Goal: Task Accomplishment & Management: Complete application form

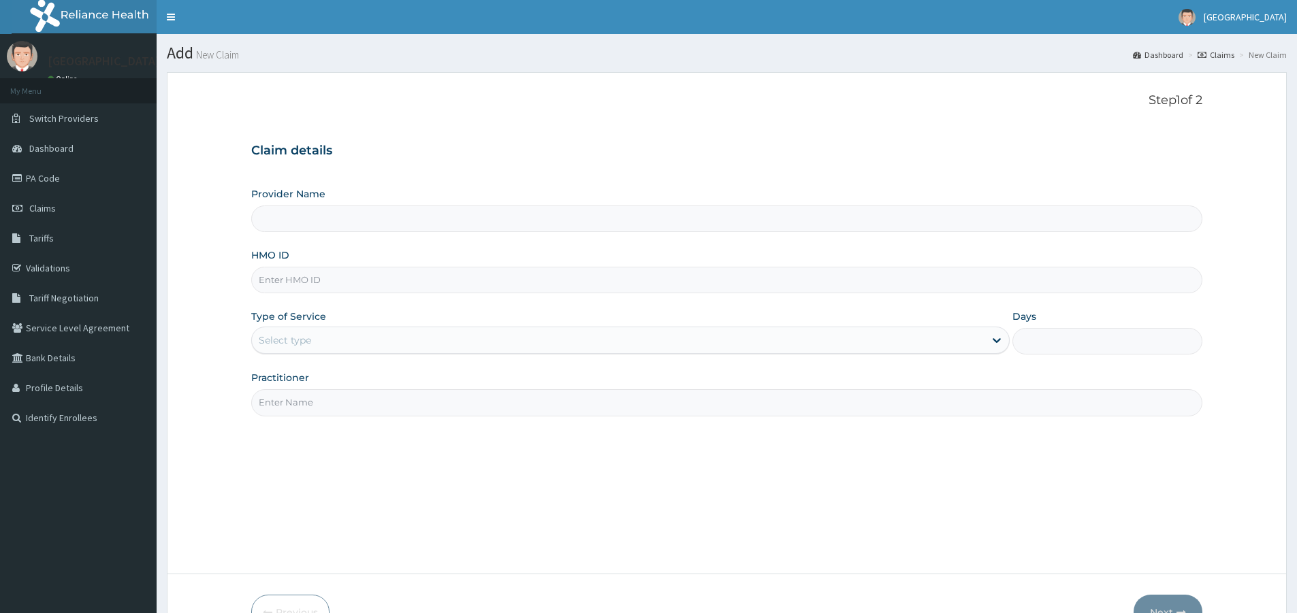
type input "[GEOGRAPHIC_DATA]"
paste input "ERM/10166/D"
type input "ERM/10166/D"
click at [363, 339] on div "Select type" at bounding box center [618, 340] width 733 height 22
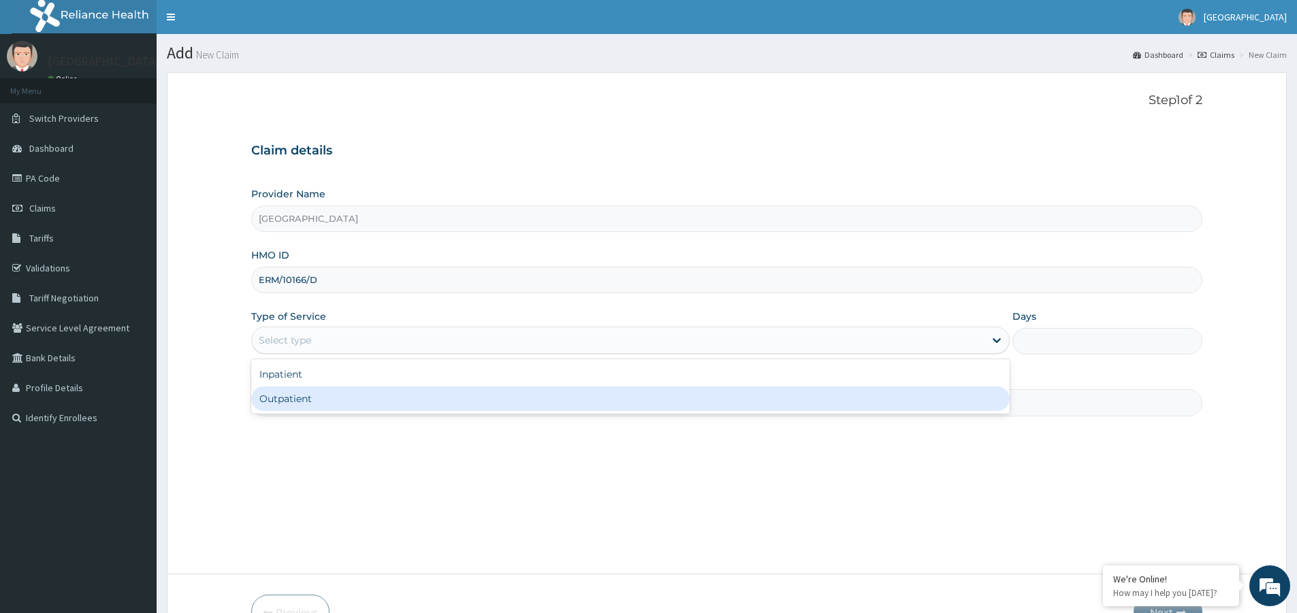
click at [342, 404] on div "Outpatient" at bounding box center [630, 399] width 758 height 25
type input "1"
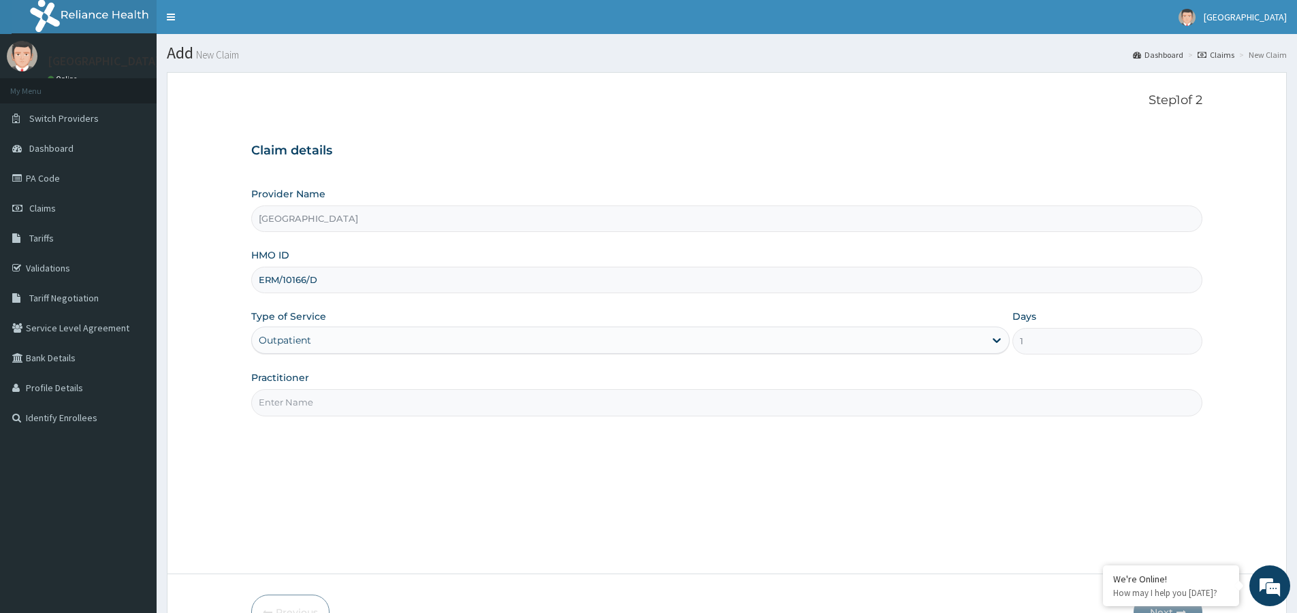
click at [342, 406] on input "Practitioner" at bounding box center [726, 402] width 951 height 27
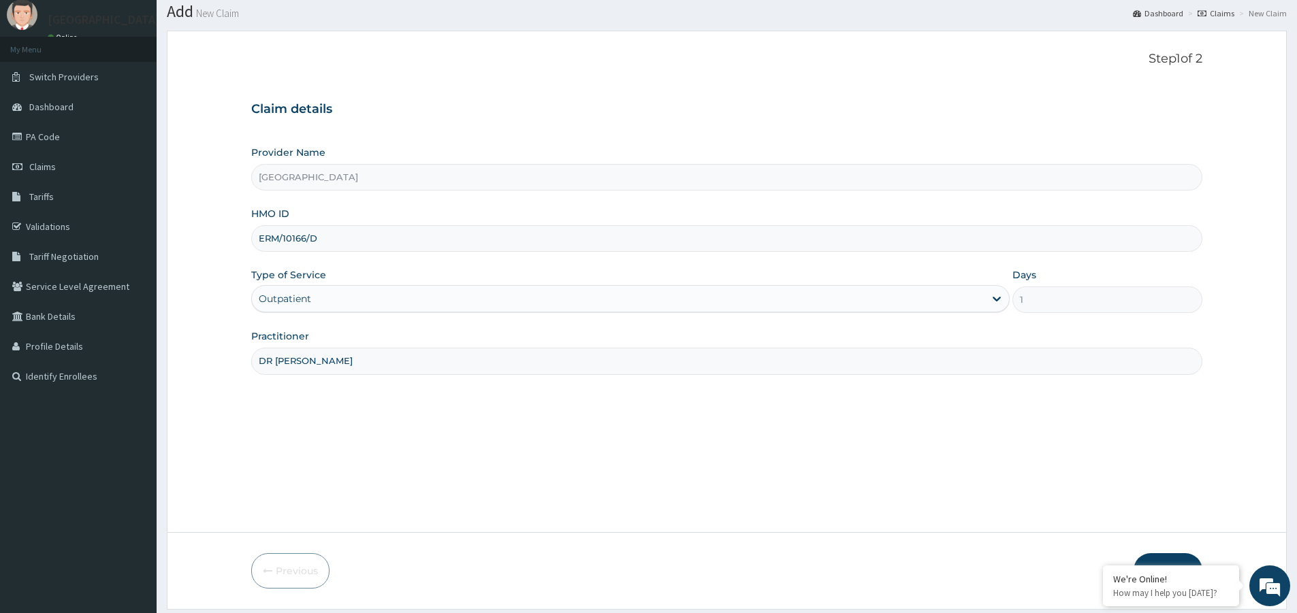
scroll to position [83, 0]
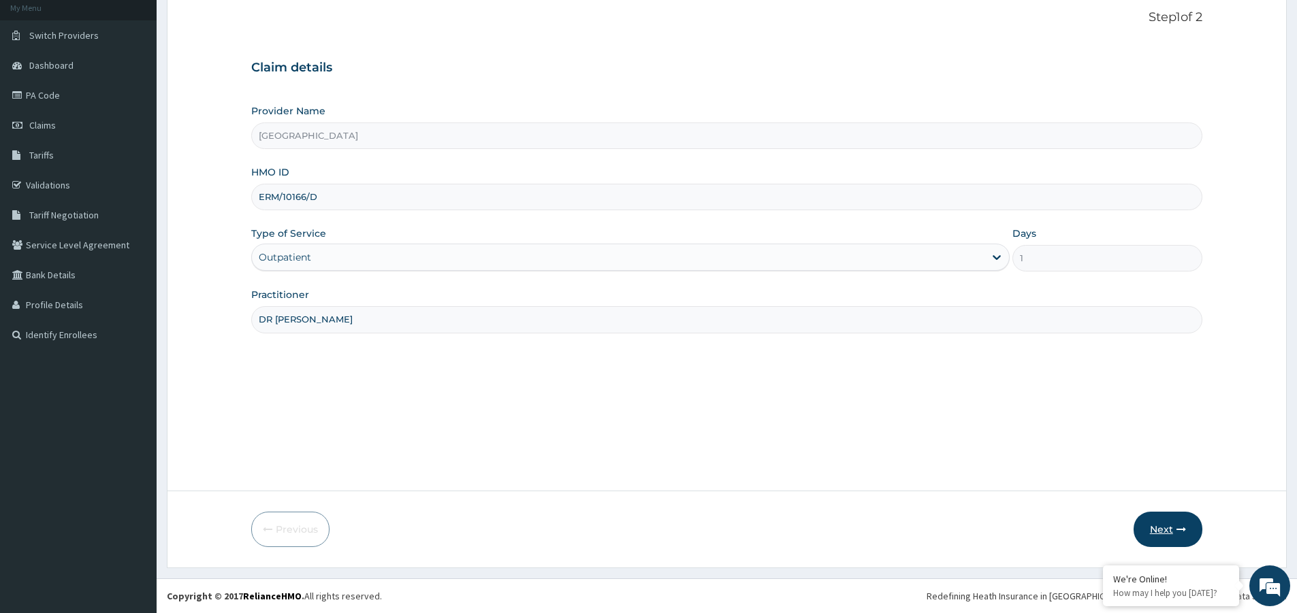
type input "DR JAJA"
click at [1163, 536] on button "Next" at bounding box center [1168, 529] width 69 height 35
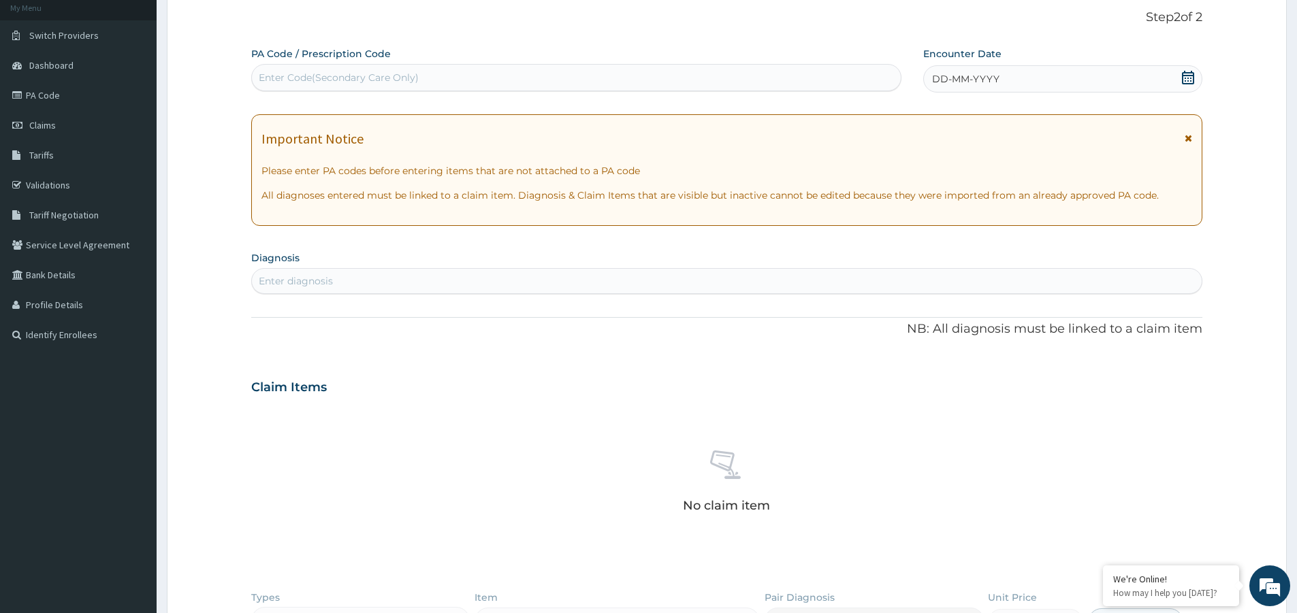
click at [1195, 75] on div "DD-MM-YYYY" at bounding box center [1062, 78] width 278 height 27
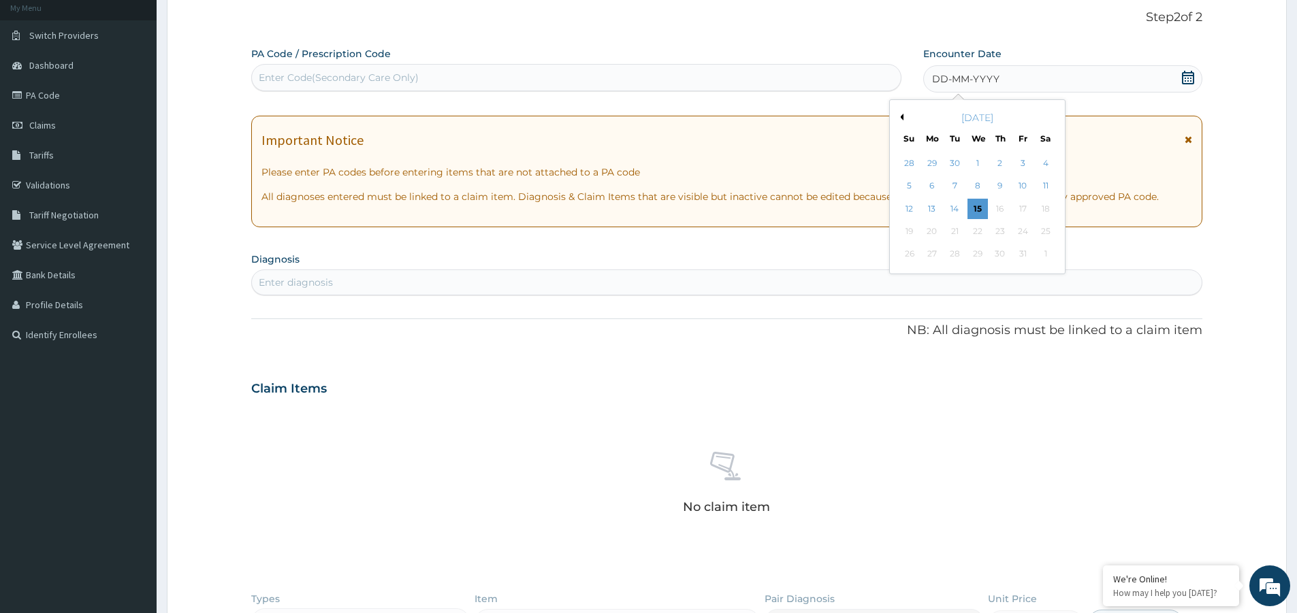
click at [899, 116] on button "Previous Month" at bounding box center [900, 117] width 7 height 7
click at [976, 235] on div "20" at bounding box center [977, 231] width 20 height 20
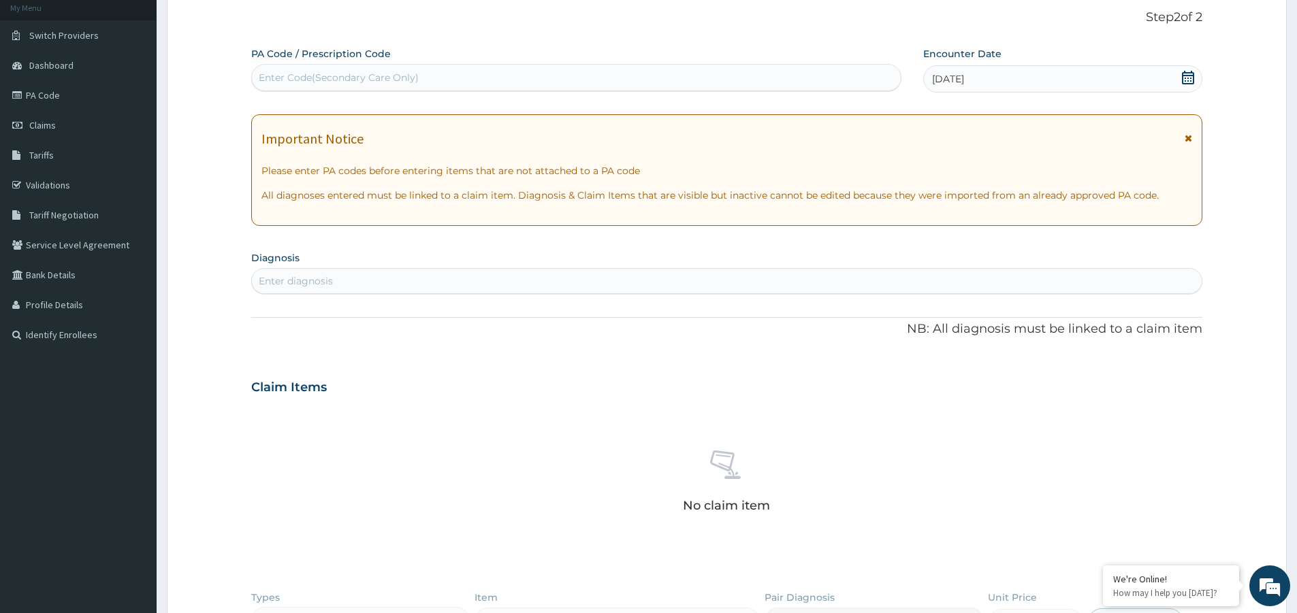
click at [743, 289] on div "Enter diagnosis" at bounding box center [727, 281] width 950 height 22
type input "MALARIA"
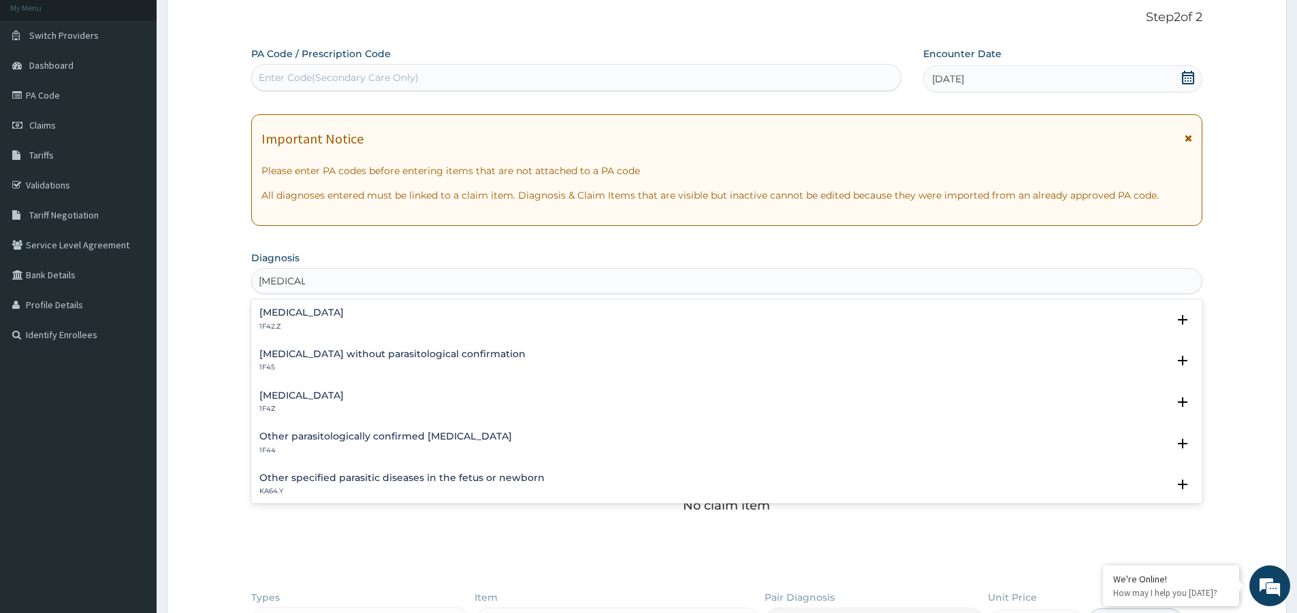
click at [358, 396] on div "Malaria, unspecified 1F4Z" at bounding box center [726, 403] width 935 height 24
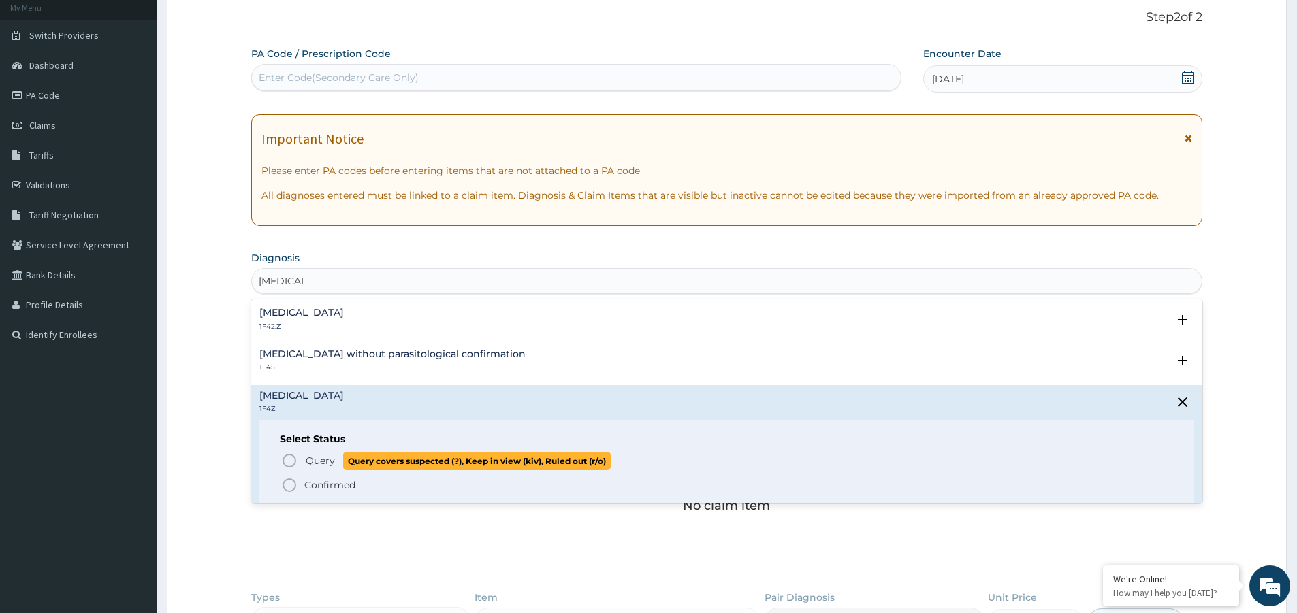
click at [308, 464] on span "Query" at bounding box center [320, 461] width 29 height 14
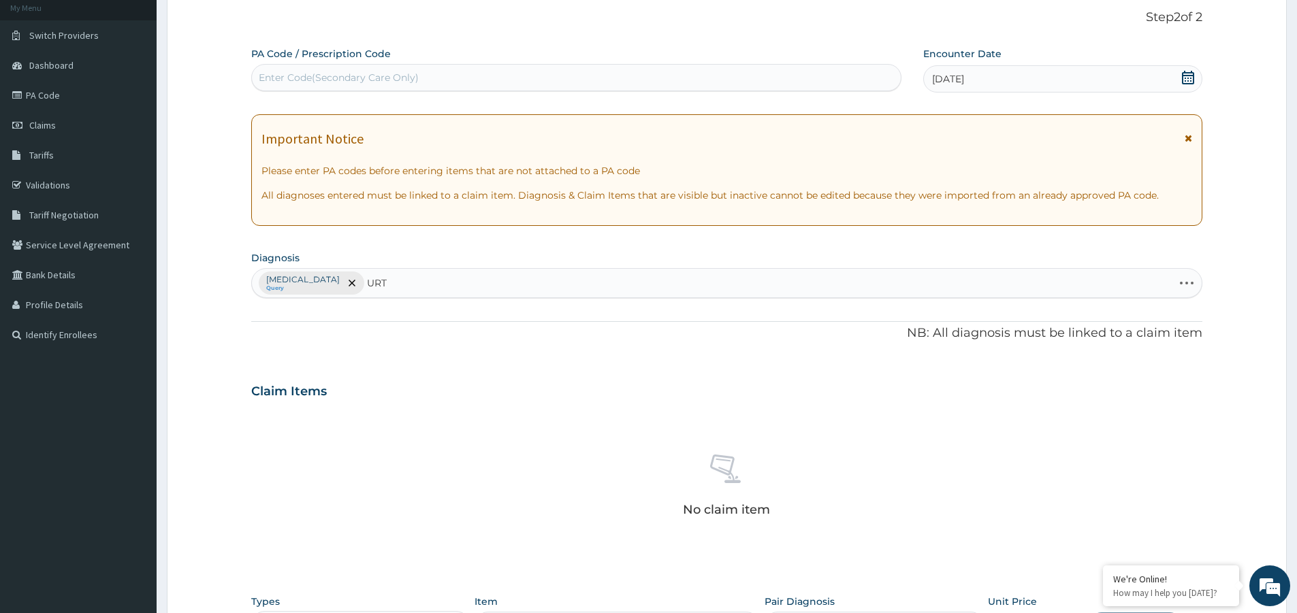
type input "URTI"
click at [419, 321] on h4 "Acute upper respiratory infection, site unspecified" at bounding box center [358, 317] width 199 height 10
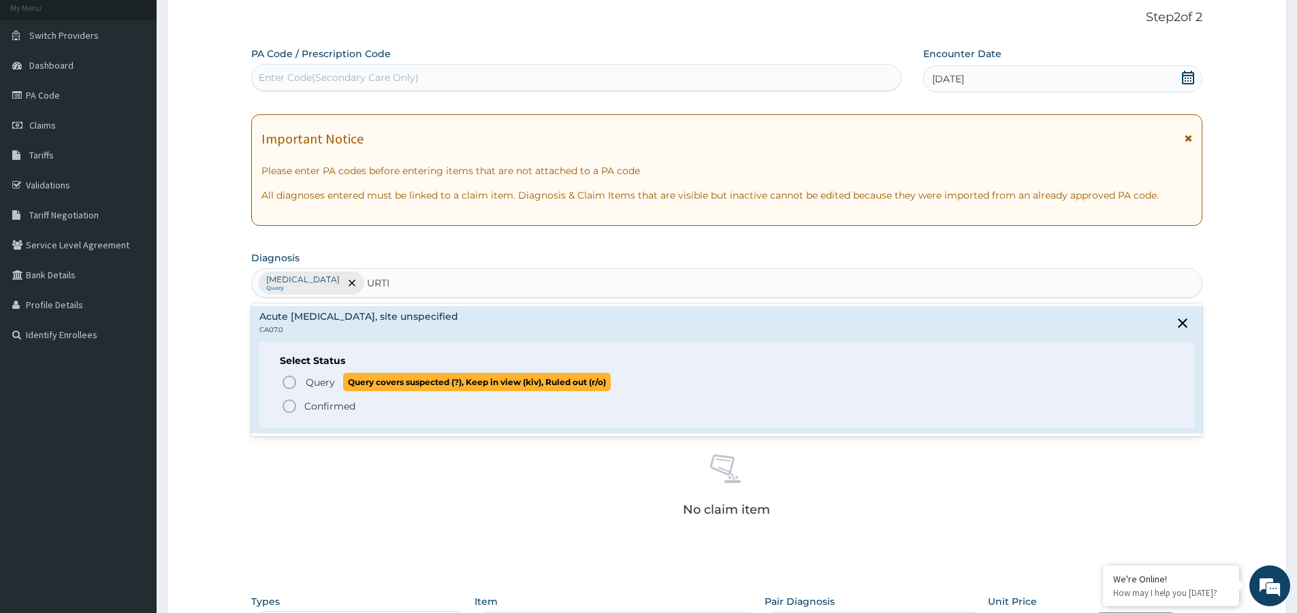
click at [307, 383] on span "Query" at bounding box center [320, 383] width 29 height 14
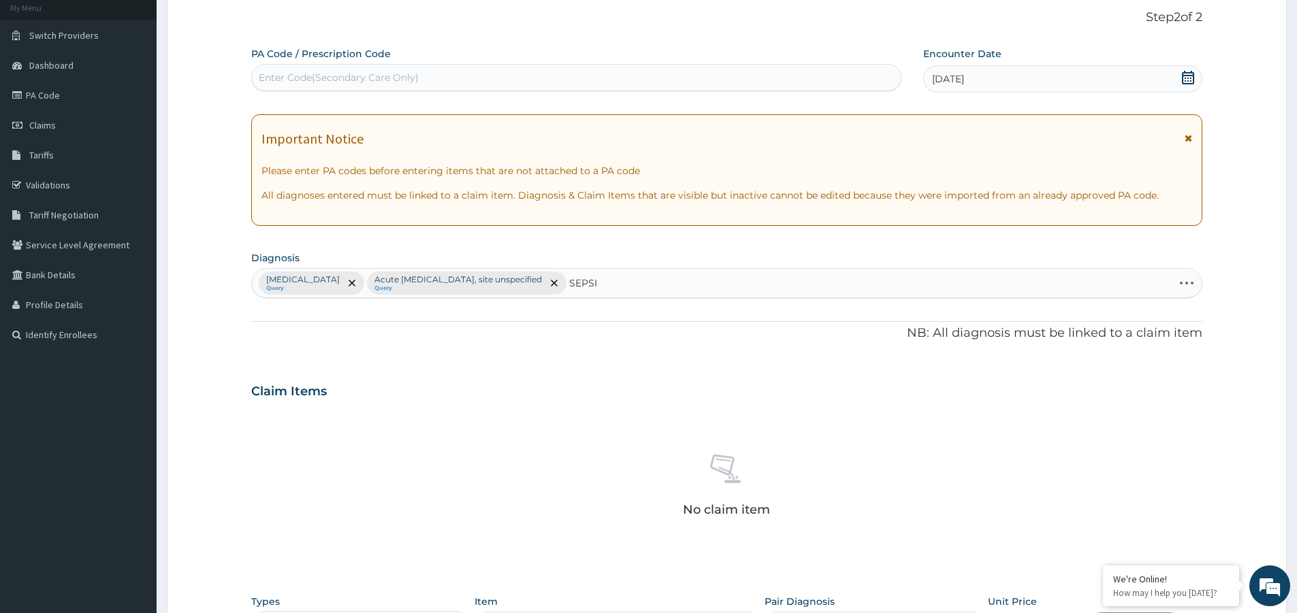
type input "SEPSIS"
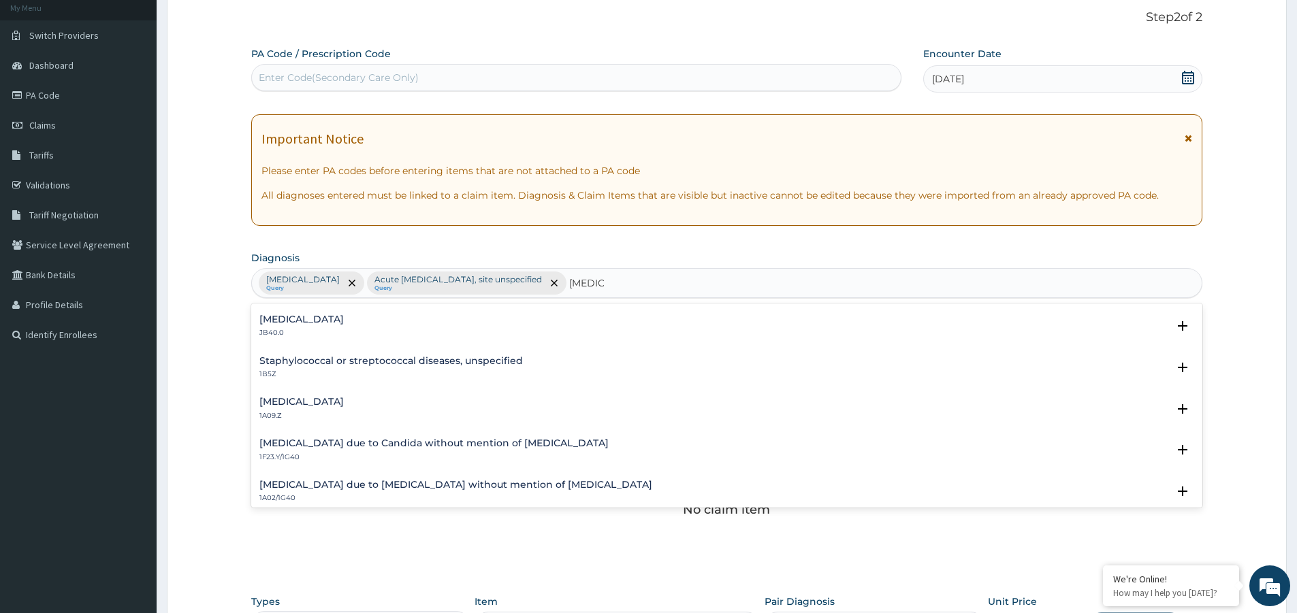
scroll to position [0, 0]
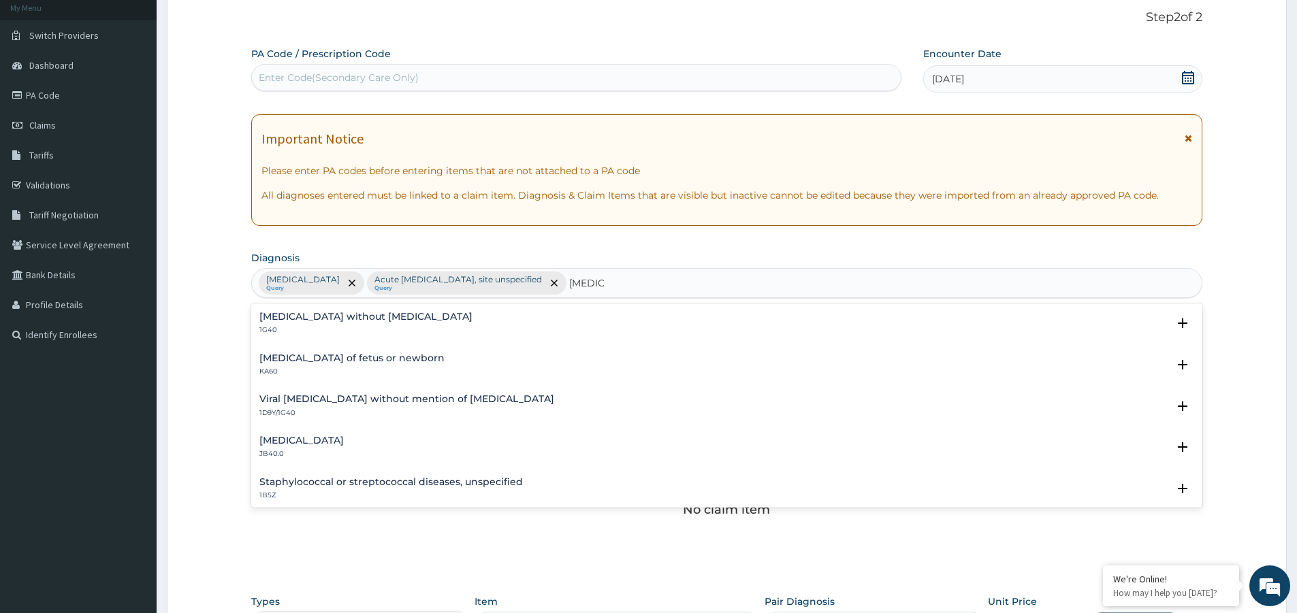
click at [332, 316] on h4 "Sepsis without septic shock" at bounding box center [365, 317] width 213 height 10
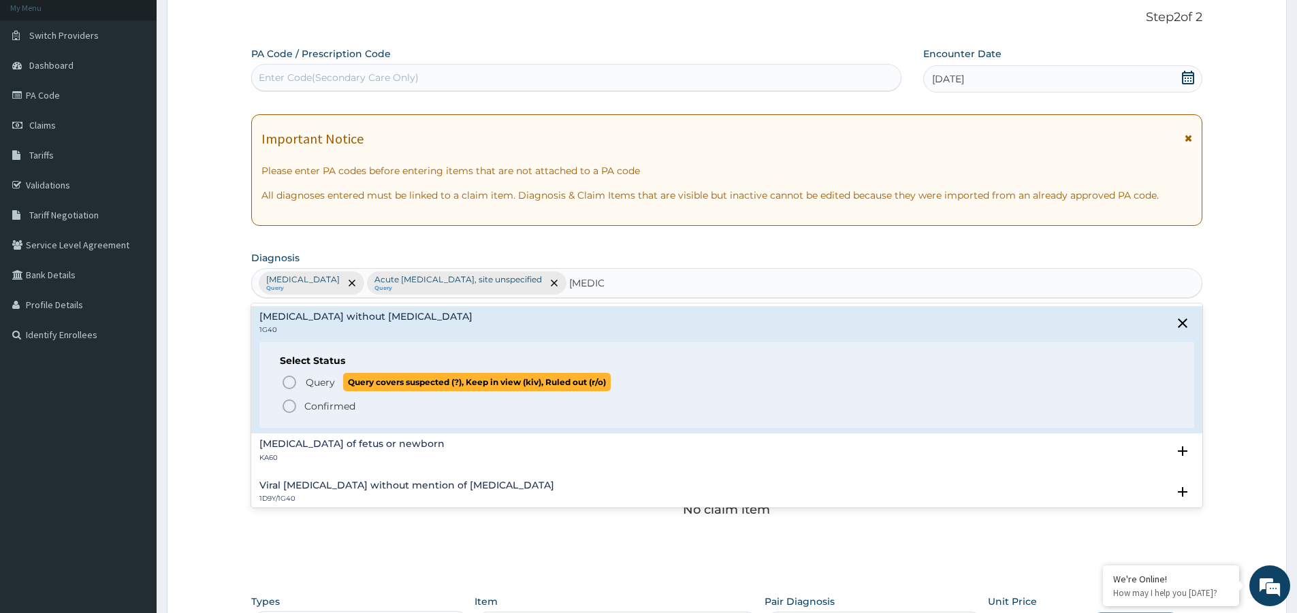
click at [315, 387] on span "Query" at bounding box center [320, 383] width 29 height 14
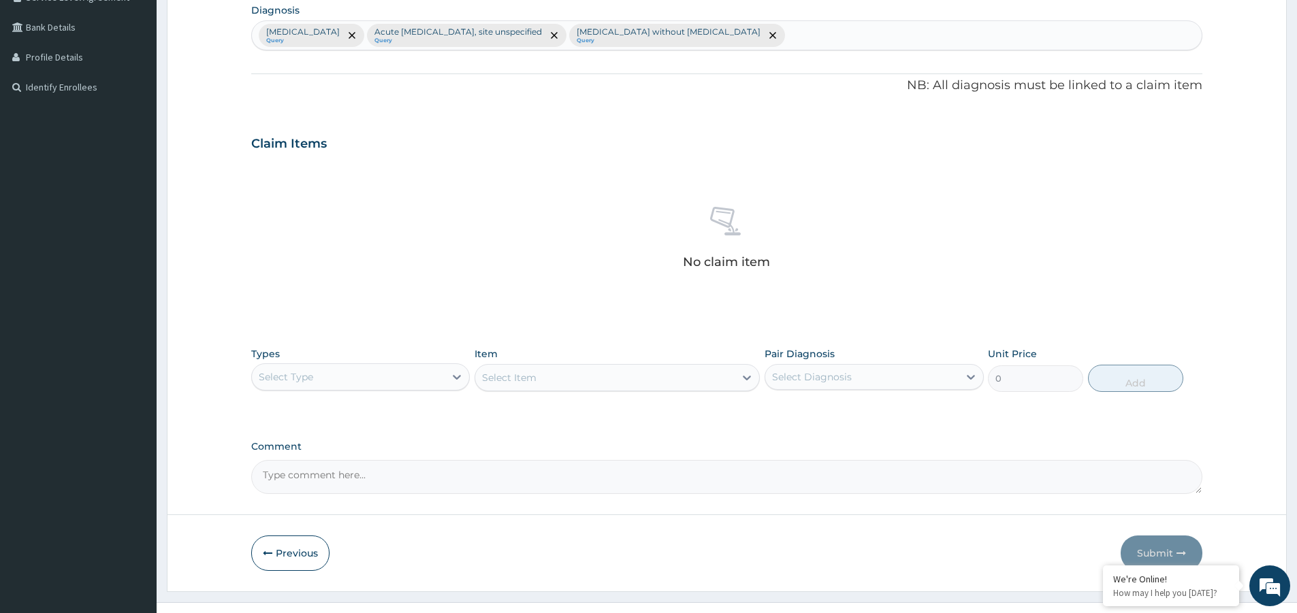
scroll to position [355, 0]
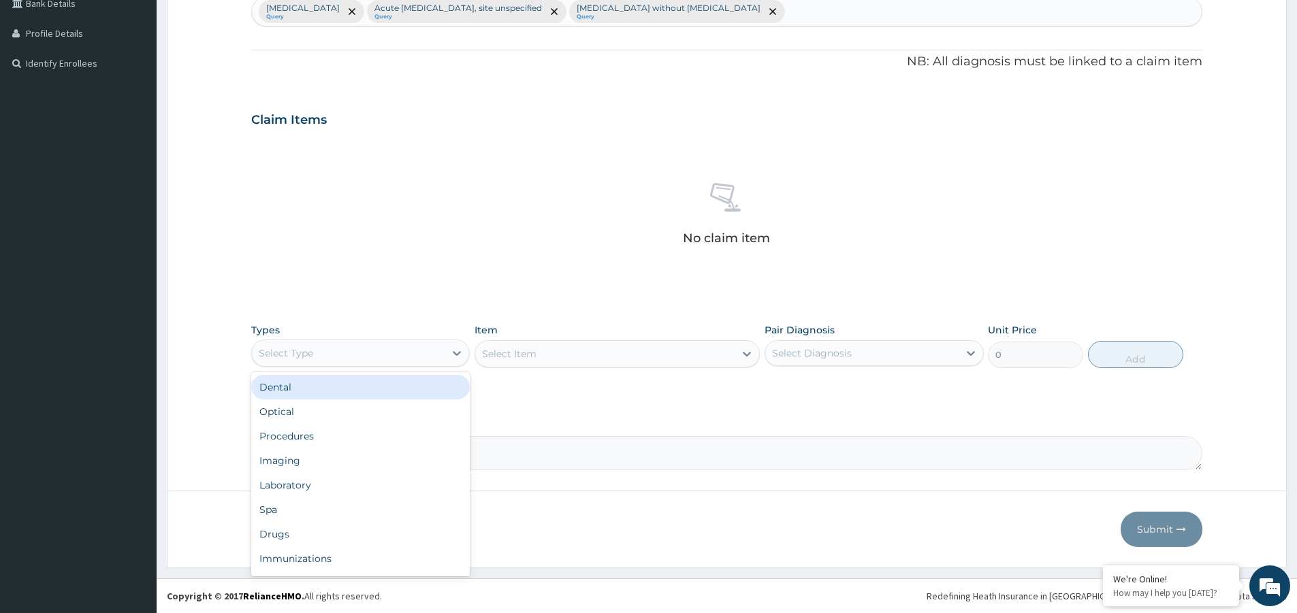
click at [372, 353] on div "Select Type" at bounding box center [348, 353] width 193 height 22
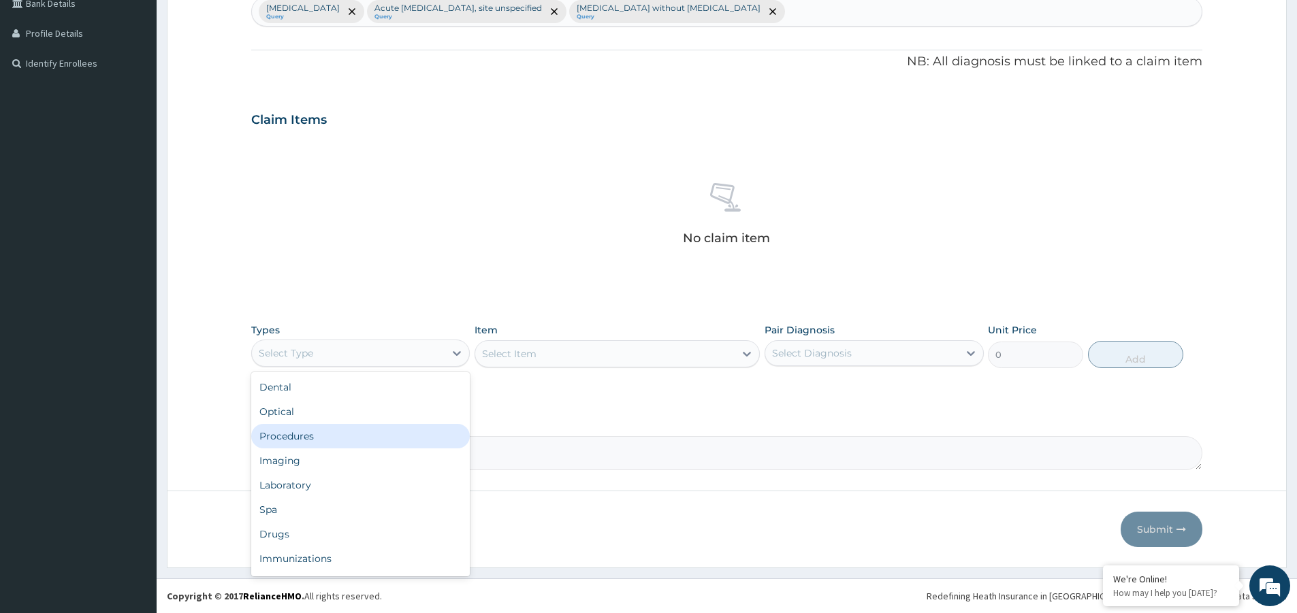
click at [370, 443] on div "Procedures" at bounding box center [360, 436] width 219 height 25
click at [545, 354] on div "Select Item" at bounding box center [604, 354] width 259 height 22
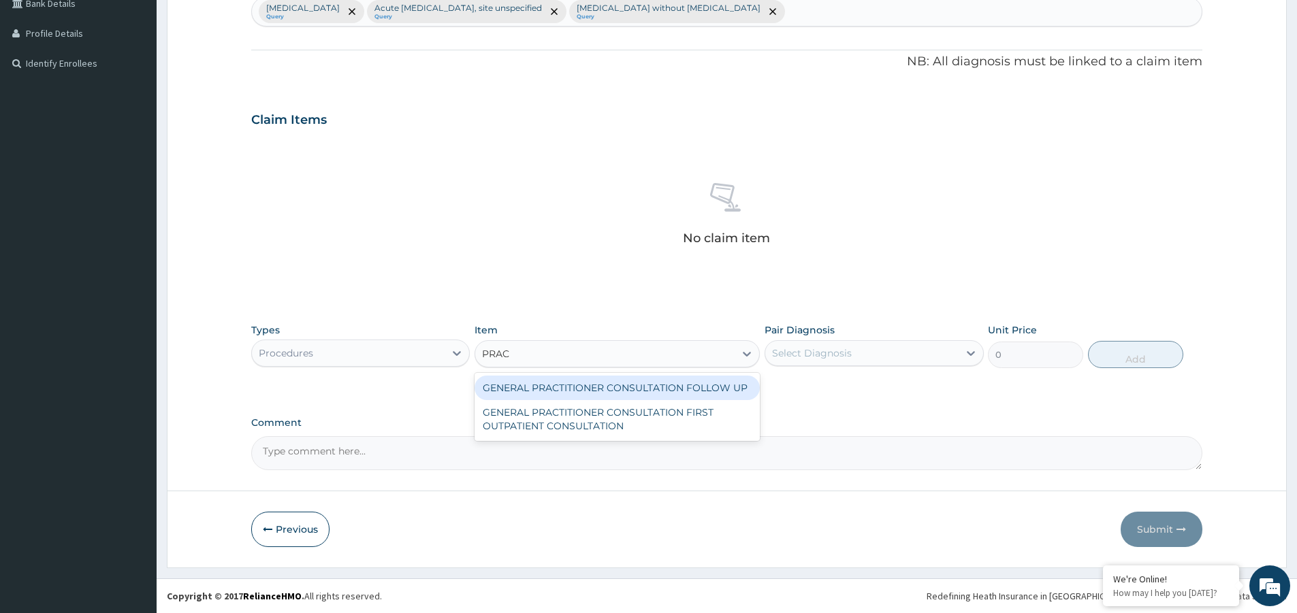
type input "PRACT"
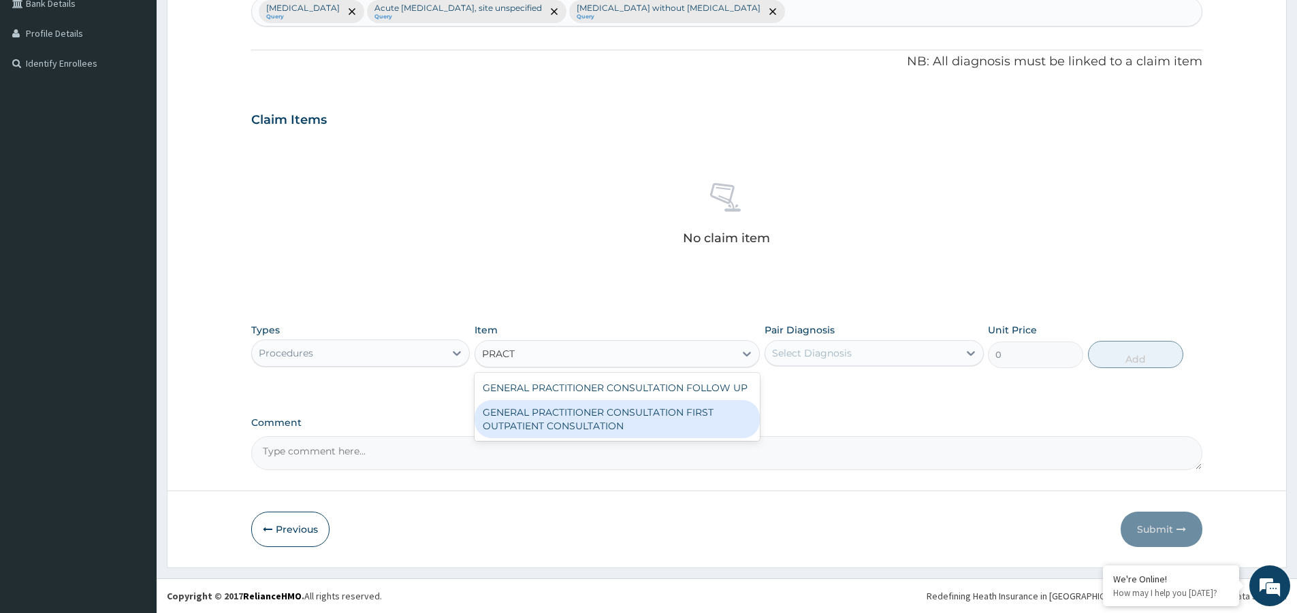
drag, startPoint x: 573, startPoint y: 421, endPoint x: 666, endPoint y: 421, distance: 93.3
click at [578, 421] on div "GENERAL PRACTITIONER CONSULTATION FIRST OUTPATIENT CONSULTATION" at bounding box center [617, 419] width 285 height 38
type input "3547.5"
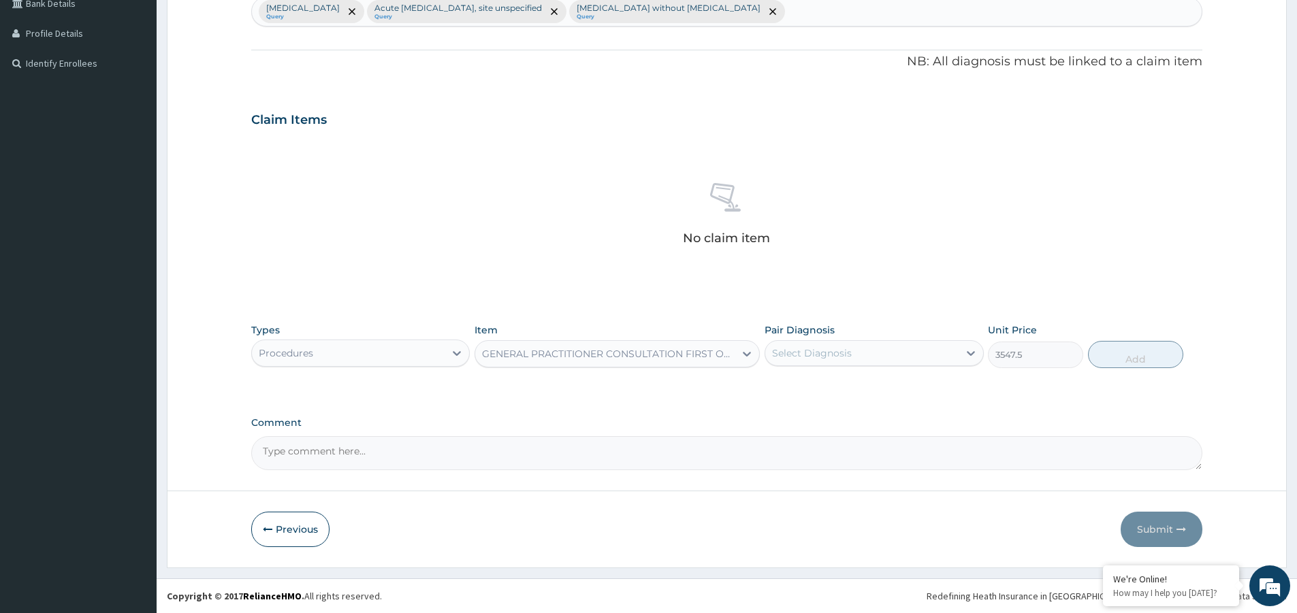
click at [826, 351] on div "Select Diagnosis" at bounding box center [812, 354] width 80 height 14
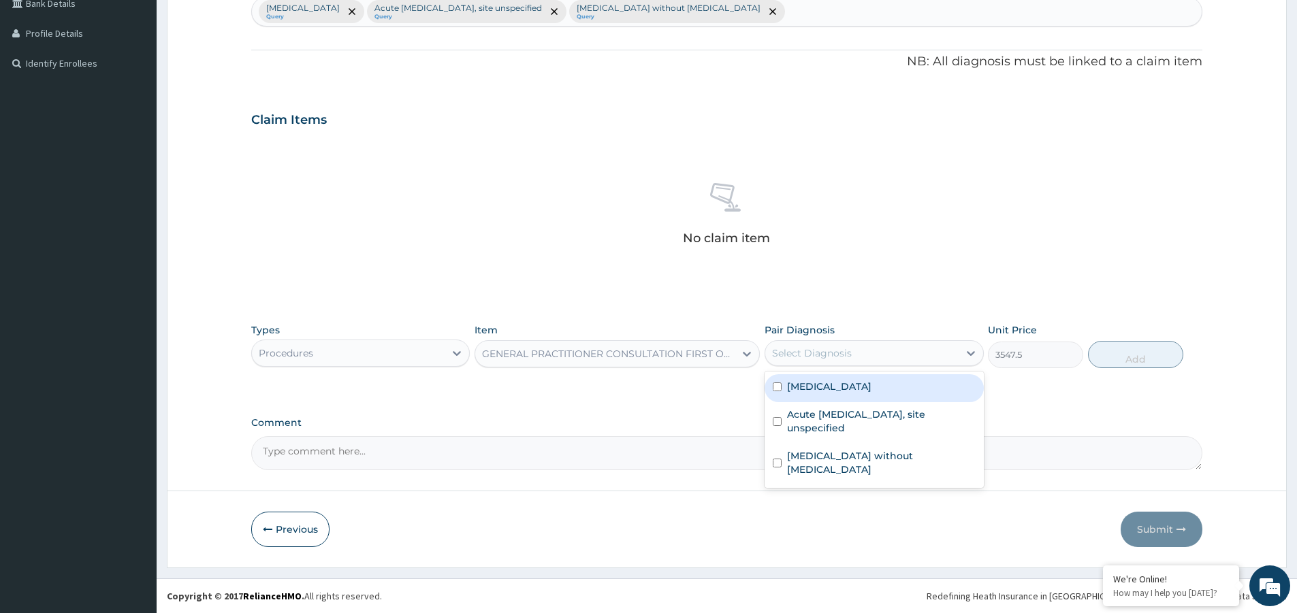
click at [844, 384] on label "Malaria, unspecified" at bounding box center [829, 387] width 84 height 14
checkbox input "true"
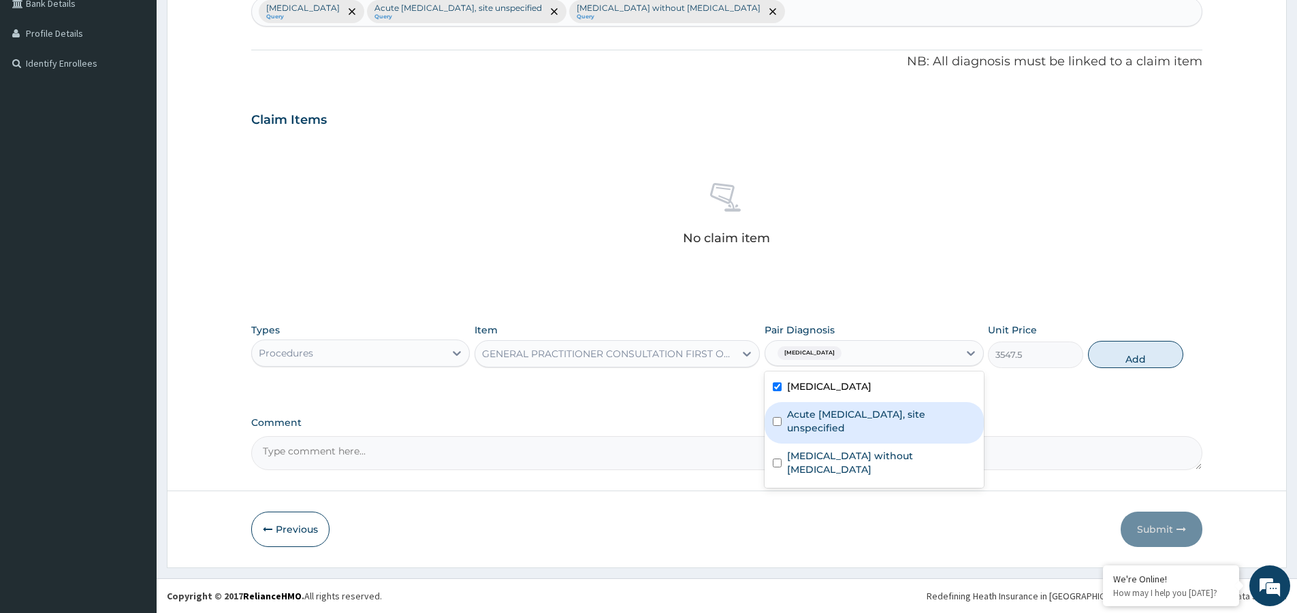
click at [858, 411] on label "Acute upper respiratory infection, site unspecified" at bounding box center [881, 421] width 188 height 27
checkbox input "true"
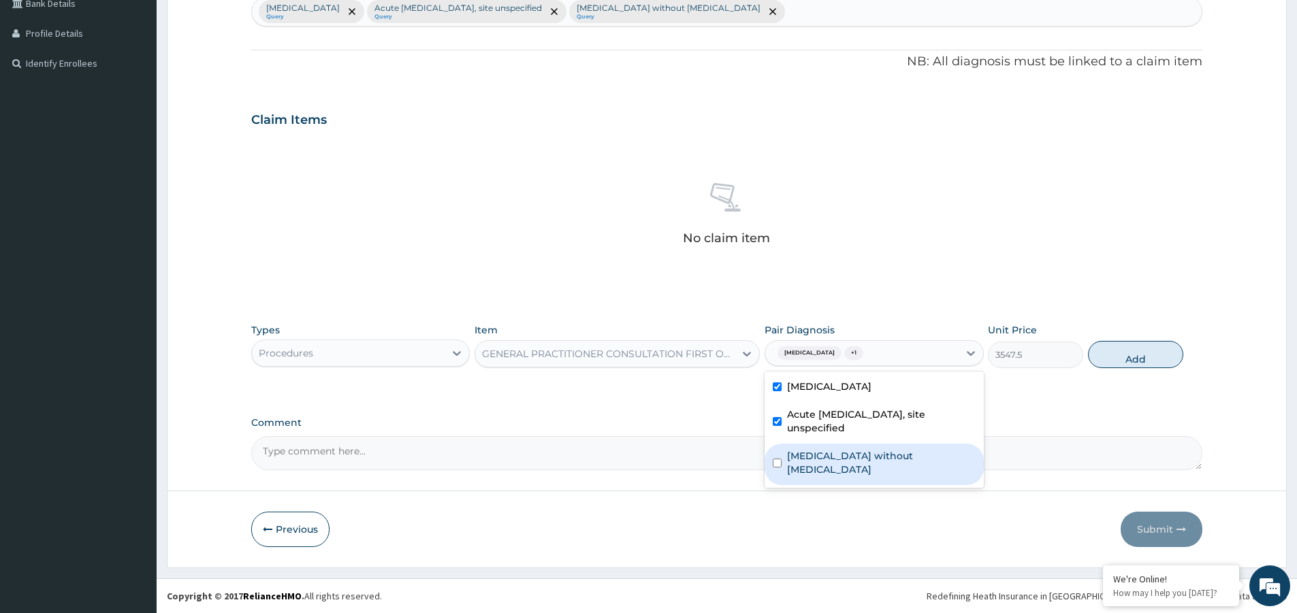
click at [870, 461] on label "Sepsis without septic shock" at bounding box center [881, 462] width 188 height 27
checkbox input "true"
click at [1124, 355] on button "Add" at bounding box center [1135, 354] width 95 height 27
type input "0"
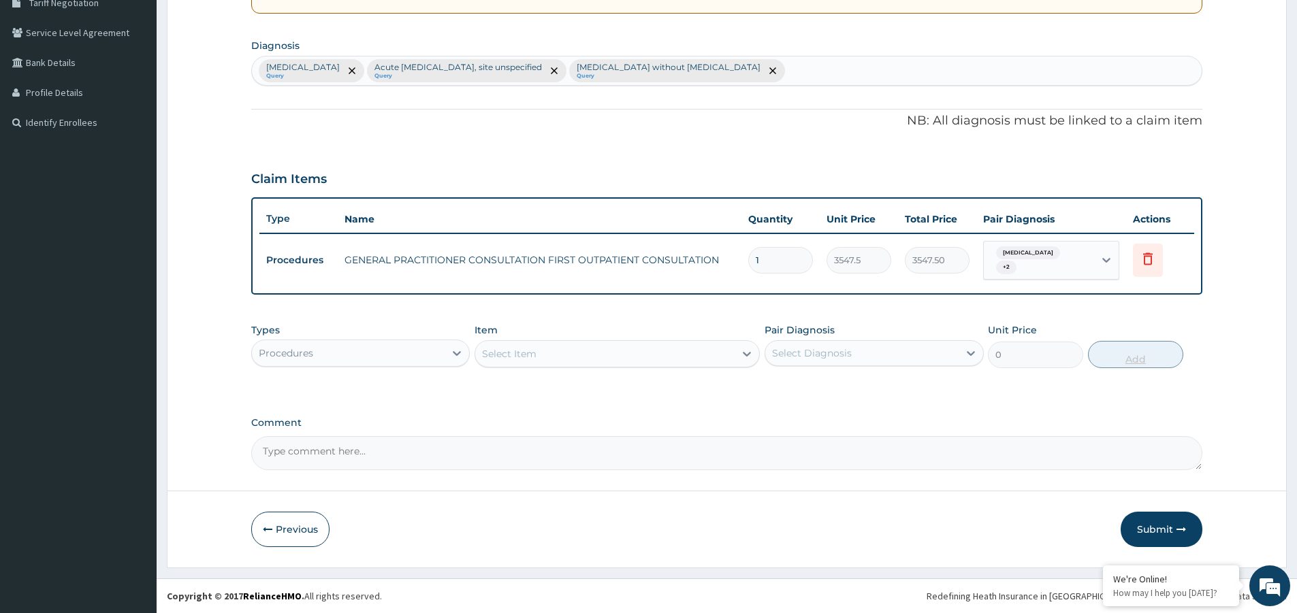
scroll to position [295, 0]
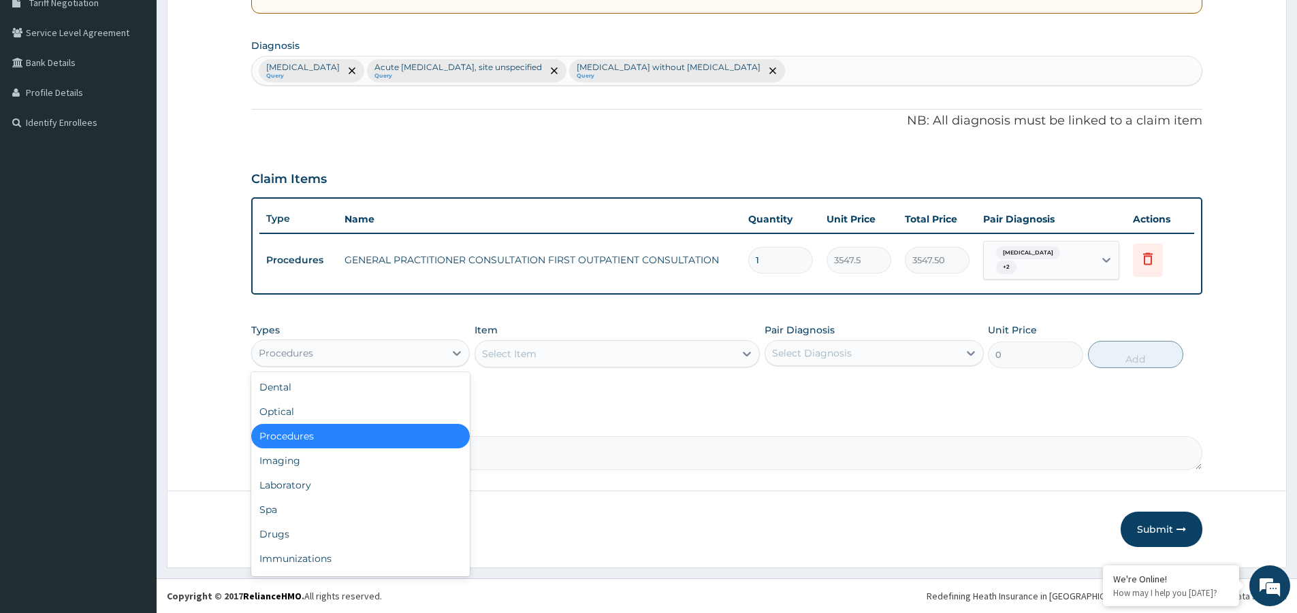
click at [443, 352] on div "Procedures" at bounding box center [348, 353] width 193 height 22
click at [336, 489] on div "Laboratory" at bounding box center [360, 485] width 219 height 25
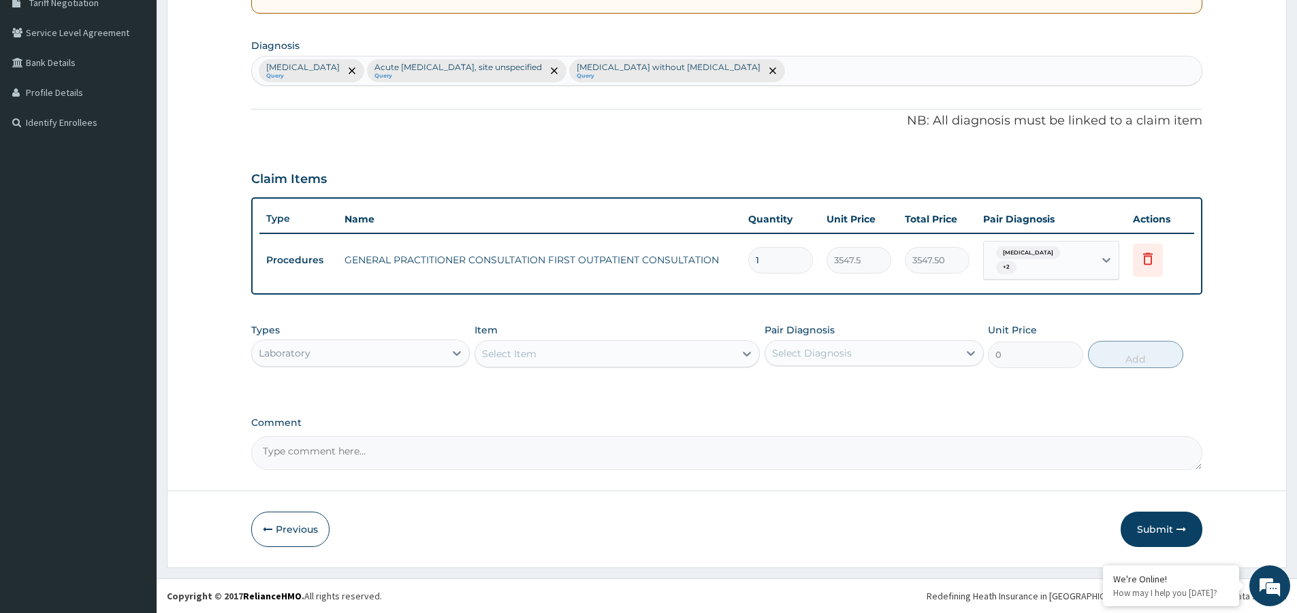
click at [585, 351] on div "Select Item" at bounding box center [604, 354] width 259 height 22
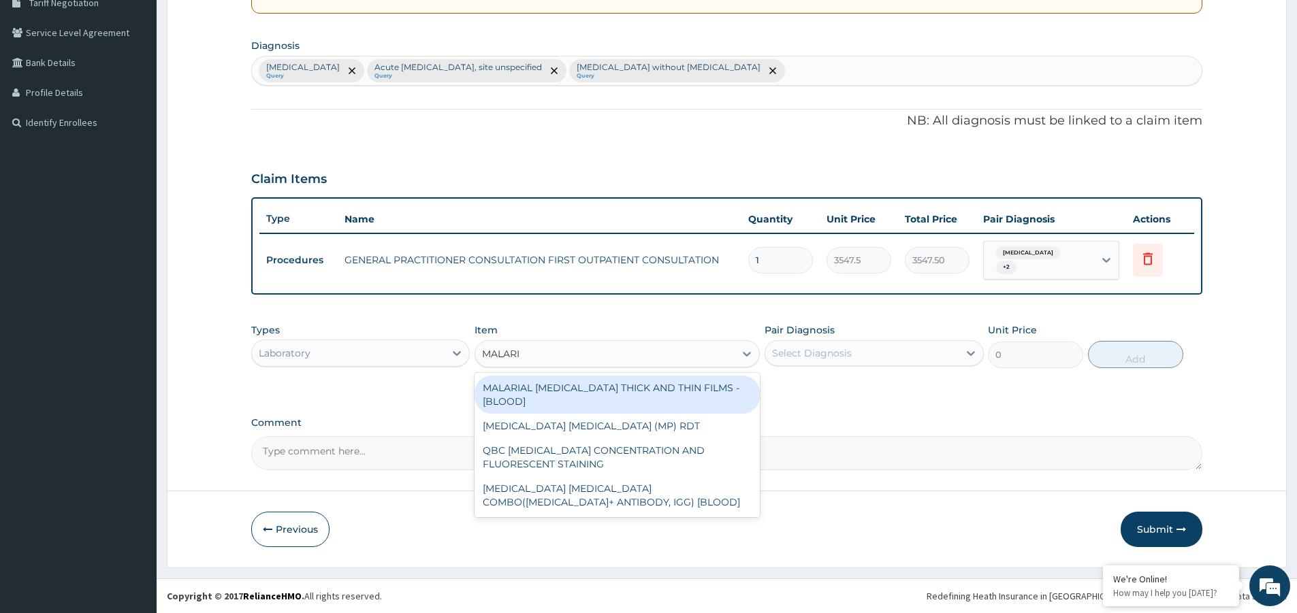
type input "MALARIA"
click at [711, 389] on div "MALARIAL PARASITE THICK AND THIN FILMS - [BLOOD]" at bounding box center [617, 395] width 285 height 38
type input "1612.5"
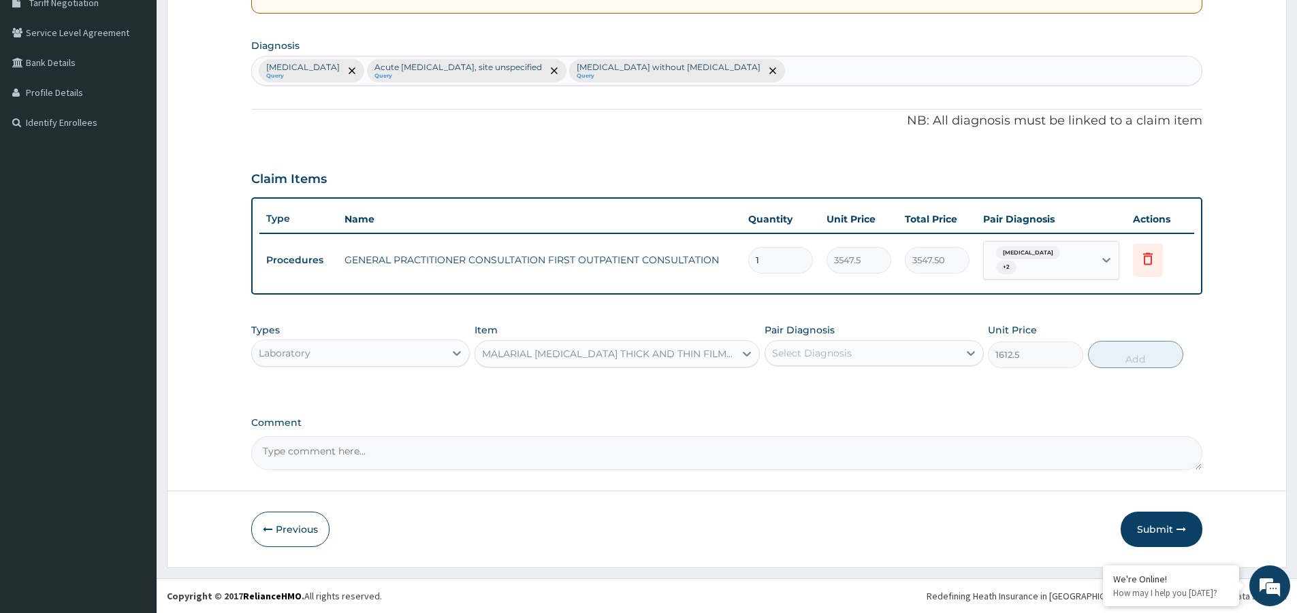
click at [805, 353] on div "Select Diagnosis" at bounding box center [812, 354] width 80 height 14
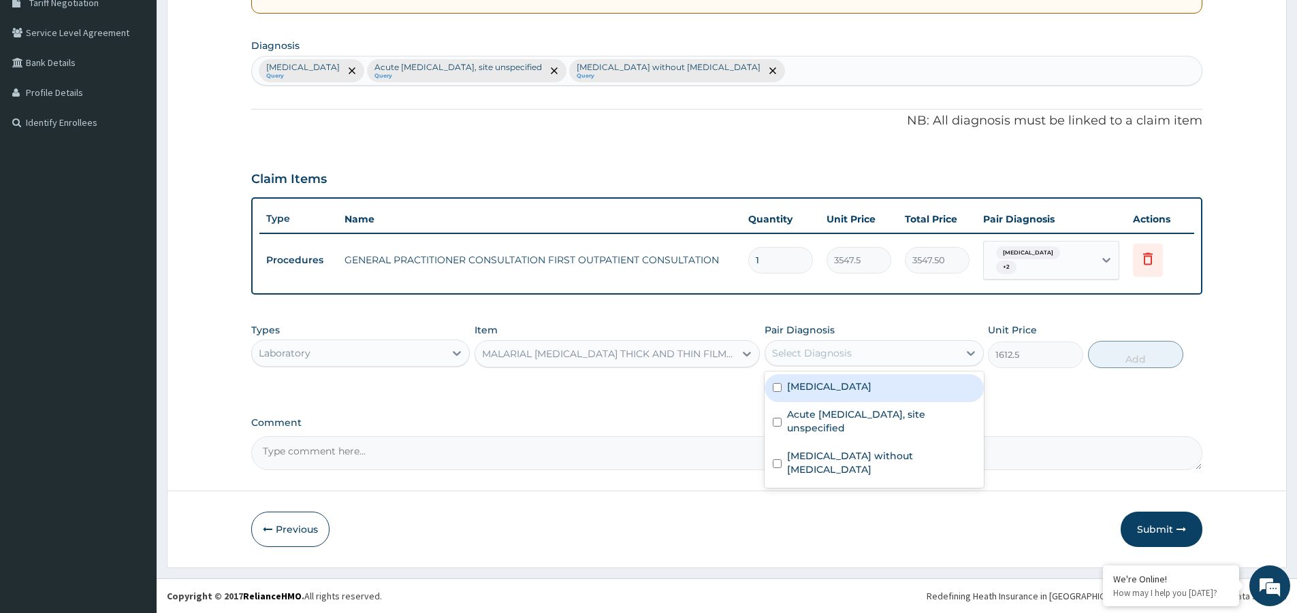
drag, startPoint x: 850, startPoint y: 375, endPoint x: 884, endPoint y: 382, distance: 34.7
click at [853, 377] on div "Malaria, unspecified" at bounding box center [874, 388] width 219 height 28
checkbox input "true"
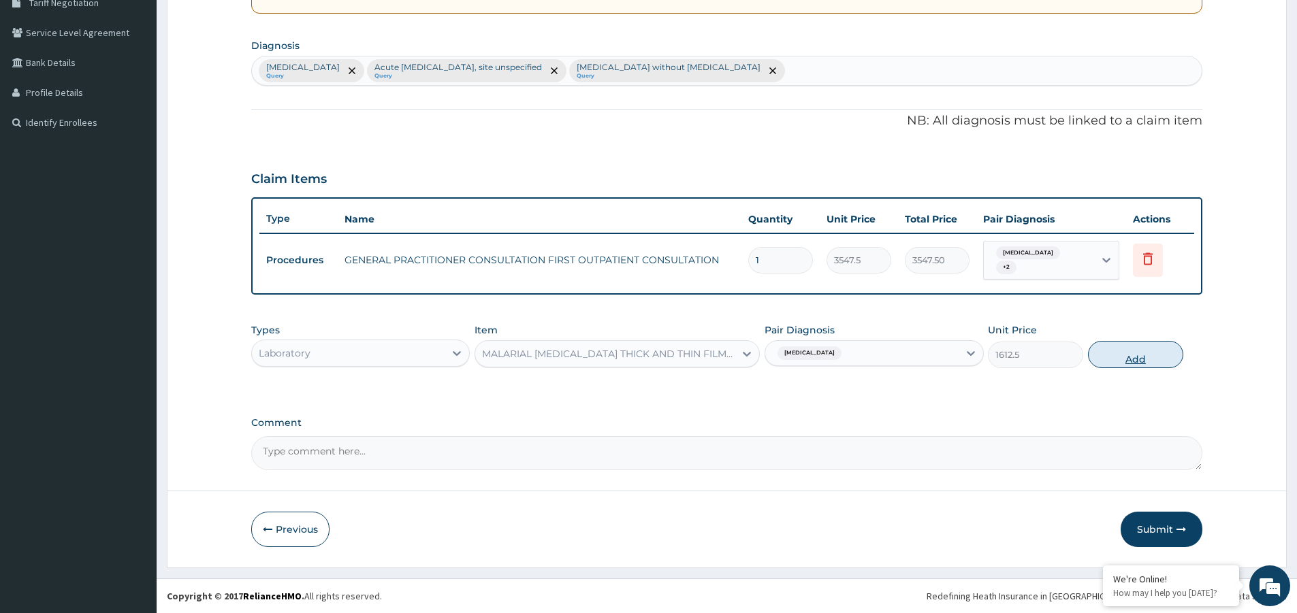
click at [1163, 351] on button "Add" at bounding box center [1135, 354] width 95 height 27
type input "0"
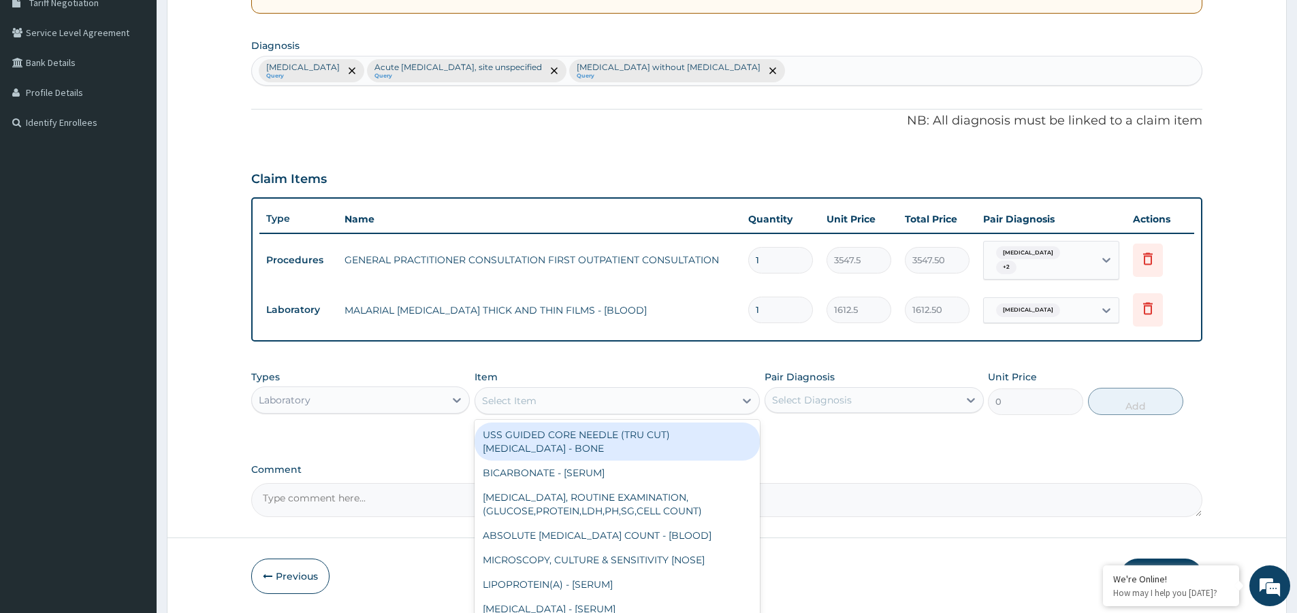
click at [604, 399] on div "Select Item" at bounding box center [604, 401] width 259 height 22
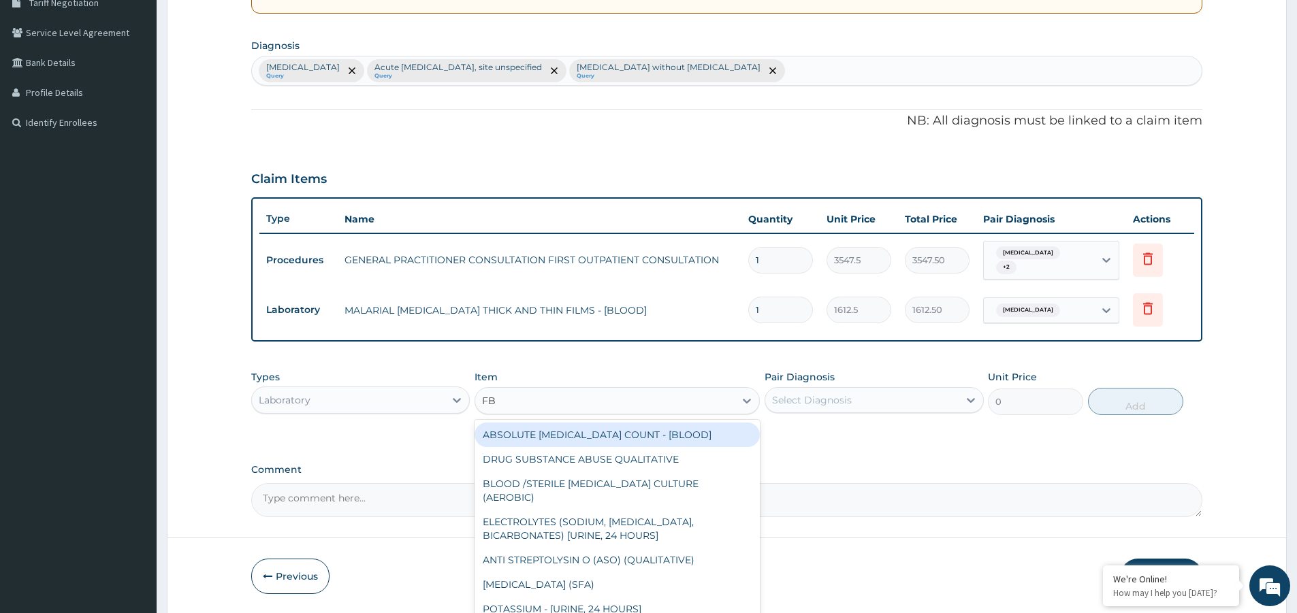
type input "FBC"
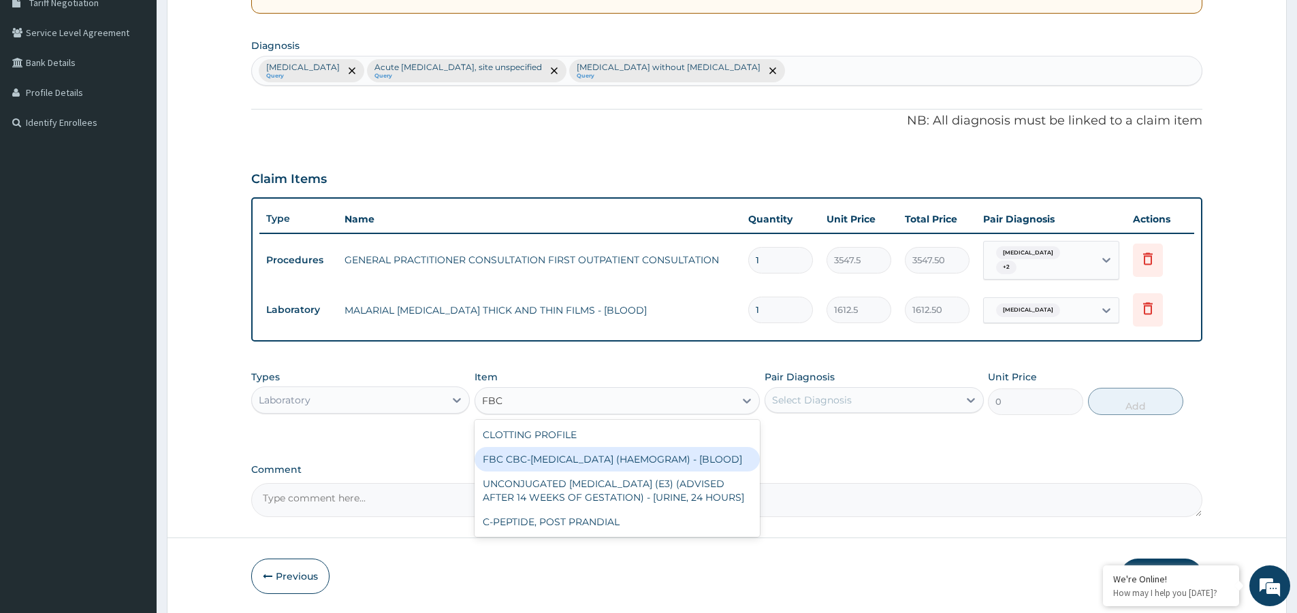
drag, startPoint x: 626, startPoint y: 467, endPoint x: 781, endPoint y: 432, distance: 158.4
click at [637, 467] on div "FBC CBC-COMPLETE BLOOD COUNT (HAEMOGRAM) - [BLOOD]" at bounding box center [617, 459] width 285 height 25
type input "4300"
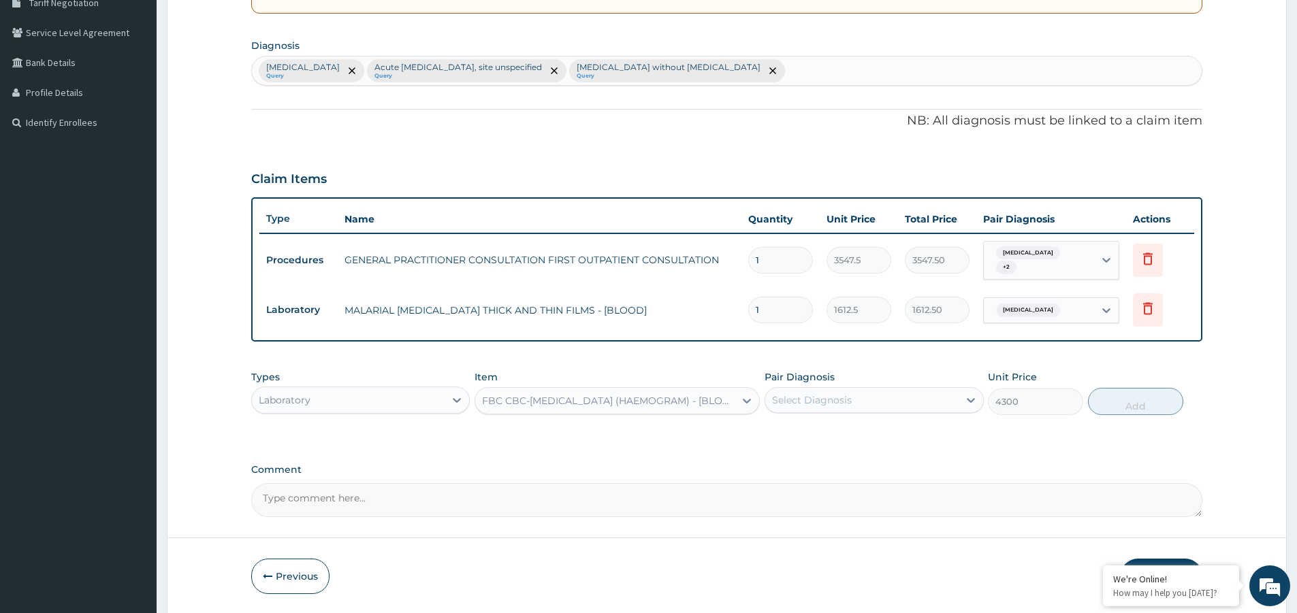
click at [855, 398] on div "Select Diagnosis" at bounding box center [861, 400] width 193 height 22
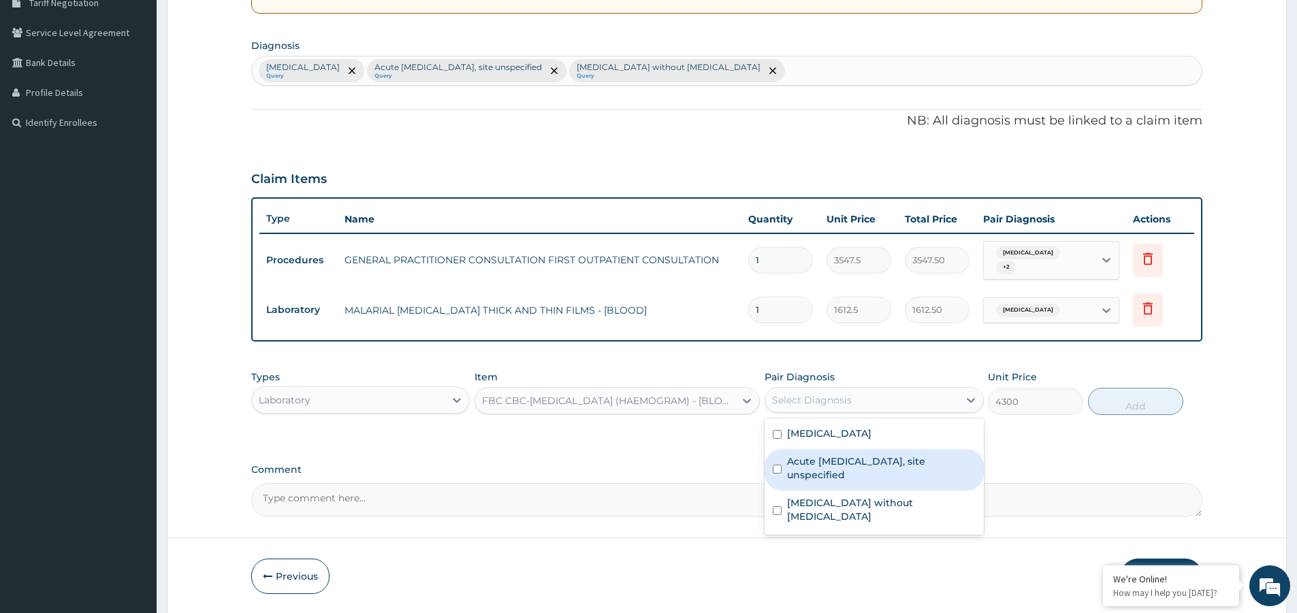
drag, startPoint x: 868, startPoint y: 464, endPoint x: 868, endPoint y: 473, distance: 9.5
click at [868, 465] on label "Acute upper respiratory infection, site unspecified" at bounding box center [881, 468] width 188 height 27
checkbox input "true"
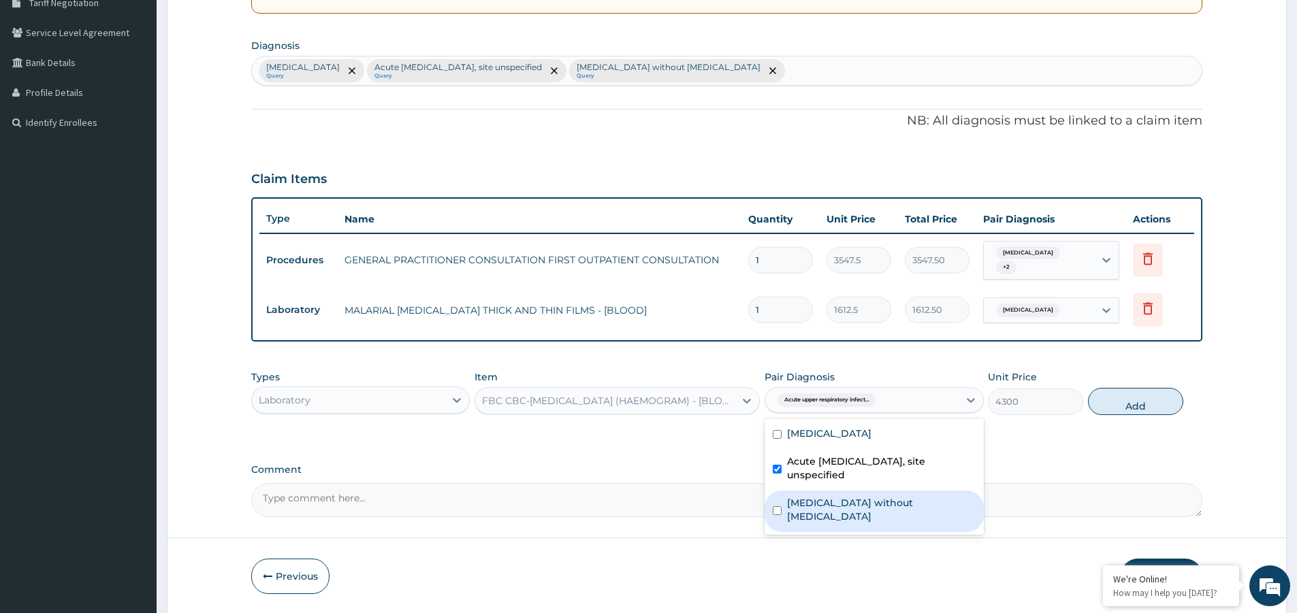
click at [870, 511] on div "Sepsis without septic shock" at bounding box center [874, 512] width 219 height 42
checkbox input "true"
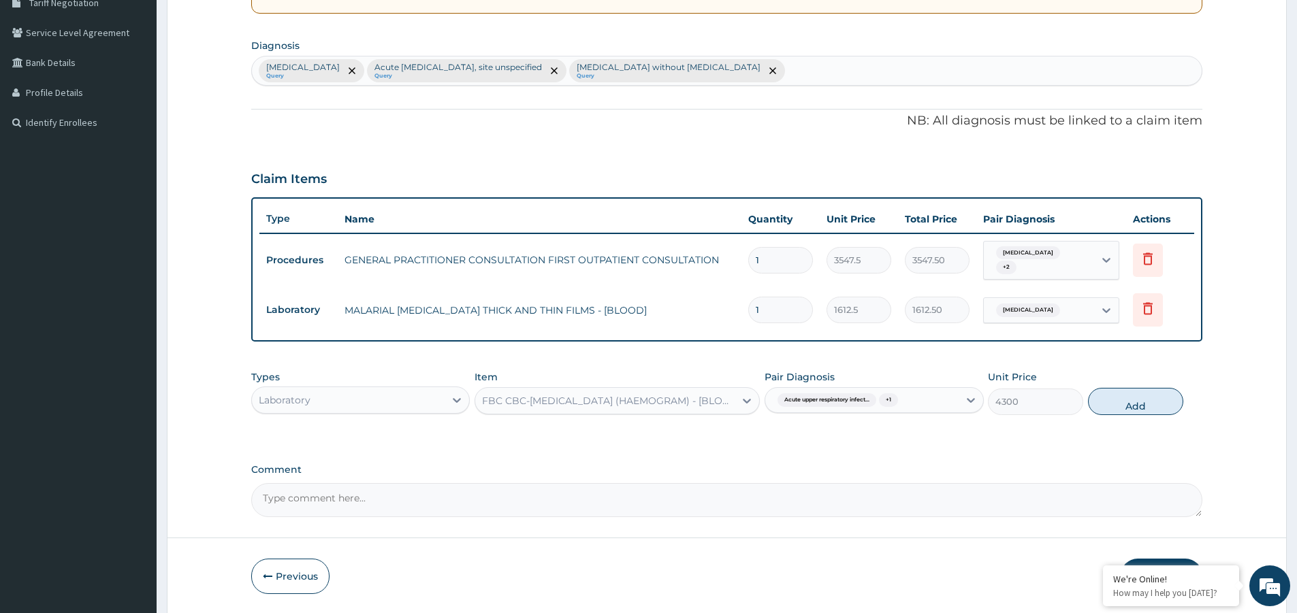
click at [1130, 409] on button "Add" at bounding box center [1135, 401] width 95 height 27
type input "0"
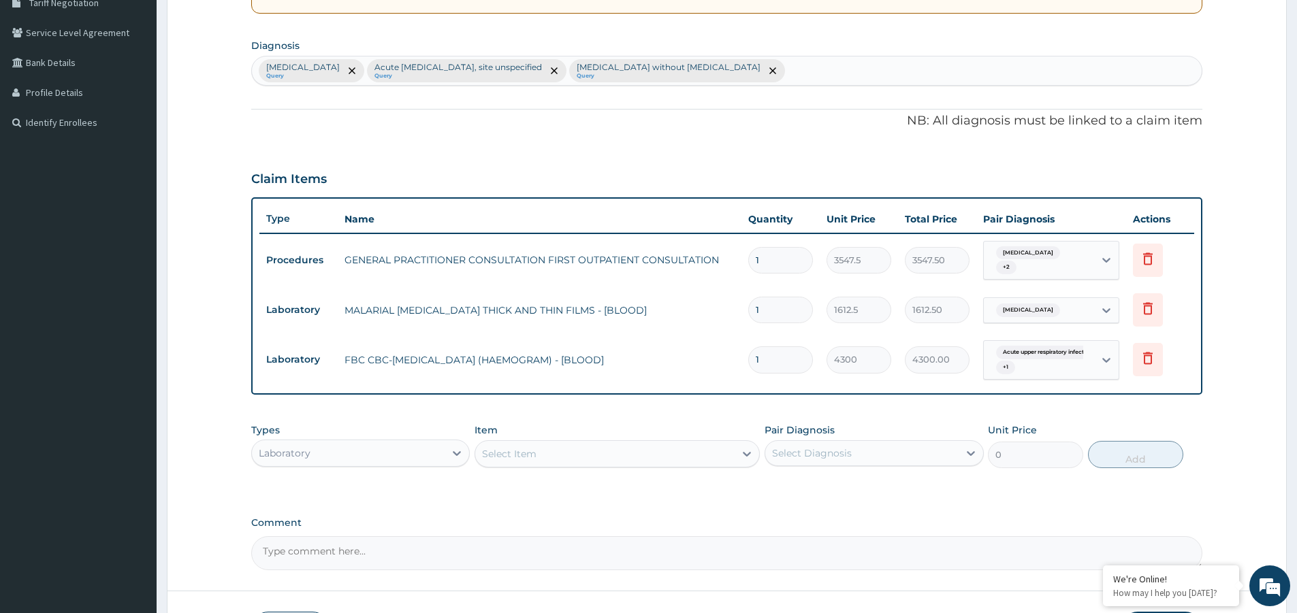
click at [424, 458] on div "Laboratory" at bounding box center [348, 454] width 193 height 22
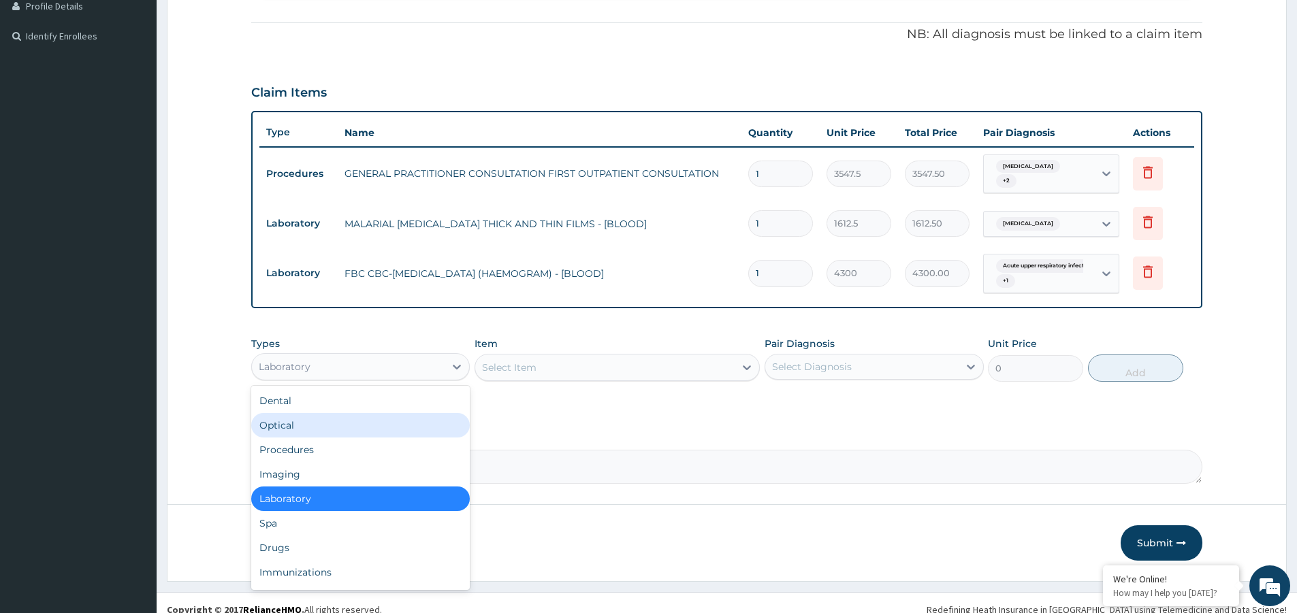
scroll to position [396, 0]
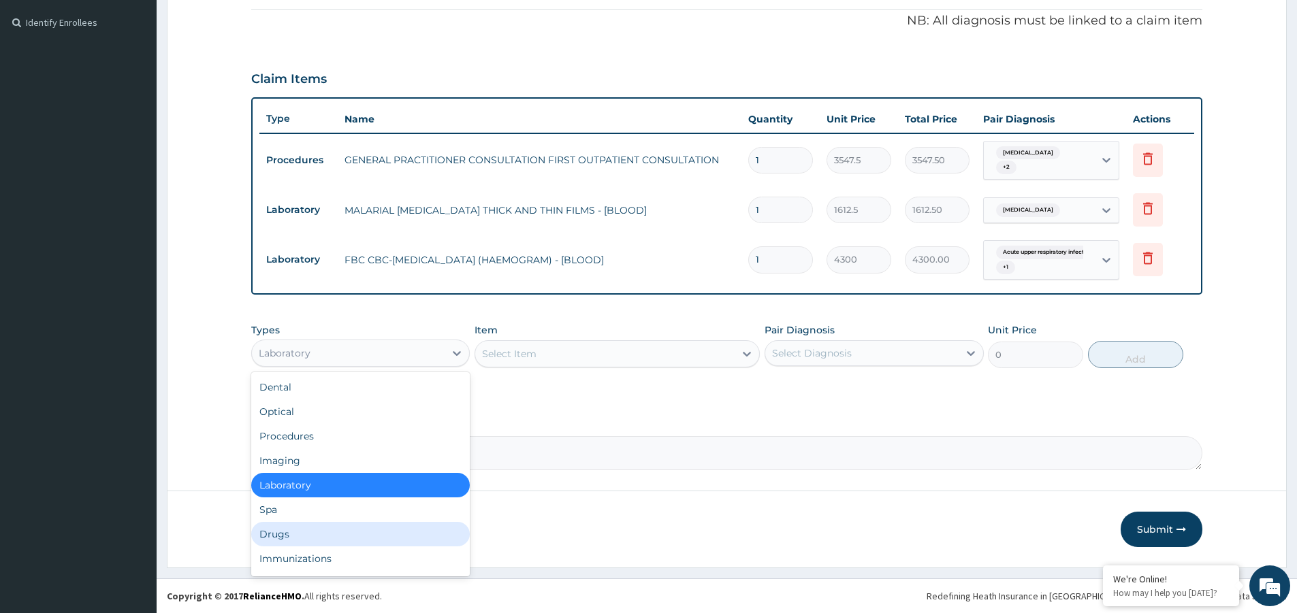
click at [374, 528] on div "Drugs" at bounding box center [360, 534] width 219 height 25
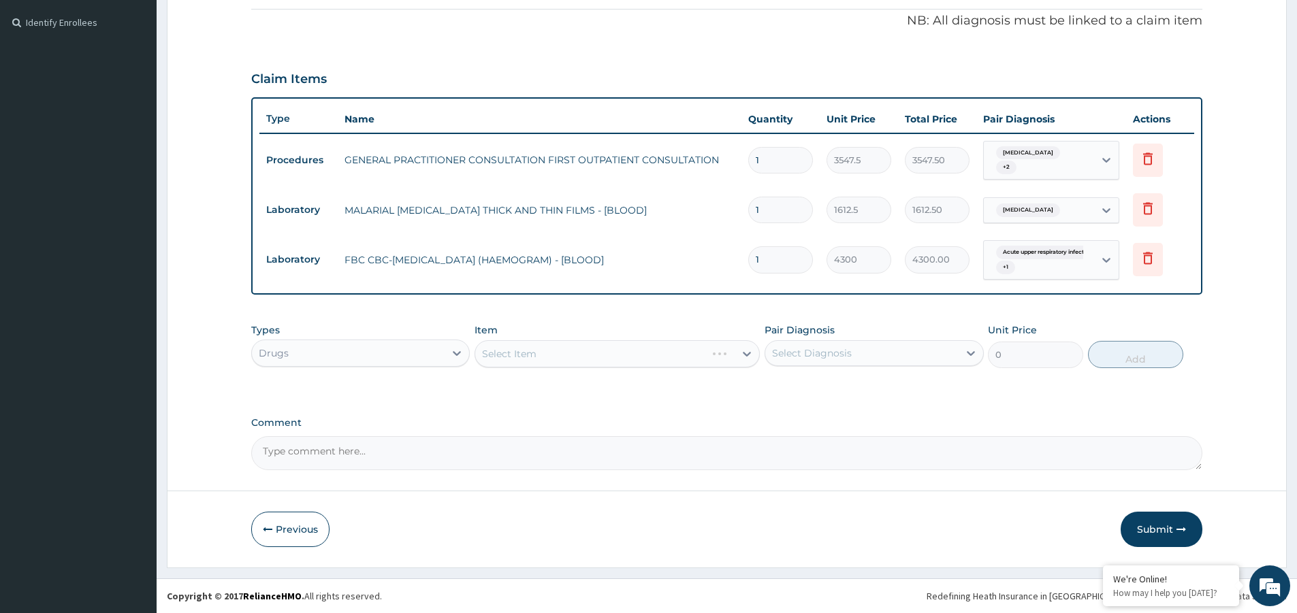
click at [538, 353] on div "Select Item" at bounding box center [617, 353] width 285 height 27
click at [532, 352] on div "Select Item" at bounding box center [617, 353] width 285 height 27
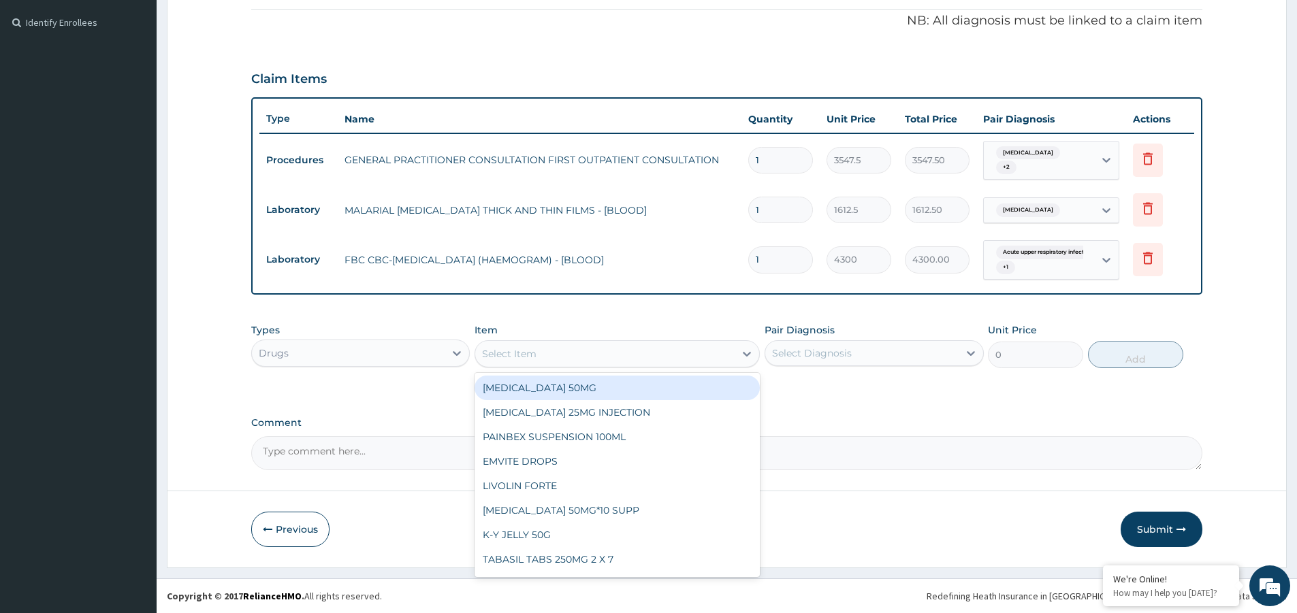
click at [560, 360] on div "Select Item" at bounding box center [604, 354] width 259 height 22
type input "E M"
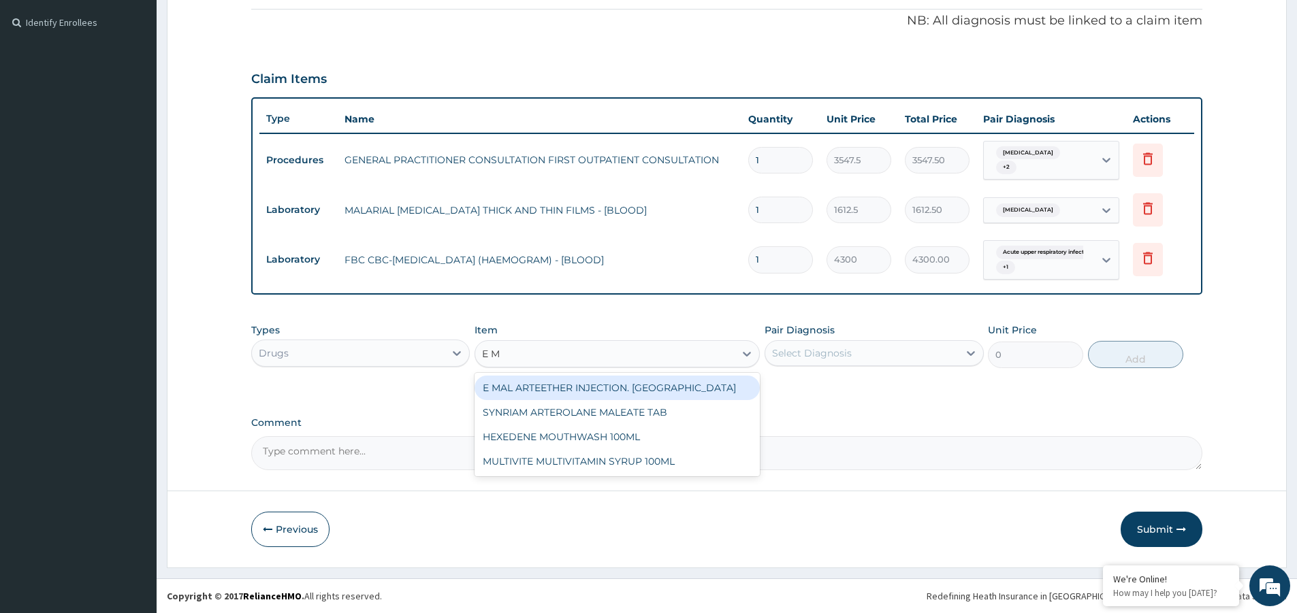
click at [586, 393] on div "E MAL ARTEETHER INJECTION. FIDSON" at bounding box center [617, 388] width 285 height 25
type input "1773.7500000000002"
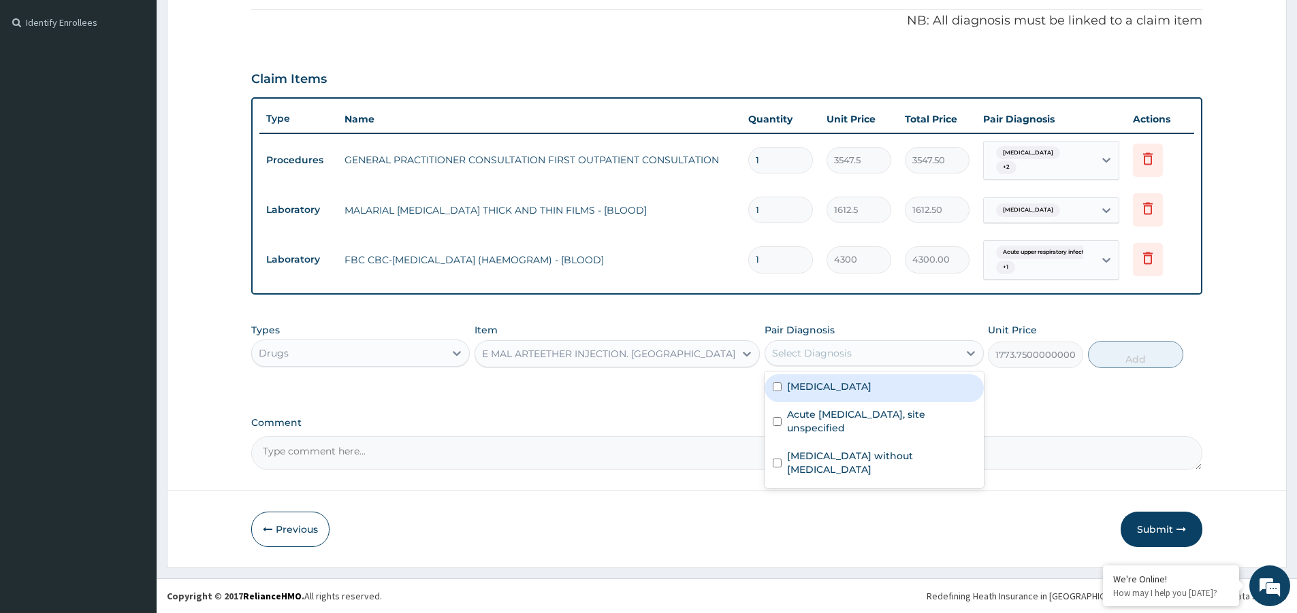
click at [839, 359] on div "Select Diagnosis" at bounding box center [812, 354] width 80 height 14
click at [843, 391] on label "Malaria, unspecified" at bounding box center [829, 387] width 84 height 14
checkbox input "true"
click at [1151, 357] on button "Add" at bounding box center [1135, 354] width 95 height 27
type input "0"
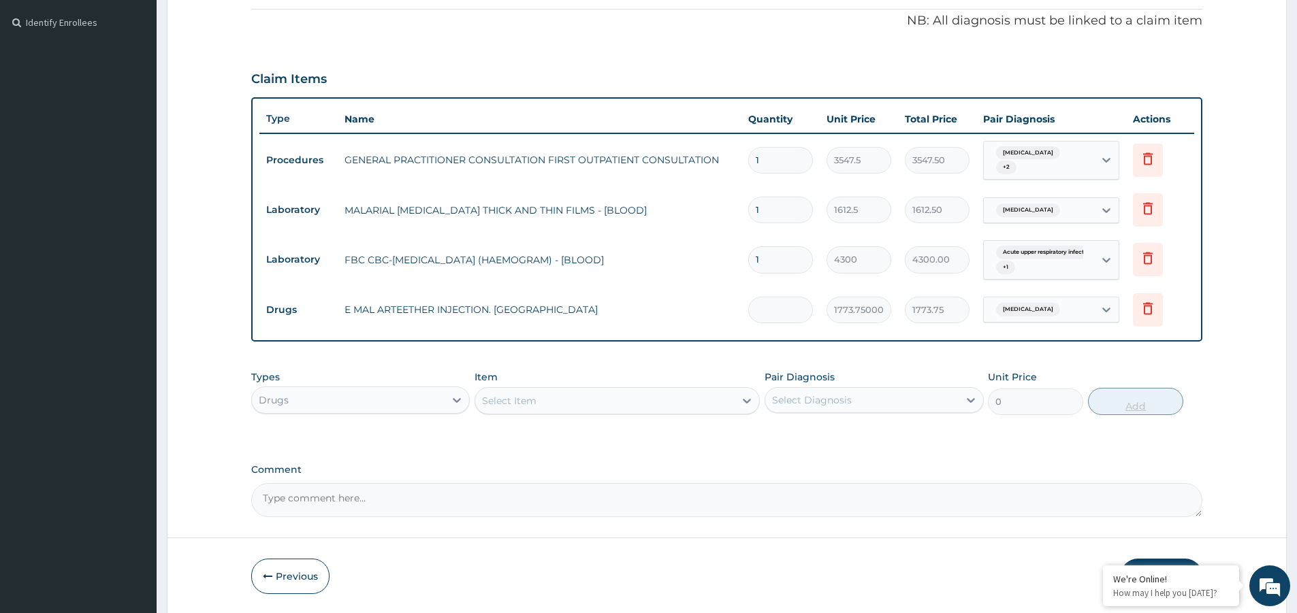
type input "0.00"
type input "3"
type input "5321.25"
type input "3"
click at [538, 402] on div "Select Item" at bounding box center [604, 401] width 259 height 22
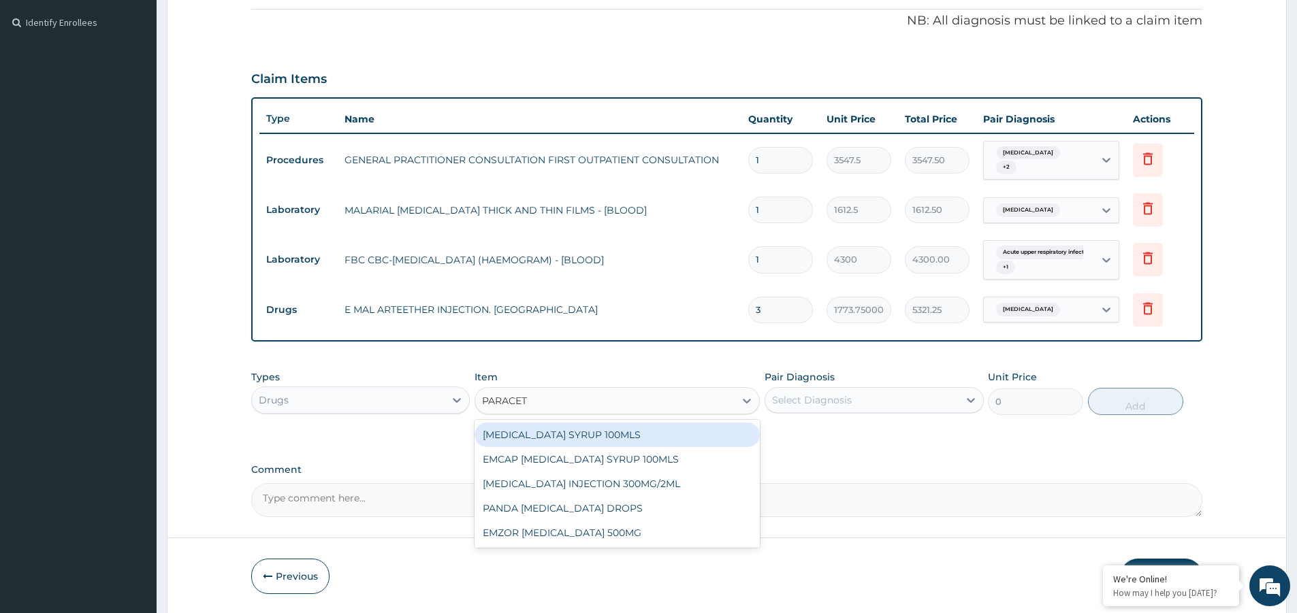
type input "PARACETA"
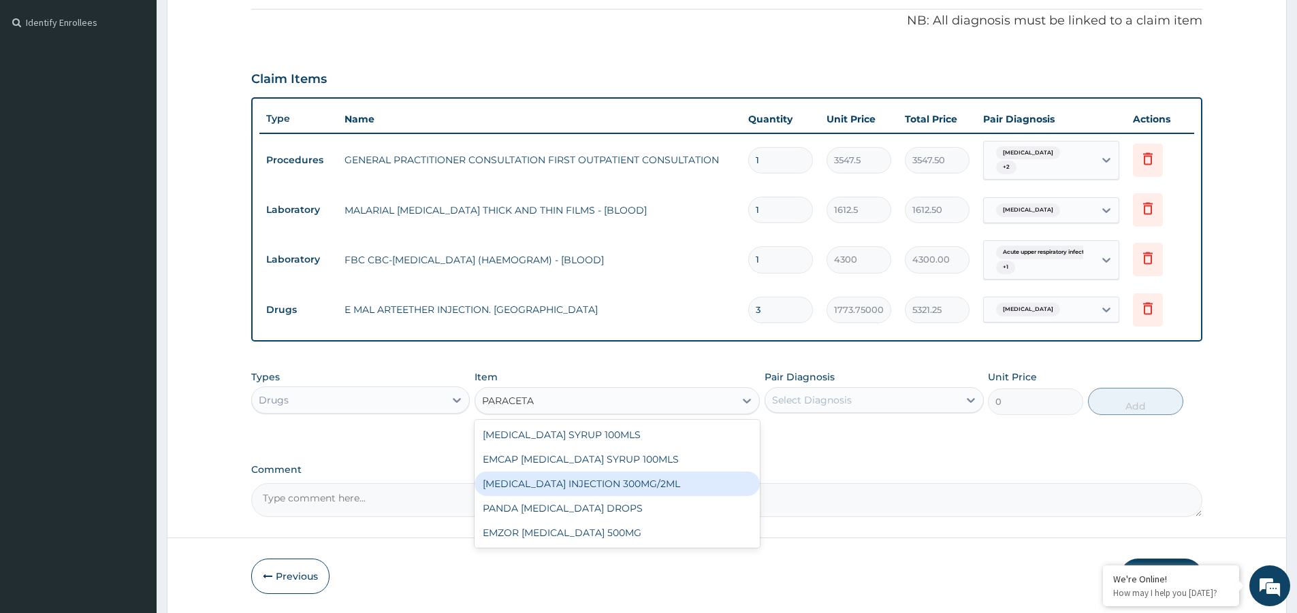
click at [628, 485] on div "PARACETAMOL INJECTION 300MG/2ML" at bounding box center [617, 484] width 285 height 25
type input "260.15000000000003"
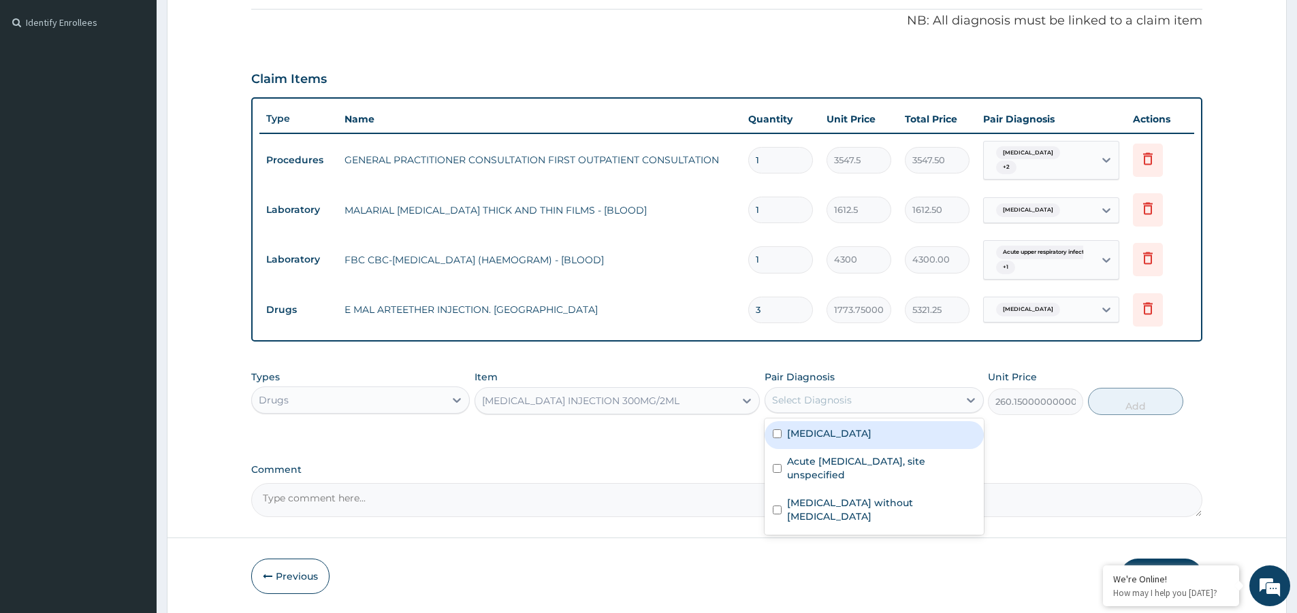
click at [853, 406] on div "Select Diagnosis" at bounding box center [861, 400] width 193 height 22
click at [871, 435] on label "Malaria, unspecified" at bounding box center [829, 434] width 84 height 14
checkbox input "true"
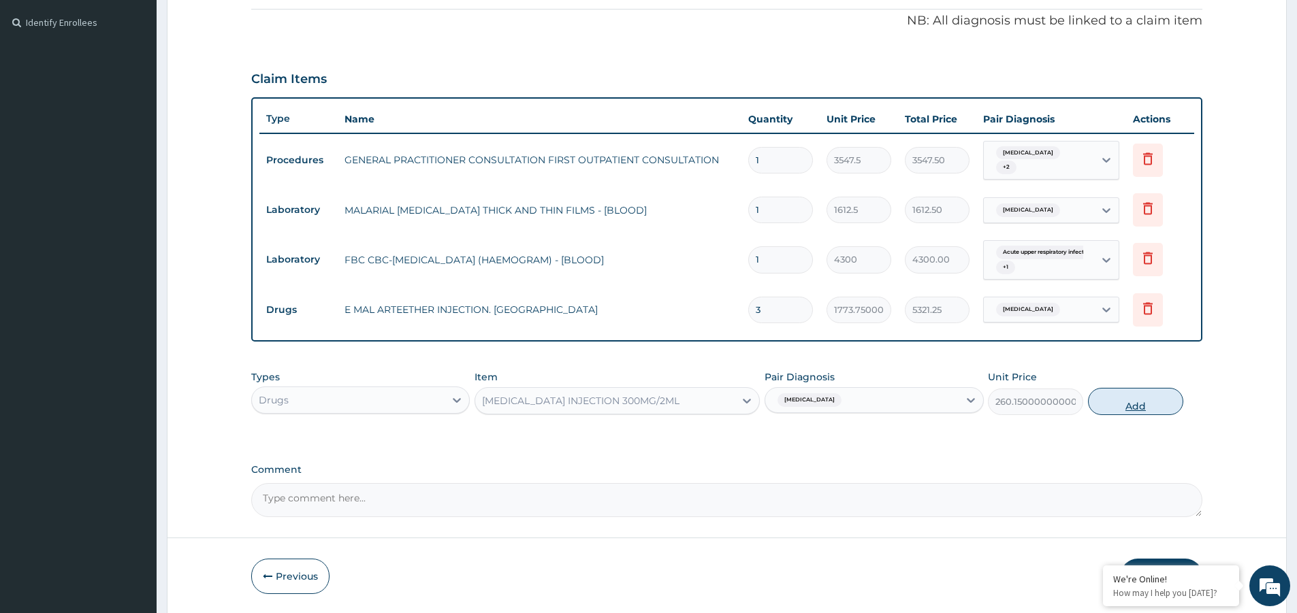
click at [1150, 400] on button "Add" at bounding box center [1135, 401] width 95 height 27
type input "0"
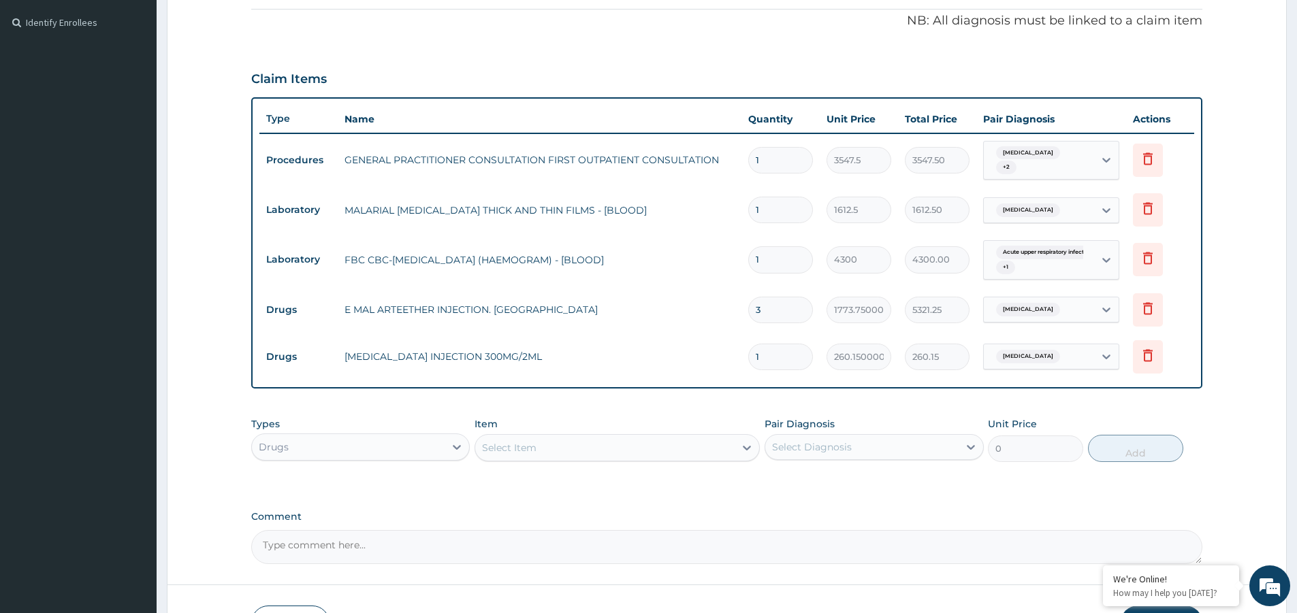
type input "0.00"
type input "2"
type input "520.30"
type input "2"
click at [517, 443] on div "Select Item" at bounding box center [509, 448] width 54 height 14
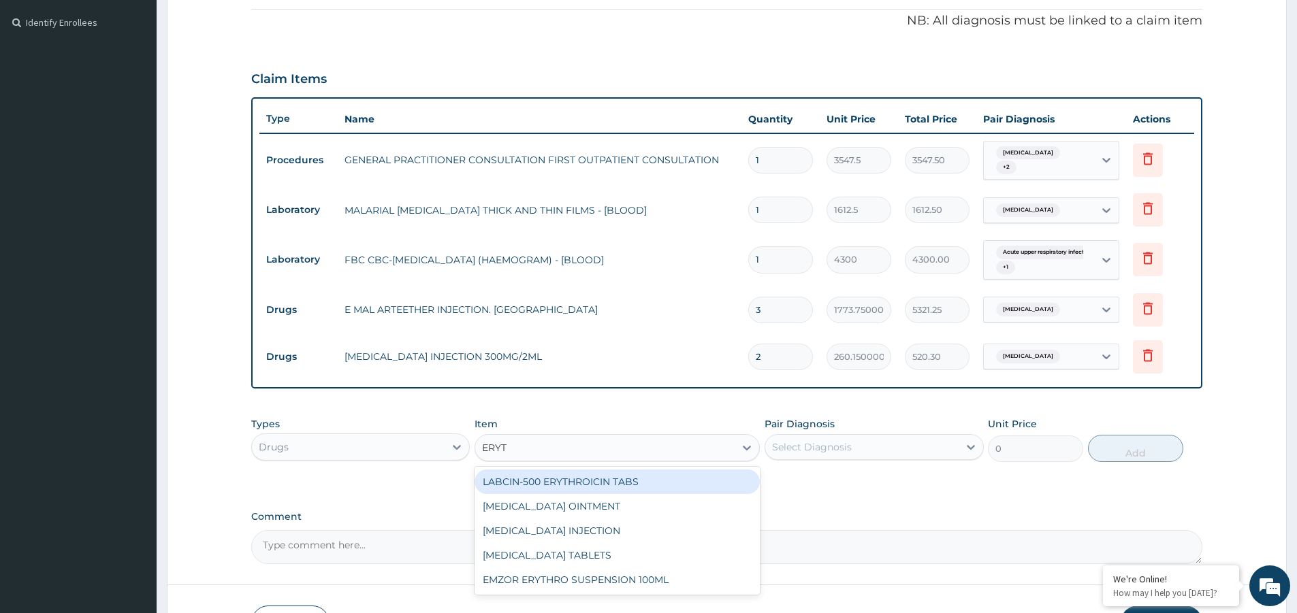
type input "ERYTH"
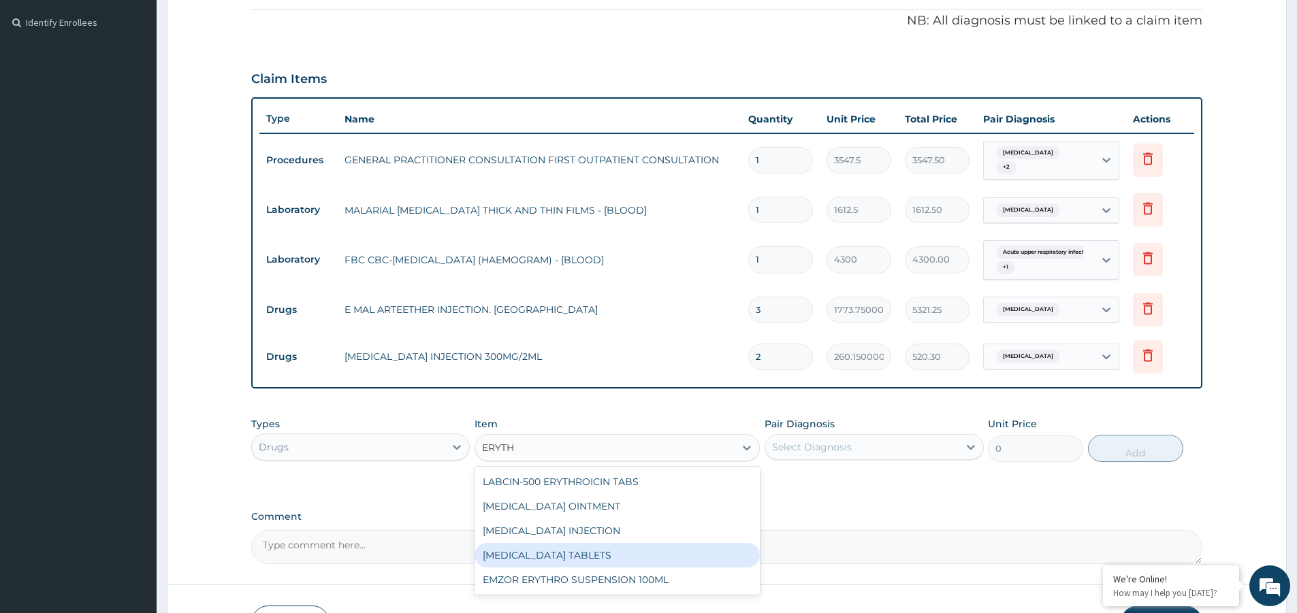
click at [594, 559] on div "ERYTHROMYCIN TABLETS" at bounding box center [617, 555] width 285 height 25
type input "206.93750000000003"
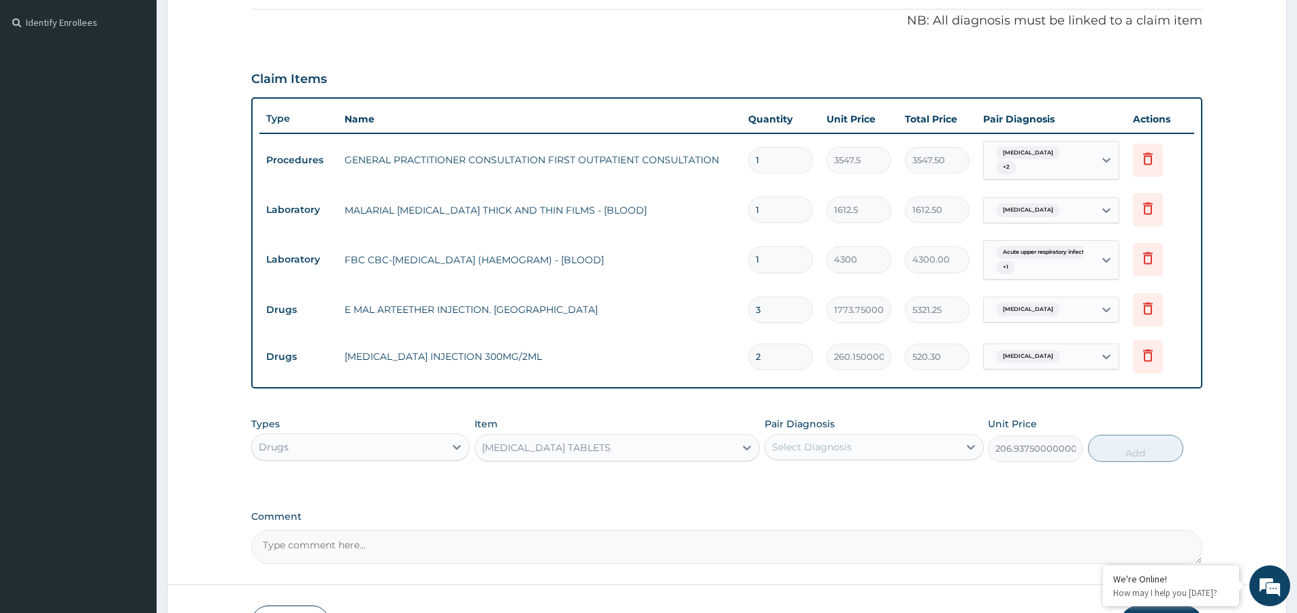
click at [837, 451] on div "Select Diagnosis" at bounding box center [812, 447] width 80 height 14
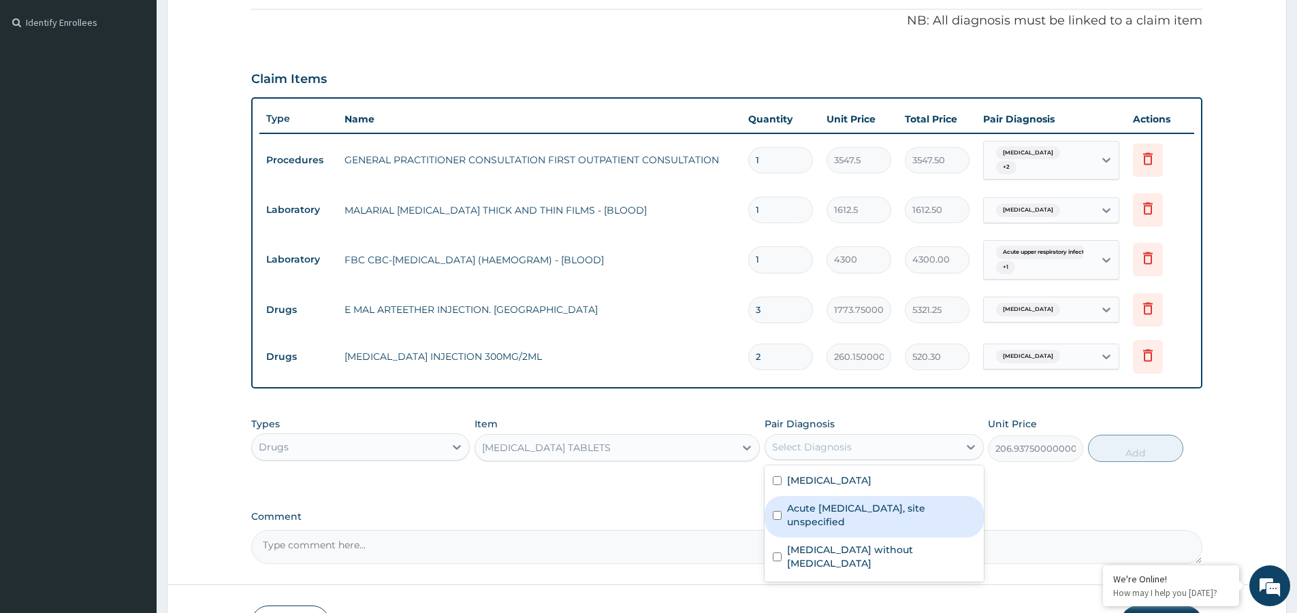
drag, startPoint x: 863, startPoint y: 501, endPoint x: 867, endPoint y: 513, distance: 12.3
click at [863, 504] on label "Acute upper respiratory infection, site unspecified" at bounding box center [881, 515] width 188 height 27
checkbox input "true"
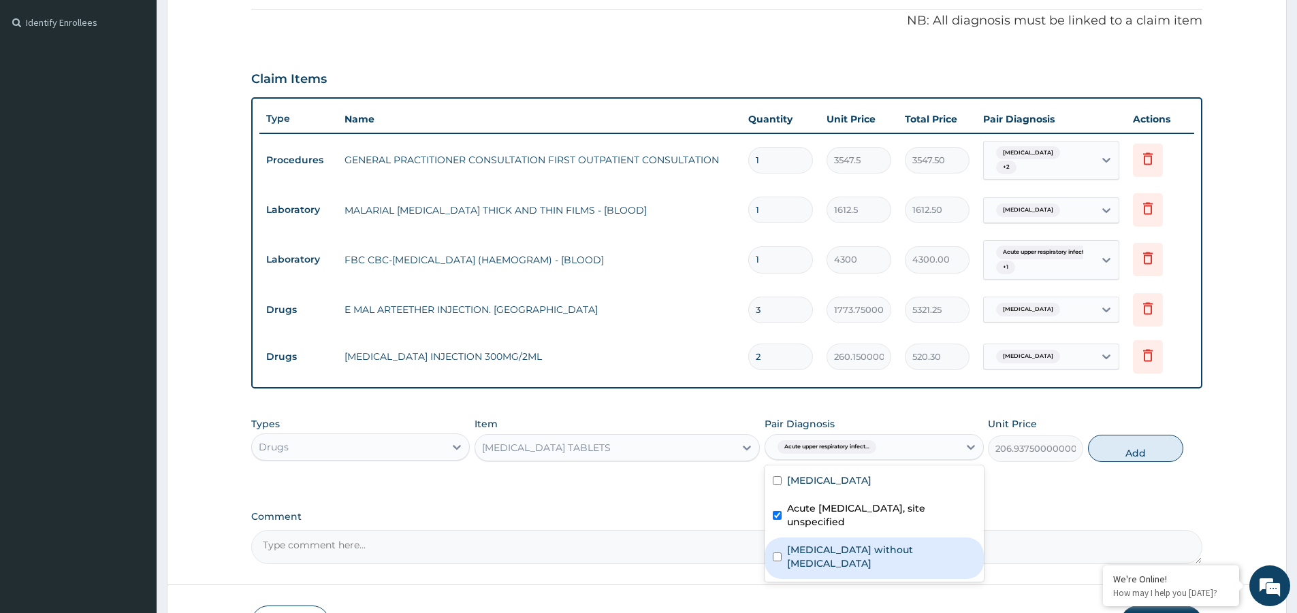
click at [923, 551] on div "Sepsis without septic shock" at bounding box center [874, 559] width 219 height 42
checkbox input "true"
click at [1140, 438] on button "Add" at bounding box center [1135, 448] width 95 height 27
type input "0"
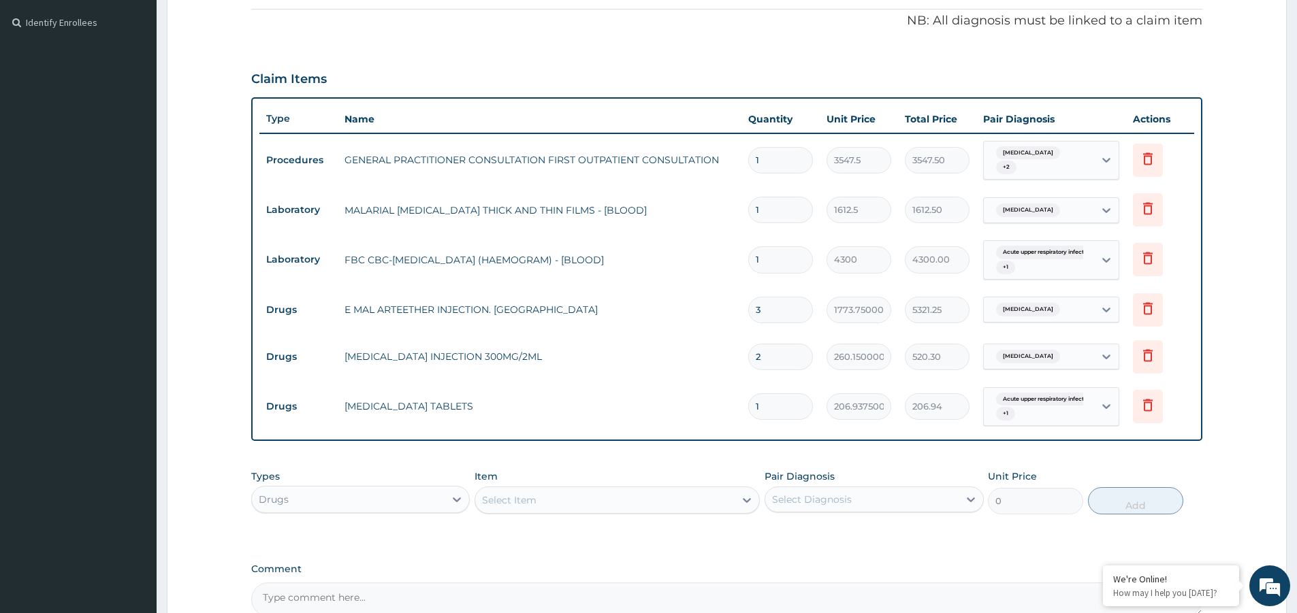
type input "15"
type input "3104.06"
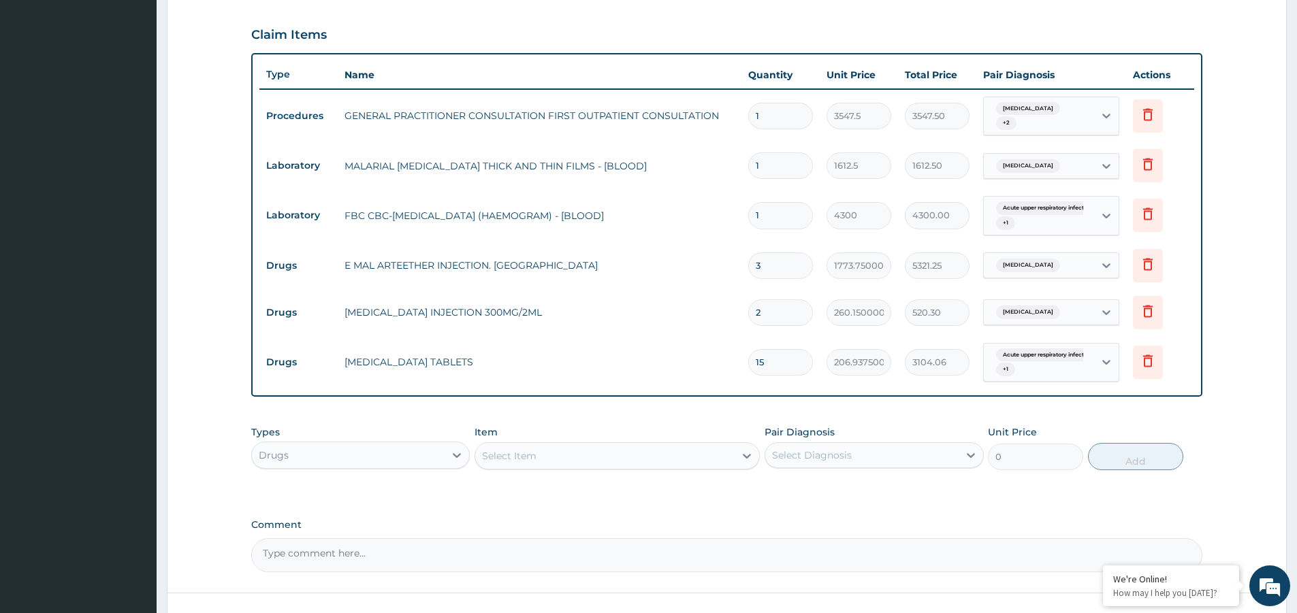
scroll to position [464, 0]
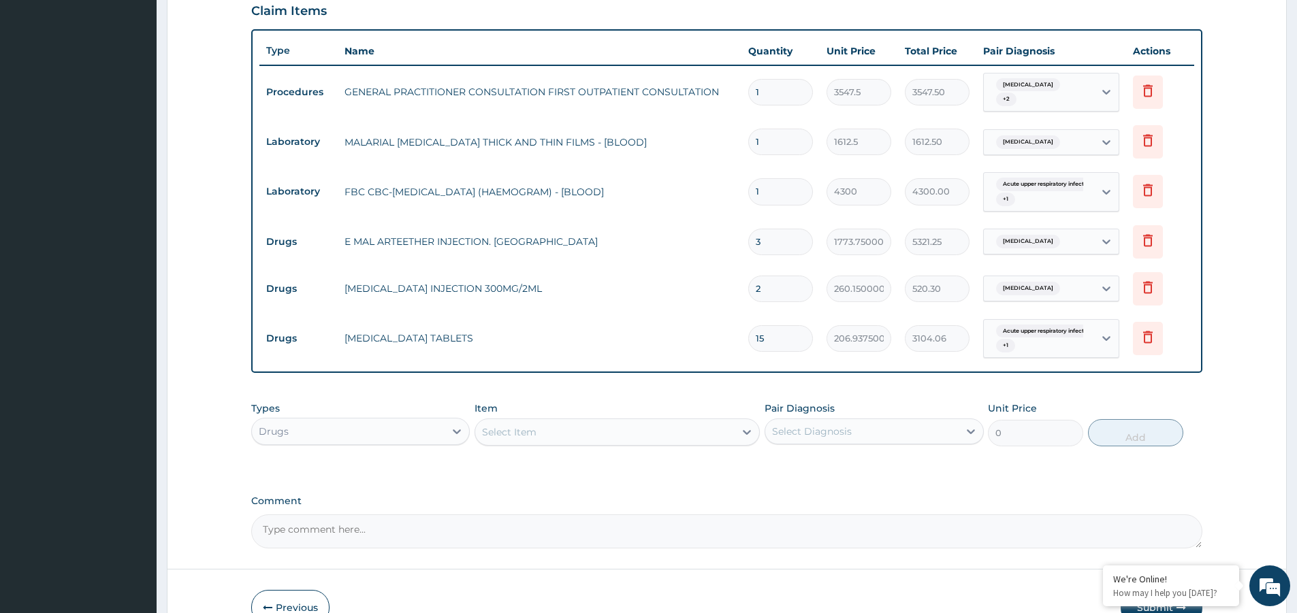
type input "15"
click at [566, 427] on div "Select Item" at bounding box center [604, 432] width 259 height 22
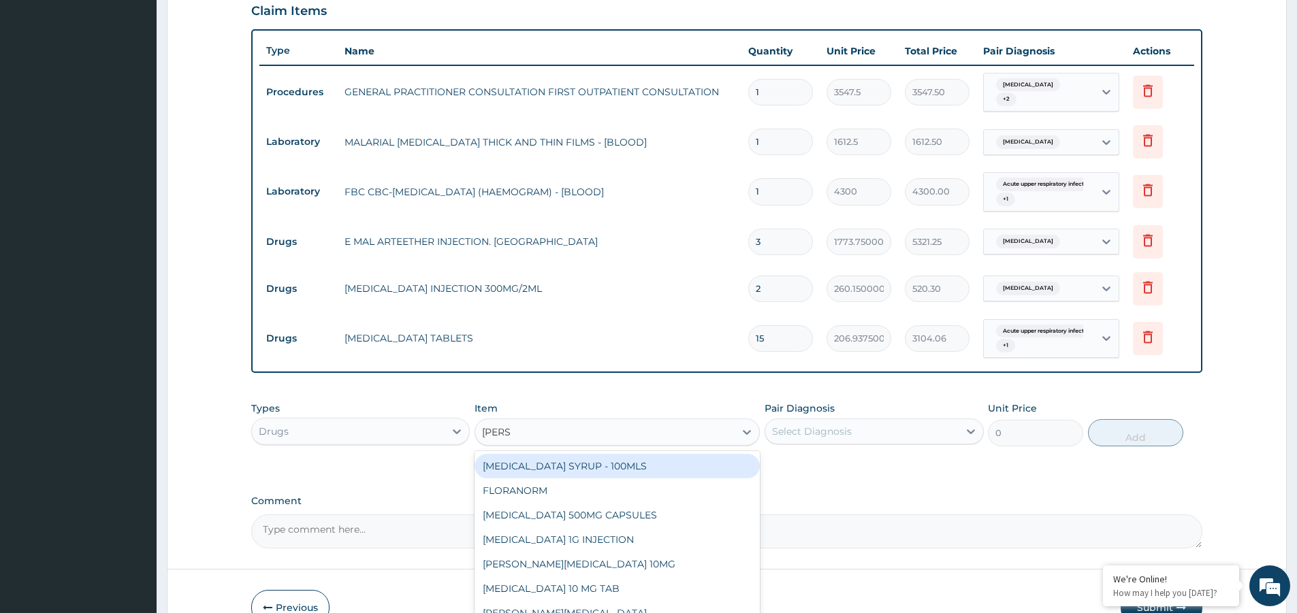
type input "LORAT"
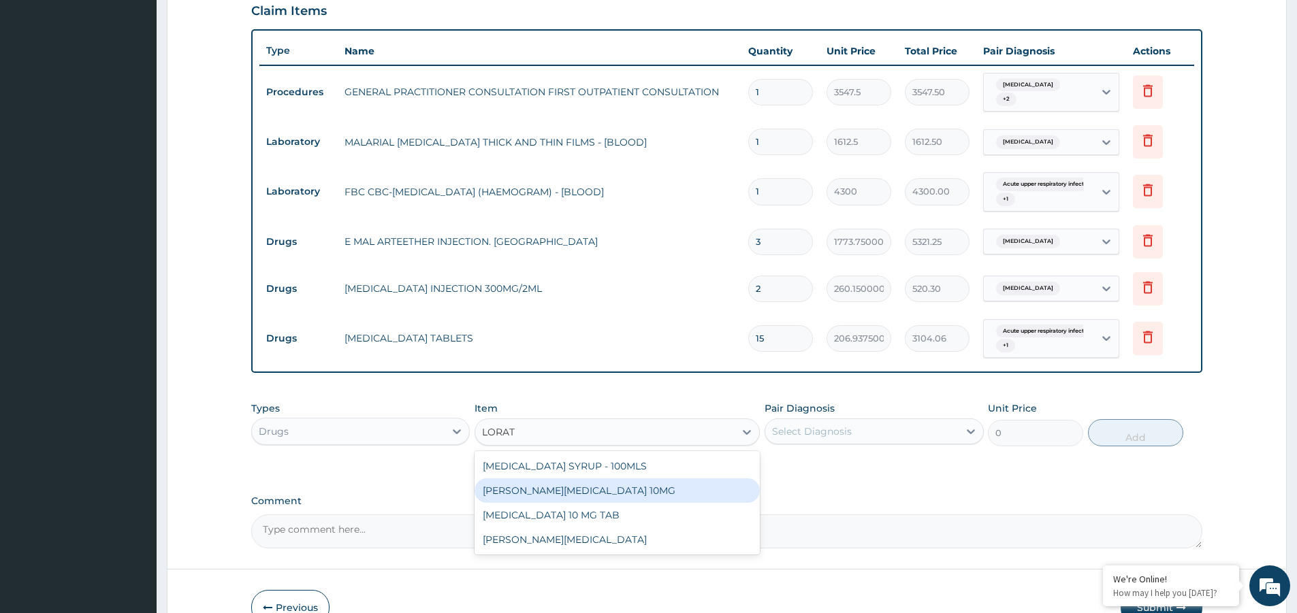
drag, startPoint x: 654, startPoint y: 495, endPoint x: 791, endPoint y: 455, distance: 142.4
click at [660, 493] on div "LORATYN LORATADINE 10MG" at bounding box center [617, 491] width 285 height 25
type input "88.6875"
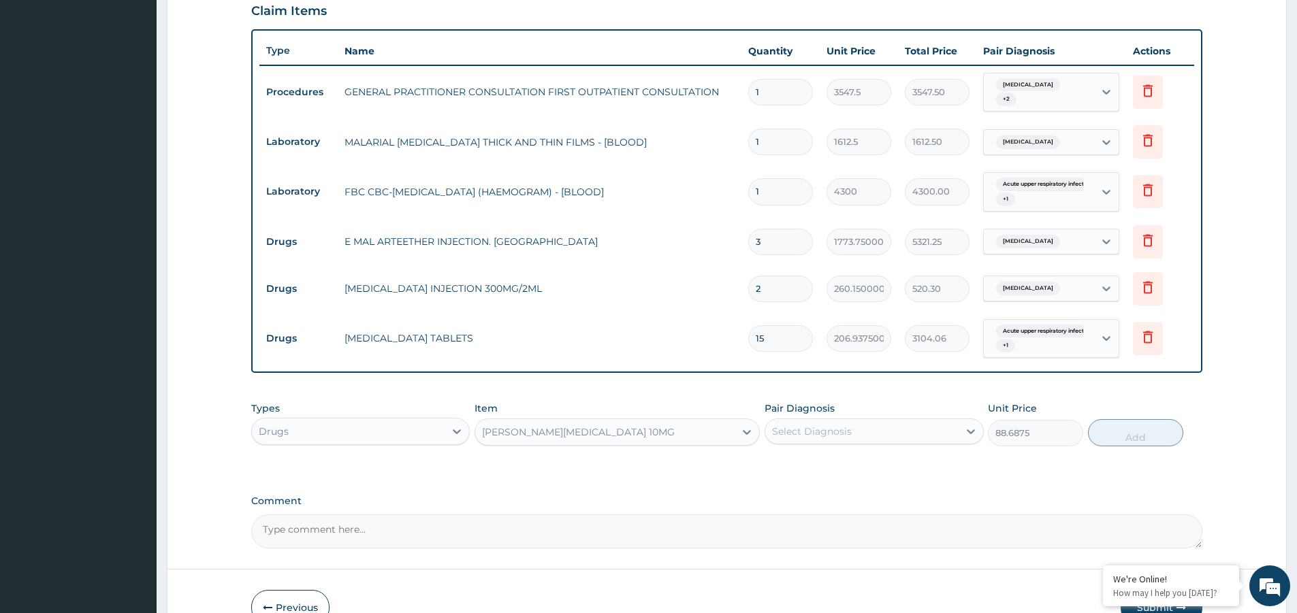
click at [834, 438] on div "Select Diagnosis" at bounding box center [812, 432] width 80 height 14
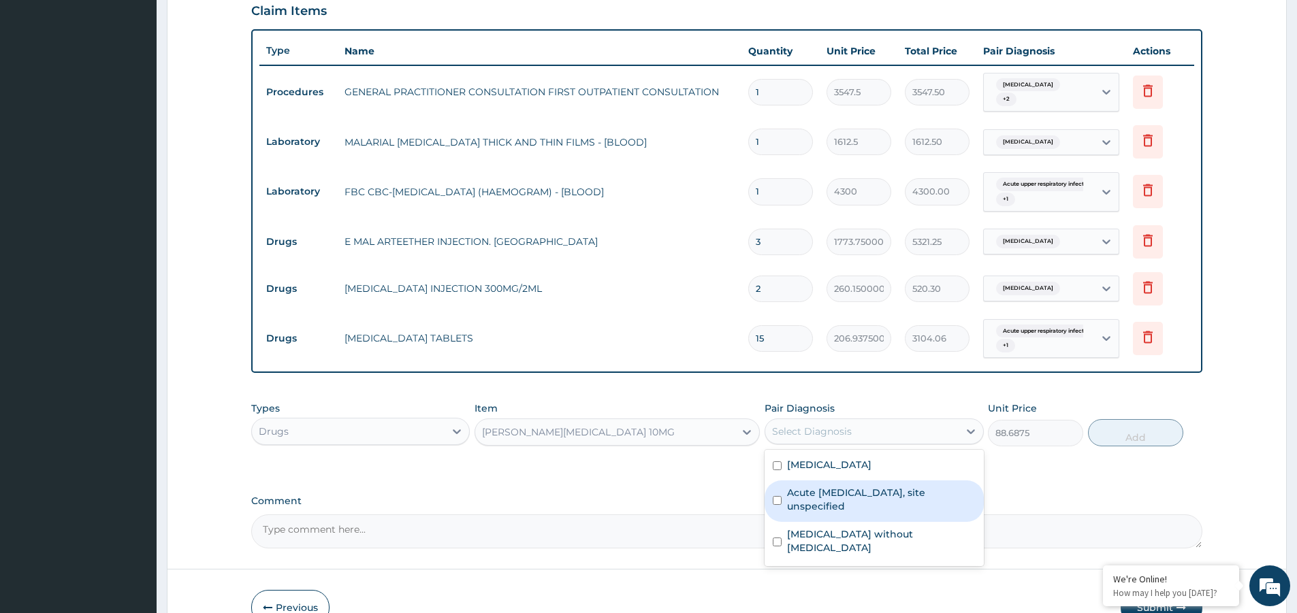
drag, startPoint x: 861, startPoint y: 503, endPoint x: 1018, endPoint y: 503, distance: 157.3
click at [878, 503] on label "Acute upper respiratory infection, site unspecified" at bounding box center [881, 499] width 188 height 27
checkbox input "true"
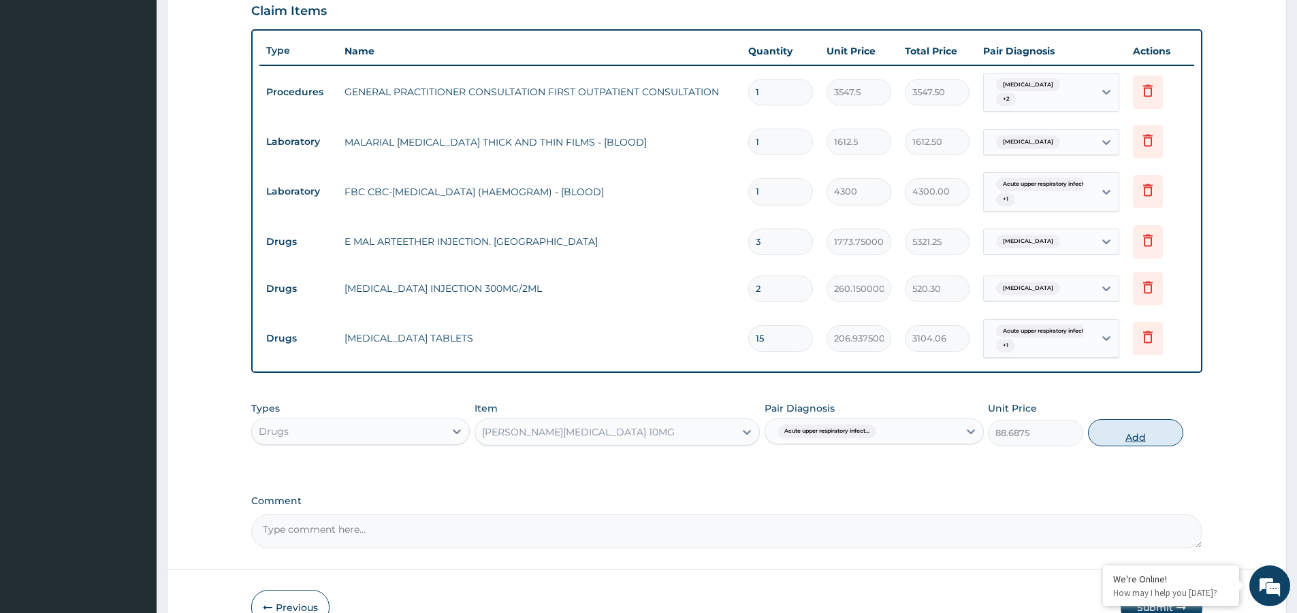
click at [1140, 433] on button "Add" at bounding box center [1135, 432] width 95 height 27
type input "0"
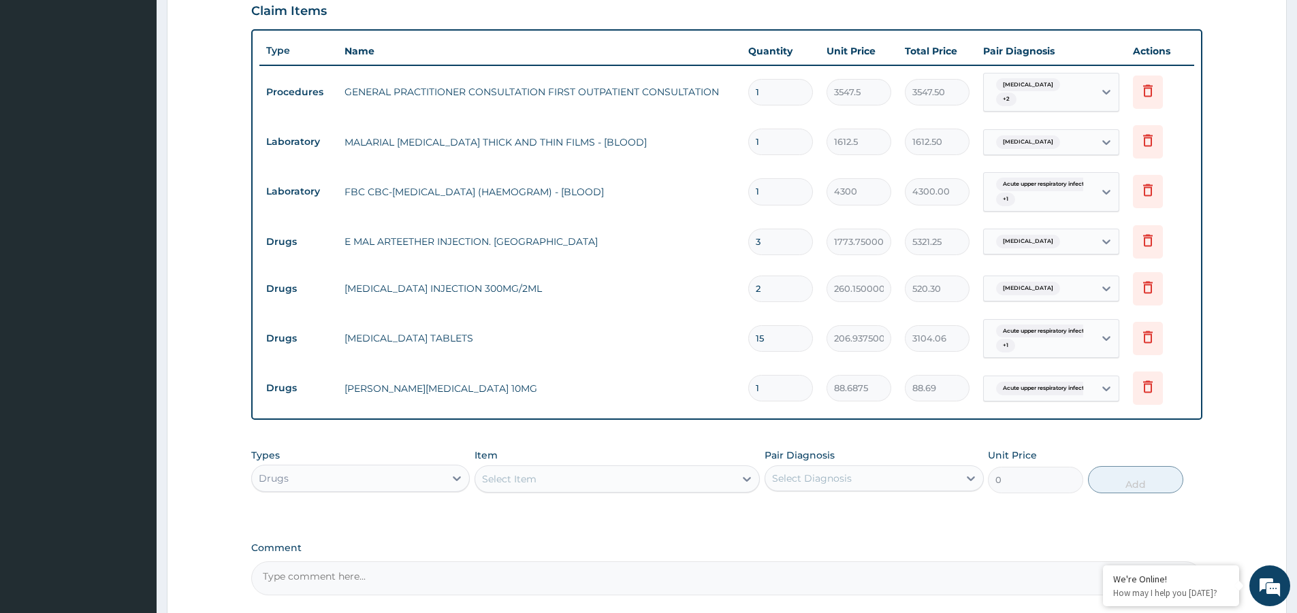
type input "0.00"
type input "5"
type input "443.44"
type input "5"
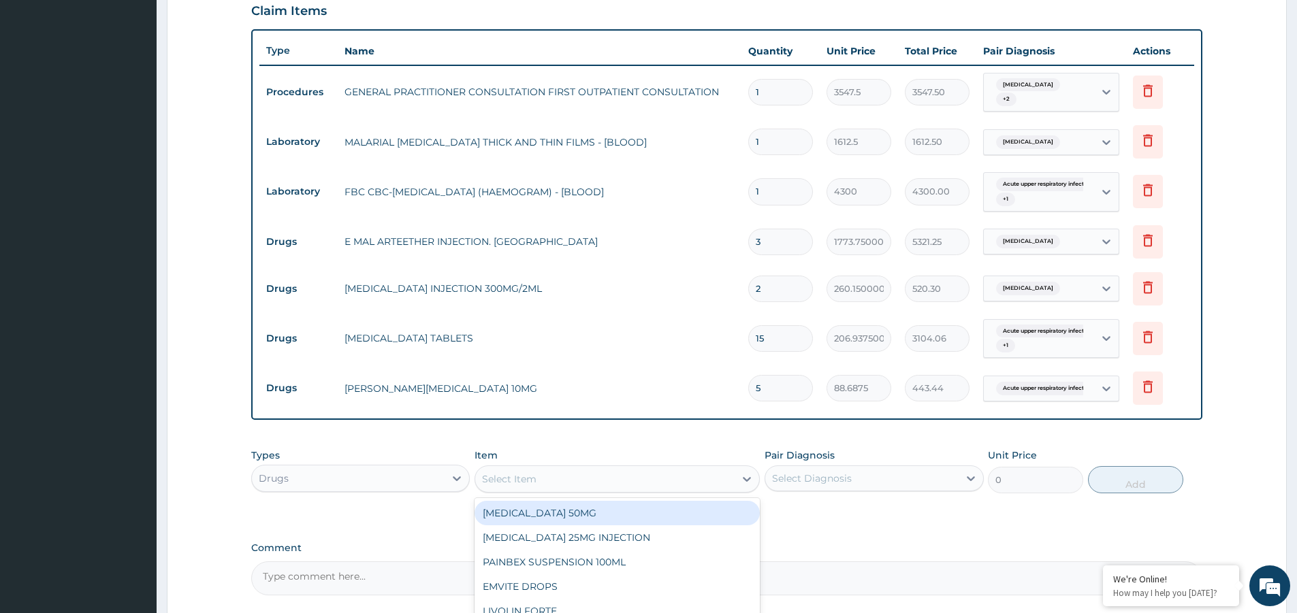
click at [556, 473] on div "Select Item" at bounding box center [604, 479] width 259 height 22
type input "BRONC"
click at [544, 506] on div "BRONCHOLTYE" at bounding box center [617, 513] width 285 height 25
type input "1773.7500000000002"
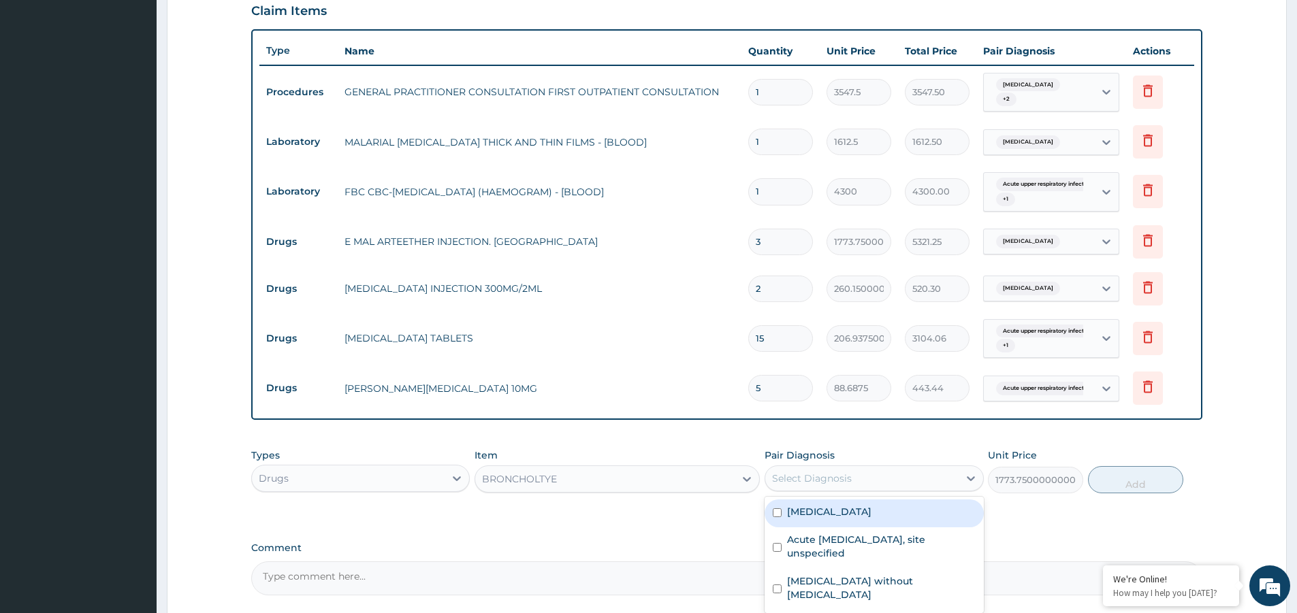
click at [826, 479] on div "Select Diagnosis" at bounding box center [812, 479] width 80 height 14
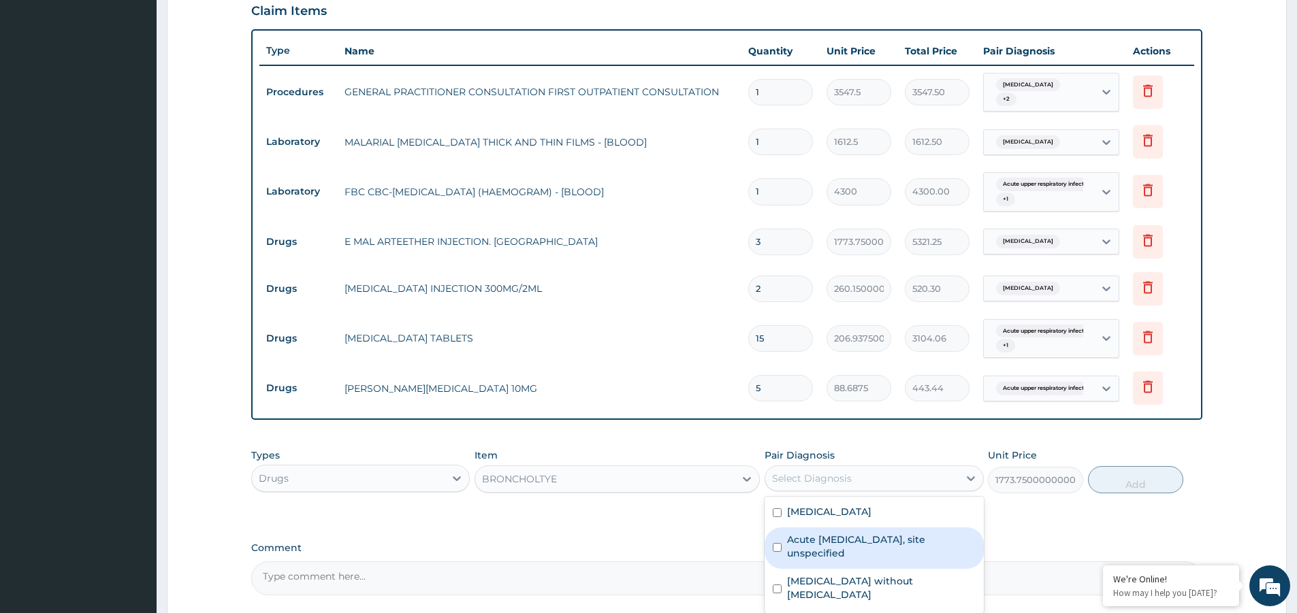
drag, startPoint x: 842, startPoint y: 551, endPoint x: 953, endPoint y: 517, distance: 116.1
click at [847, 548] on label "Acute upper respiratory infection, site unspecified" at bounding box center [881, 546] width 188 height 27
checkbox input "true"
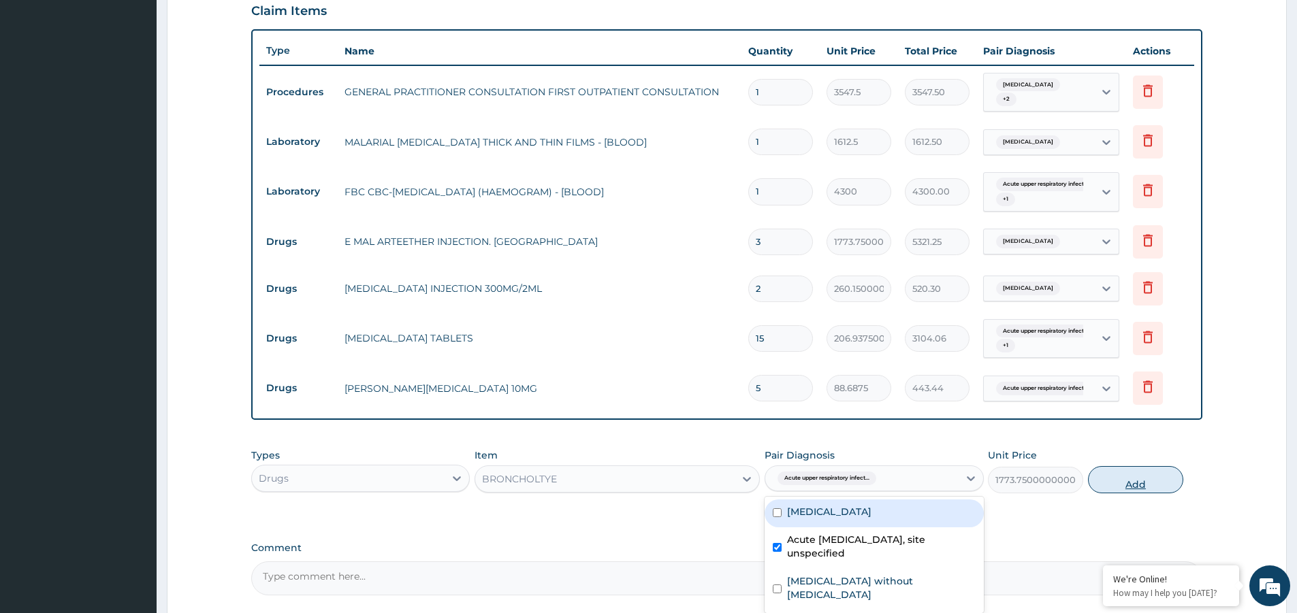
click at [1106, 473] on button "Add" at bounding box center [1135, 479] width 95 height 27
type input "0"
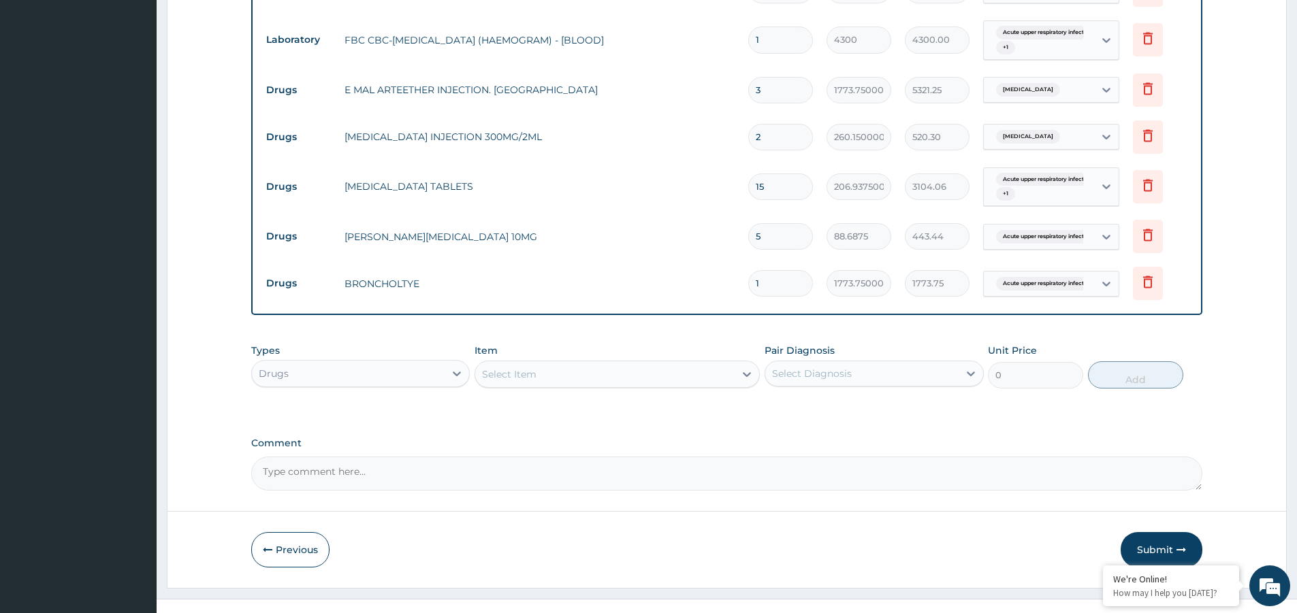
scroll to position [636, 0]
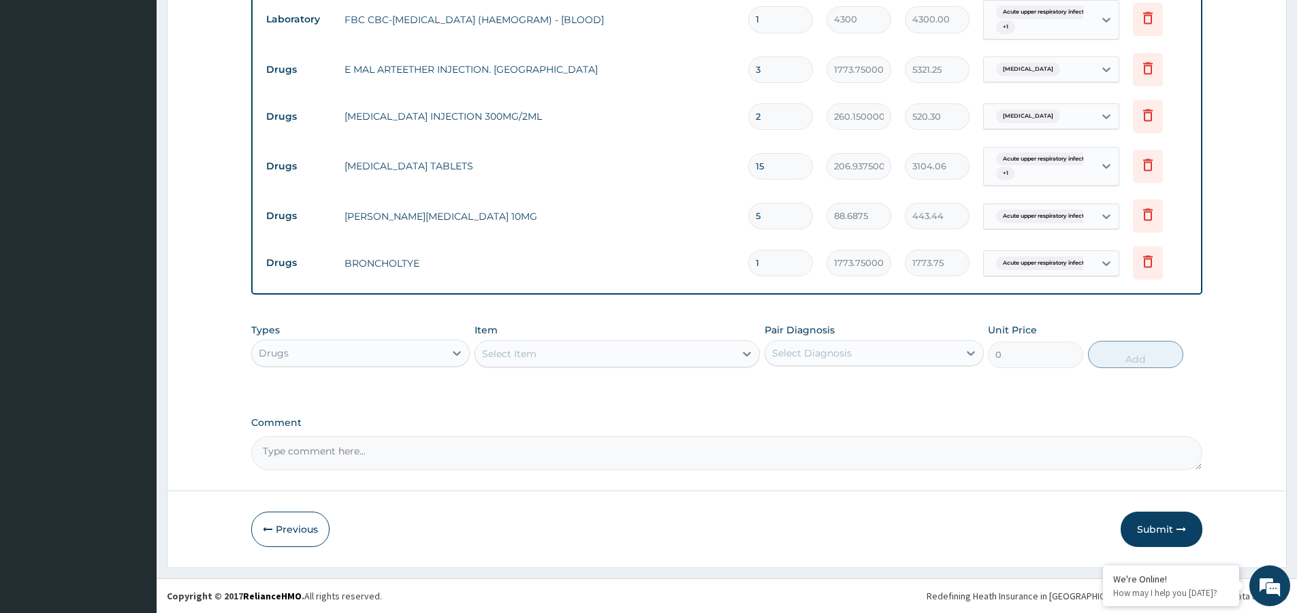
click at [536, 353] on div "Select Item" at bounding box center [604, 354] width 259 height 22
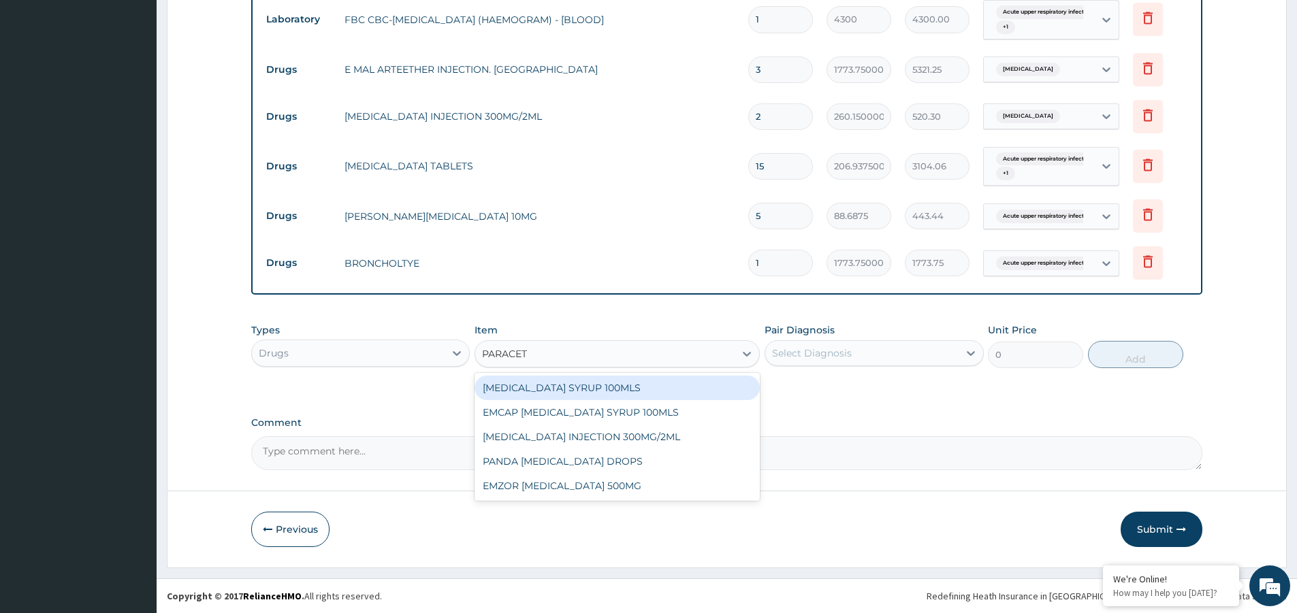
type input "PARACETA"
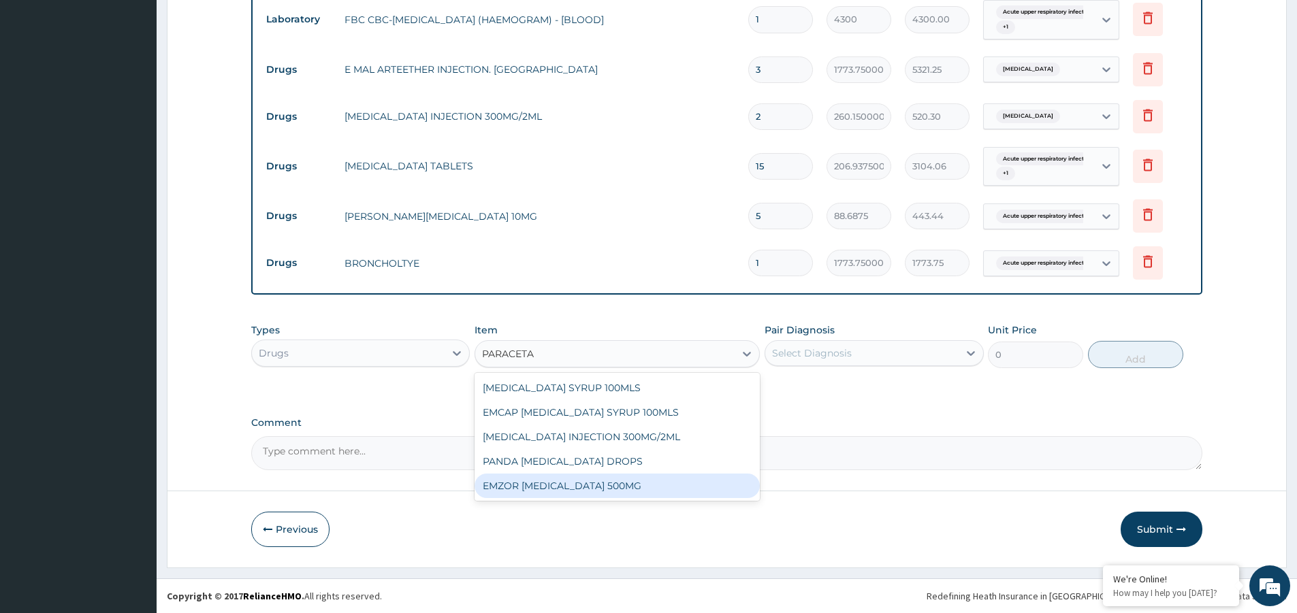
click at [572, 494] on div "EMZOR PARACETAMOL 500MG" at bounding box center [617, 486] width 285 height 25
type input "23.65"
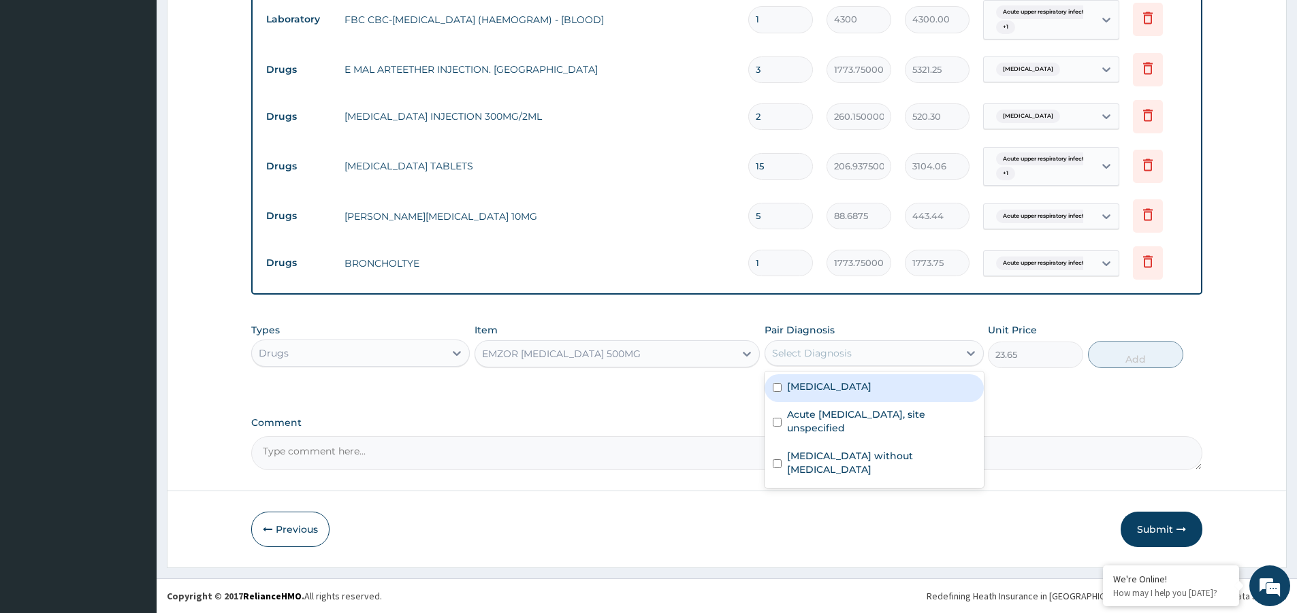
click at [810, 359] on div "Select Diagnosis" at bounding box center [812, 354] width 80 height 14
drag, startPoint x: 861, startPoint y: 385, endPoint x: 999, endPoint y: 389, distance: 138.9
click at [870, 387] on label "Malaria, unspecified" at bounding box center [829, 387] width 84 height 14
checkbox input "true"
click at [1137, 352] on button "Add" at bounding box center [1135, 354] width 95 height 27
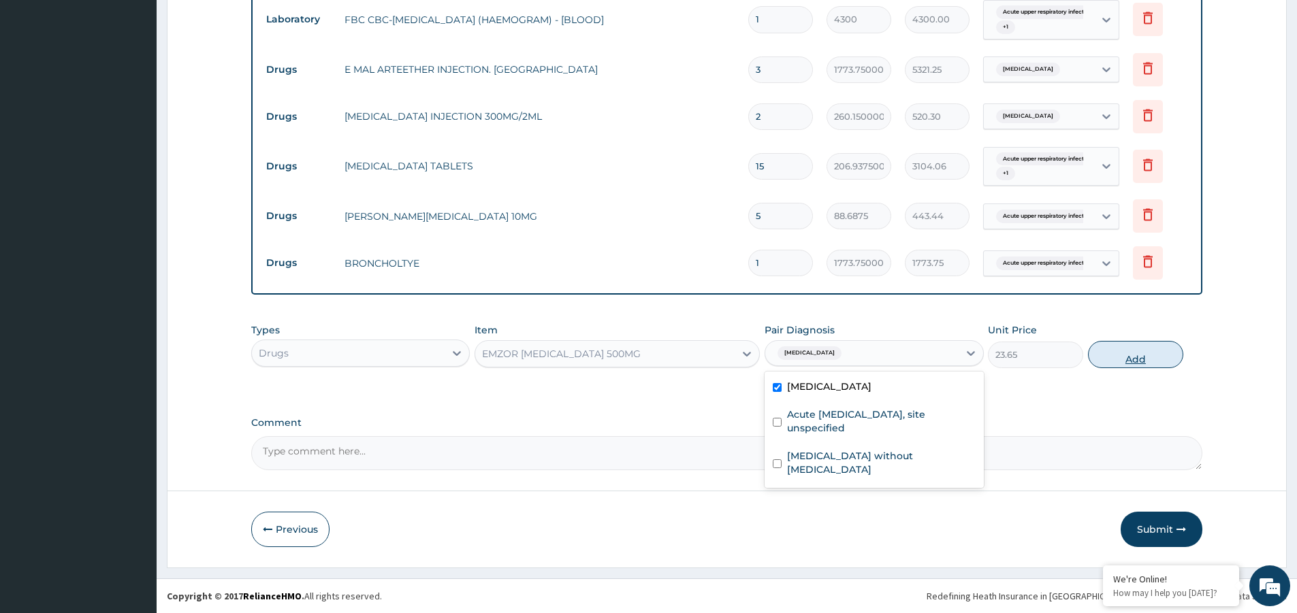
type input "0"
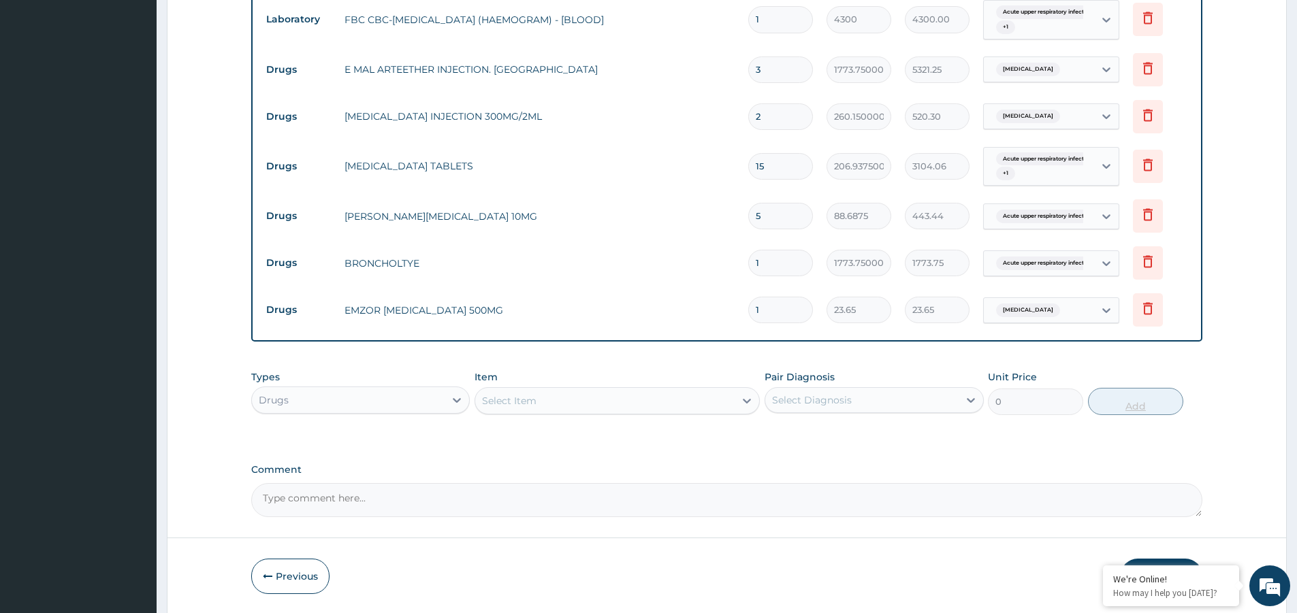
type input "18"
type input "425.70"
type input "18"
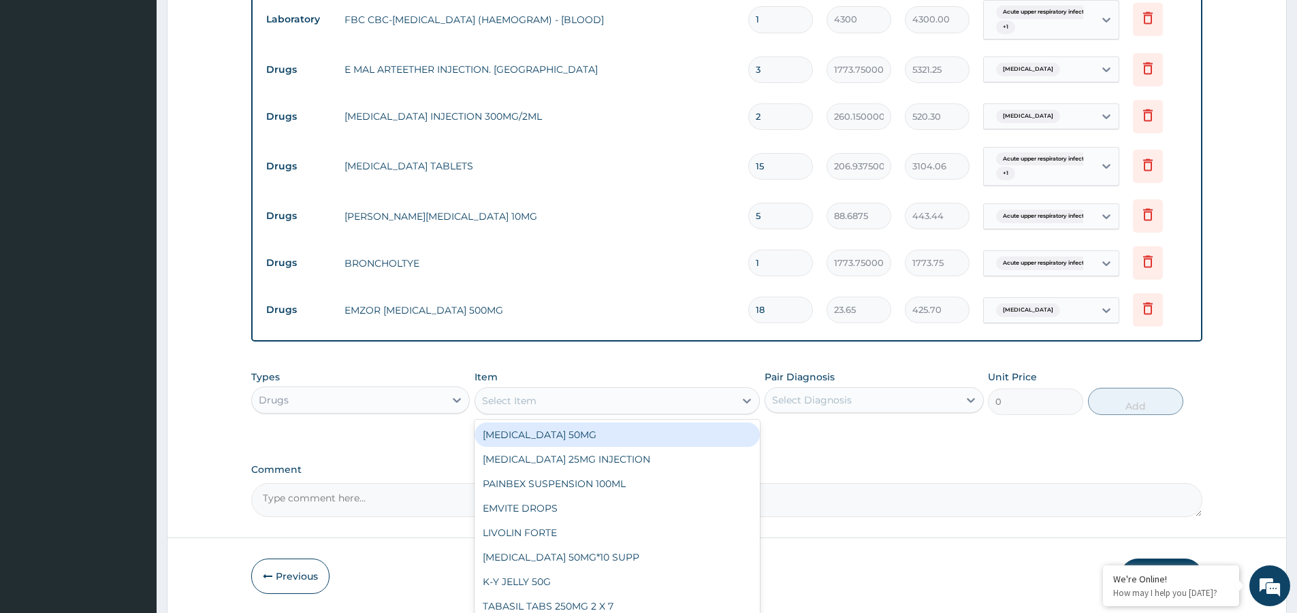
click at [511, 409] on div "Select Item" at bounding box center [604, 401] width 259 height 22
type input "LONART"
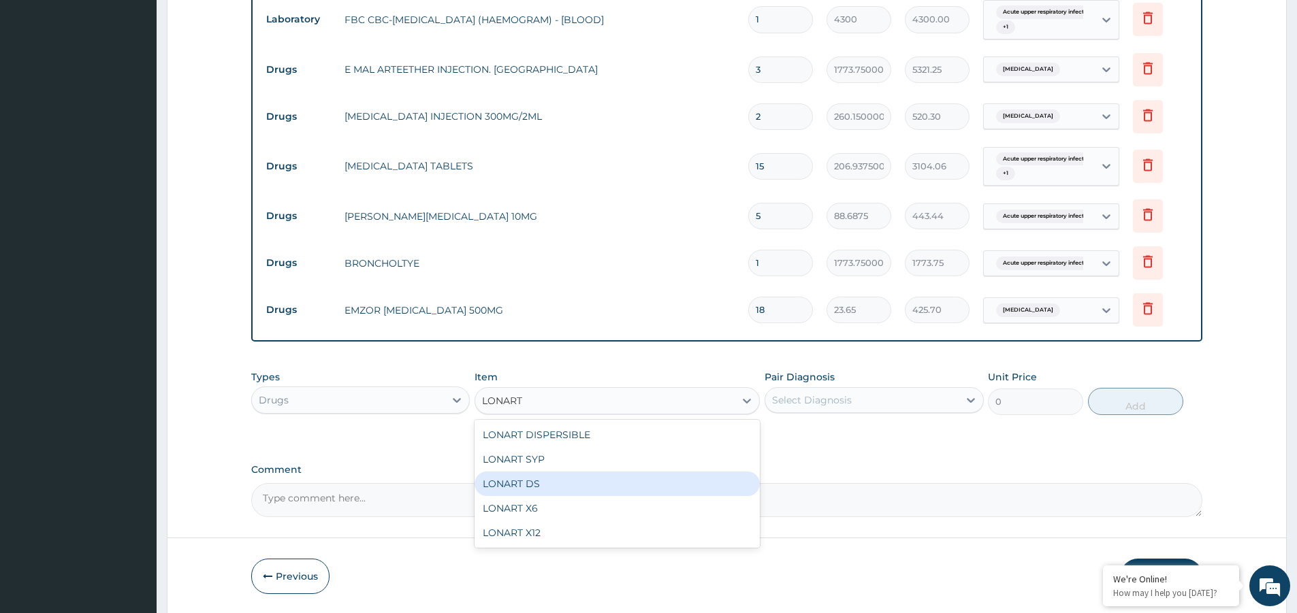
drag, startPoint x: 523, startPoint y: 481, endPoint x: 660, endPoint y: 464, distance: 138.6
click at [523, 481] on div "LONART DS" at bounding box center [617, 484] width 285 height 25
type input "473.00000000000006"
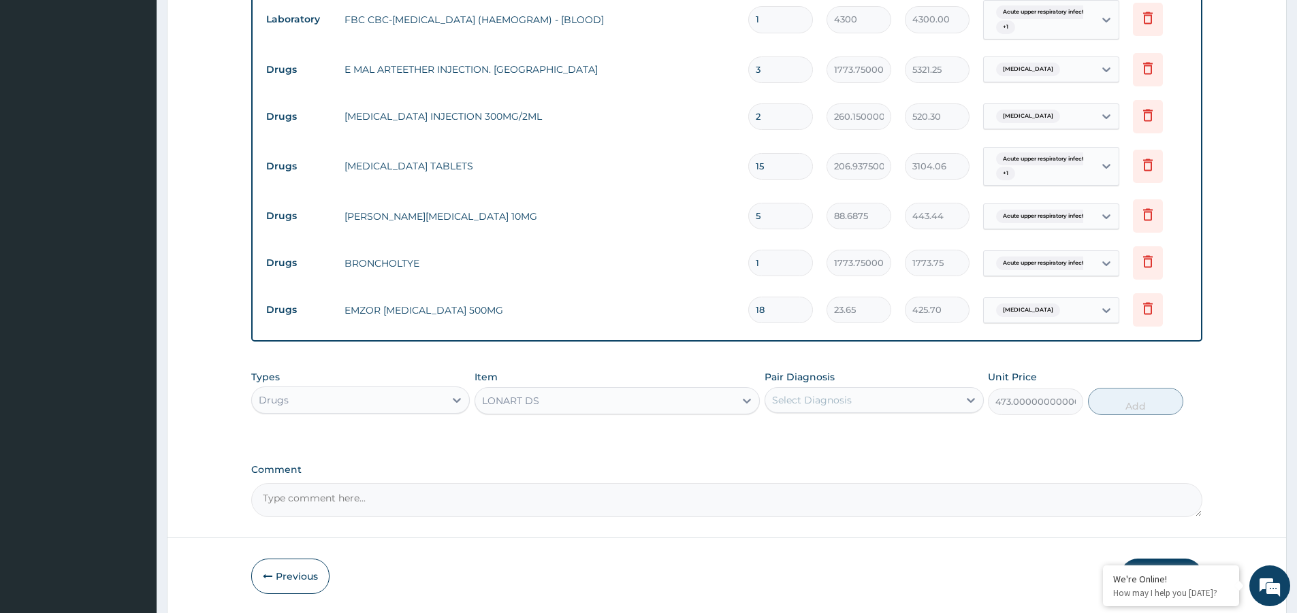
click at [839, 400] on div "Select Diagnosis" at bounding box center [812, 400] width 80 height 14
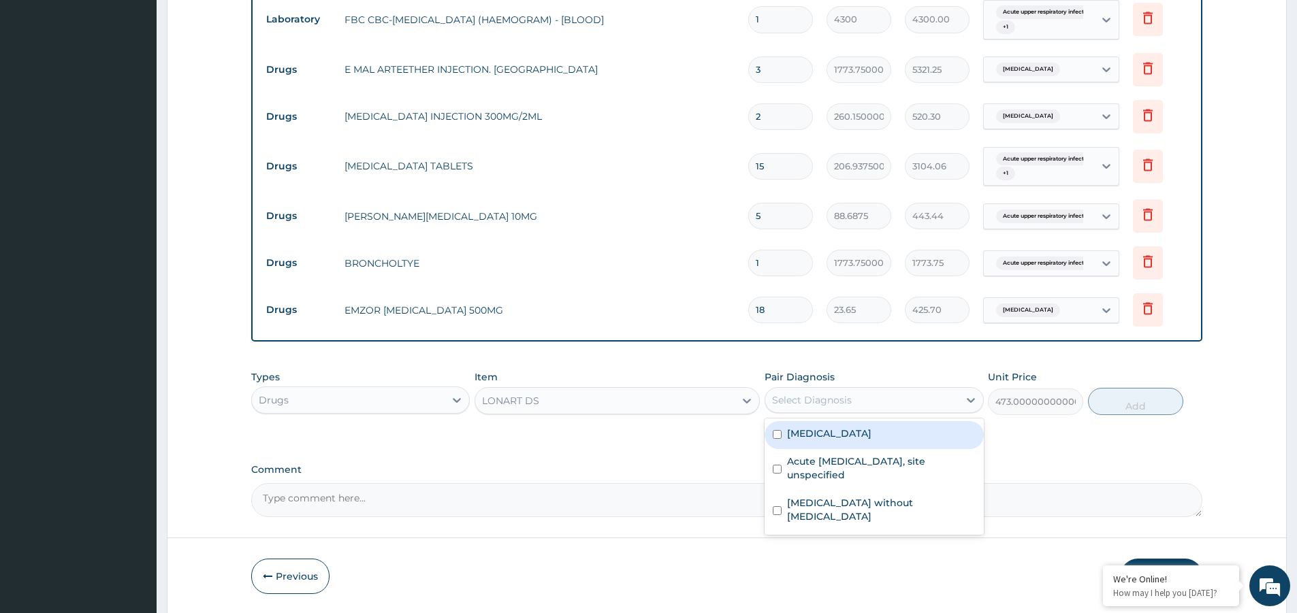
drag, startPoint x: 856, startPoint y: 436, endPoint x: 965, endPoint y: 438, distance: 108.9
click at [858, 437] on label "Malaria, unspecified" at bounding box center [829, 434] width 84 height 14
checkbox input "true"
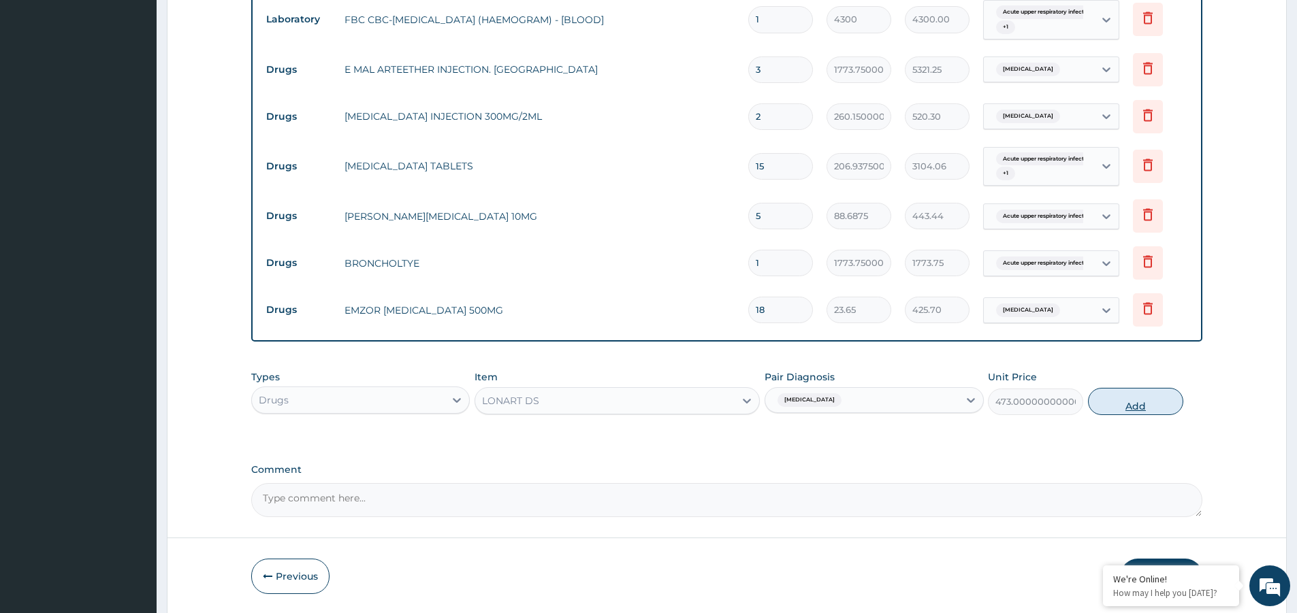
click at [1155, 407] on button "Add" at bounding box center [1135, 401] width 95 height 27
type input "0"
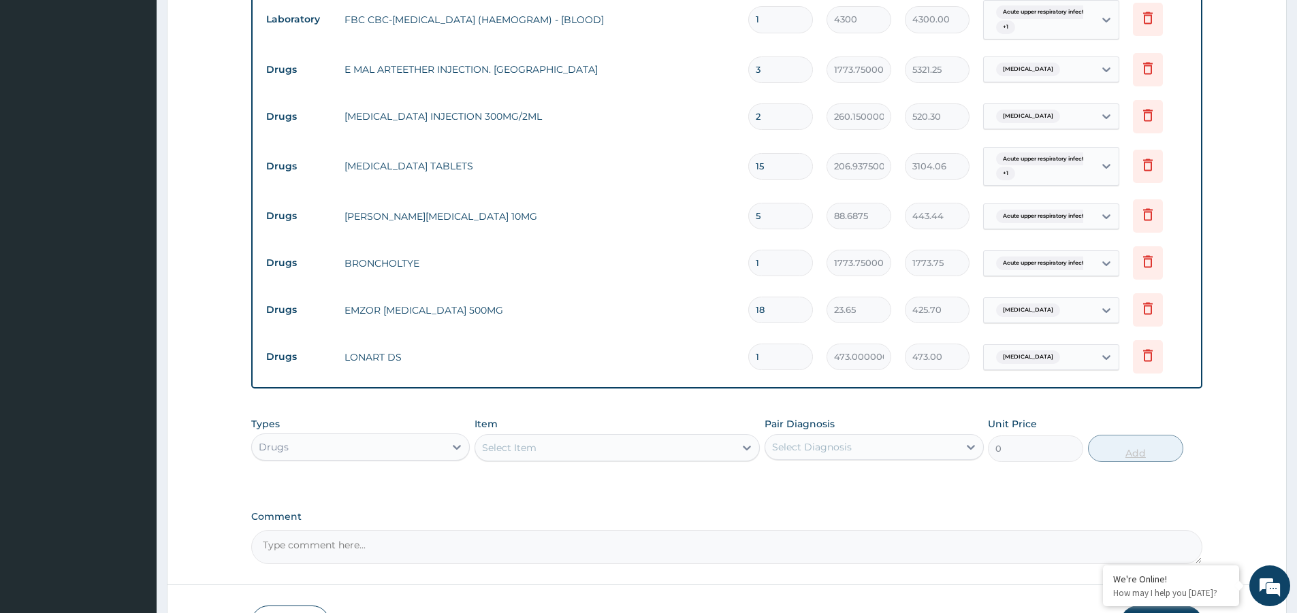
type input "0.00"
type input "6"
type input "2838.00"
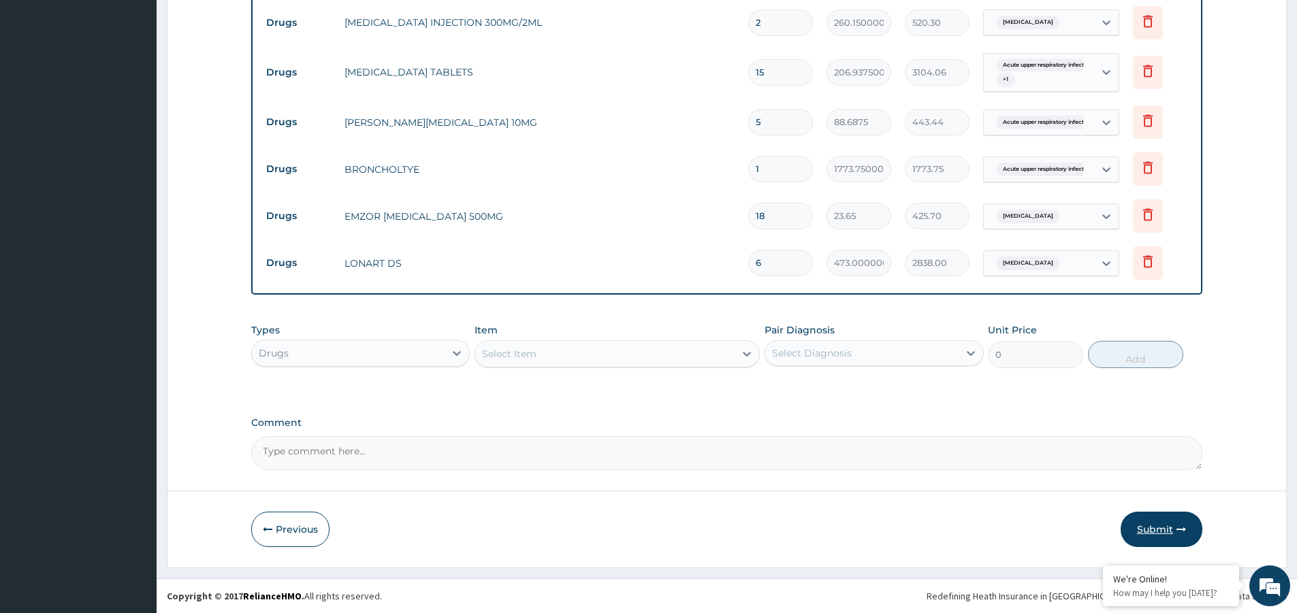
type input "6"
click at [1160, 531] on button "Submit" at bounding box center [1162, 529] width 82 height 35
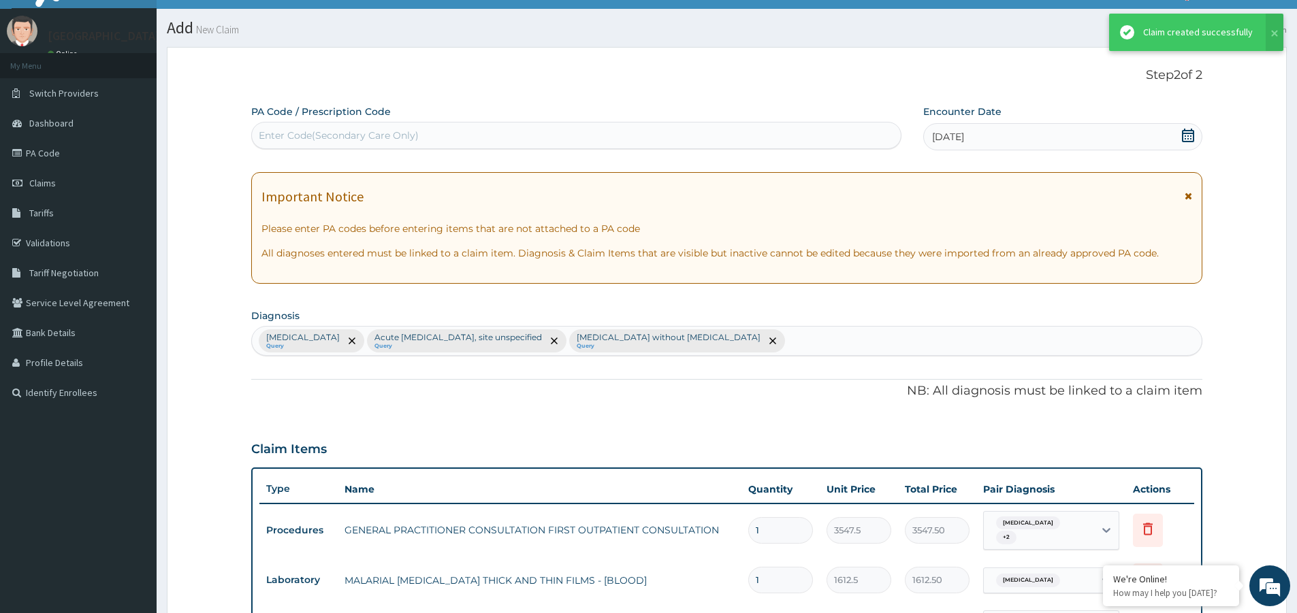
scroll to position [730, 0]
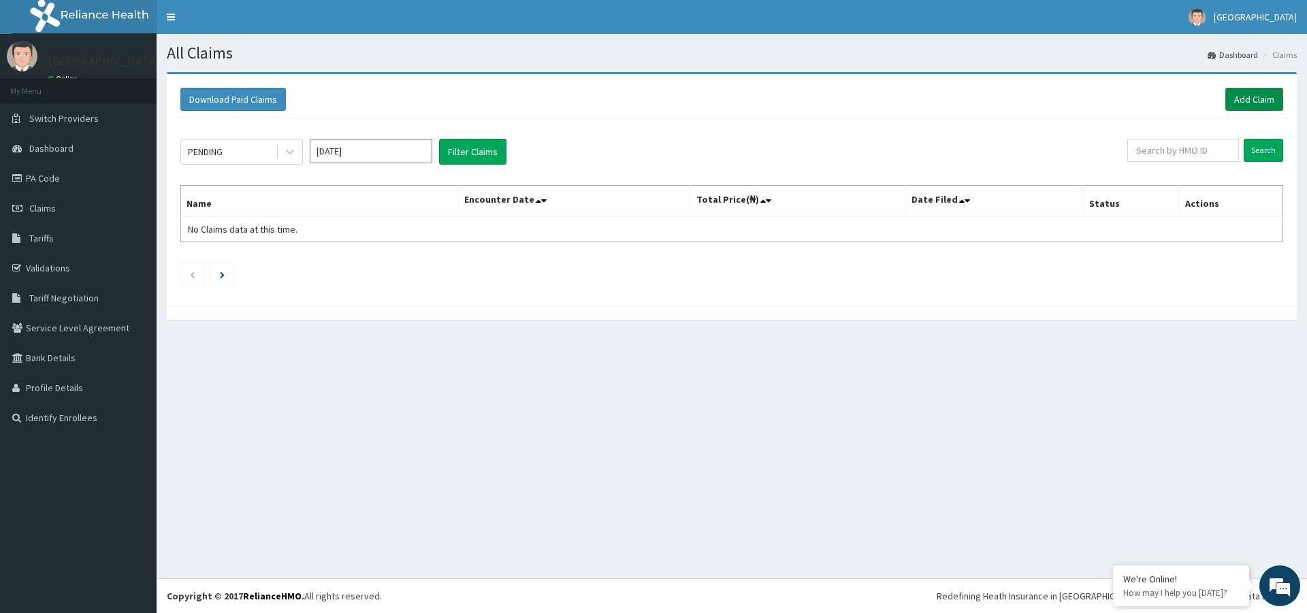
click at [1263, 101] on link "Add Claim" at bounding box center [1254, 99] width 58 height 23
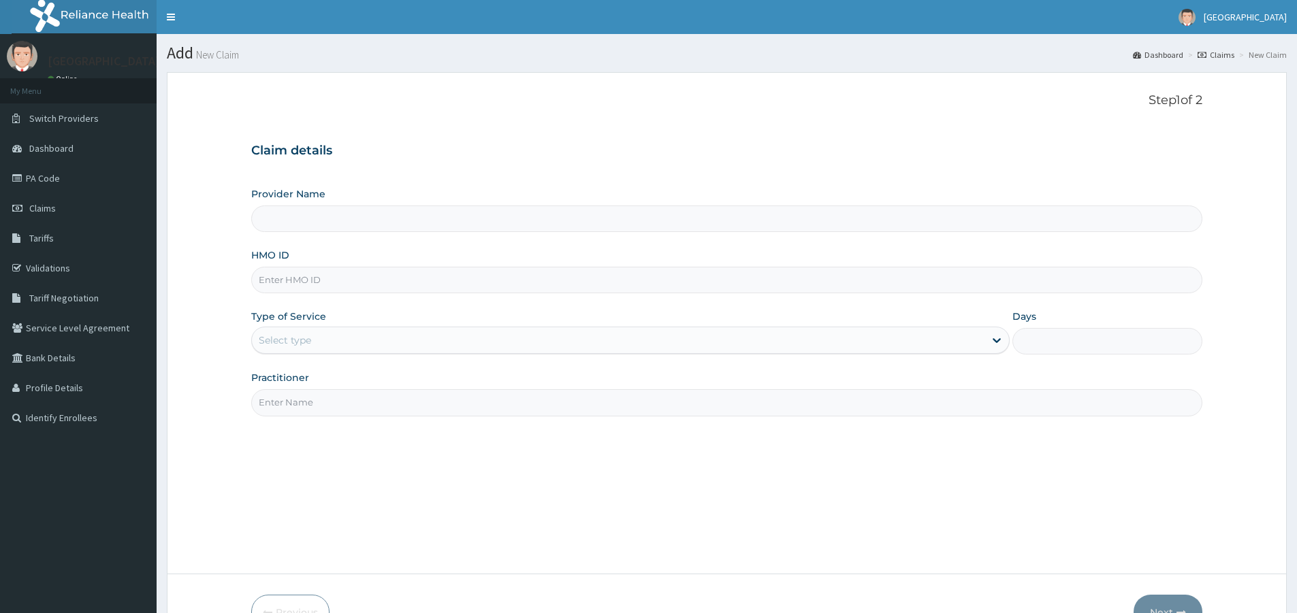
paste input "ERM/10356/C"
type input "ERM/10356/C"
drag, startPoint x: 414, startPoint y: 337, endPoint x: 415, endPoint y: 349, distance: 11.7
click at [414, 338] on div "Select type" at bounding box center [618, 340] width 733 height 22
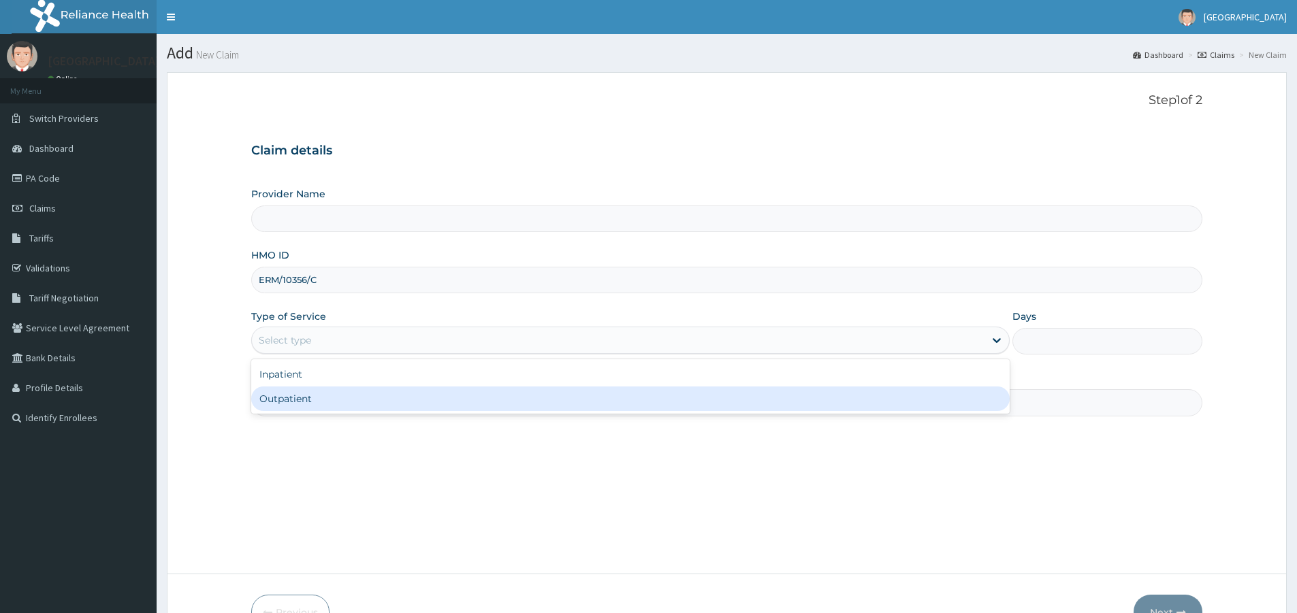
click at [411, 389] on div "Outpatient" at bounding box center [630, 399] width 758 height 25
type input "1"
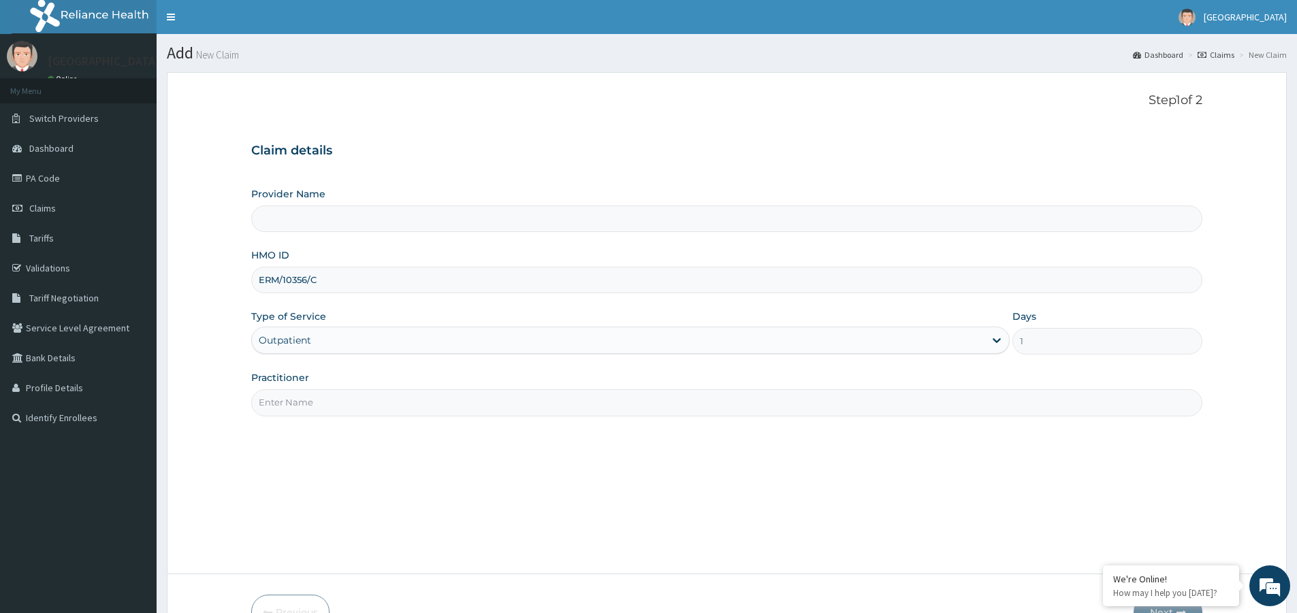
type input "[GEOGRAPHIC_DATA]"
click at [315, 400] on input "Practitioner" at bounding box center [726, 402] width 951 height 27
type input "DR UZOMA"
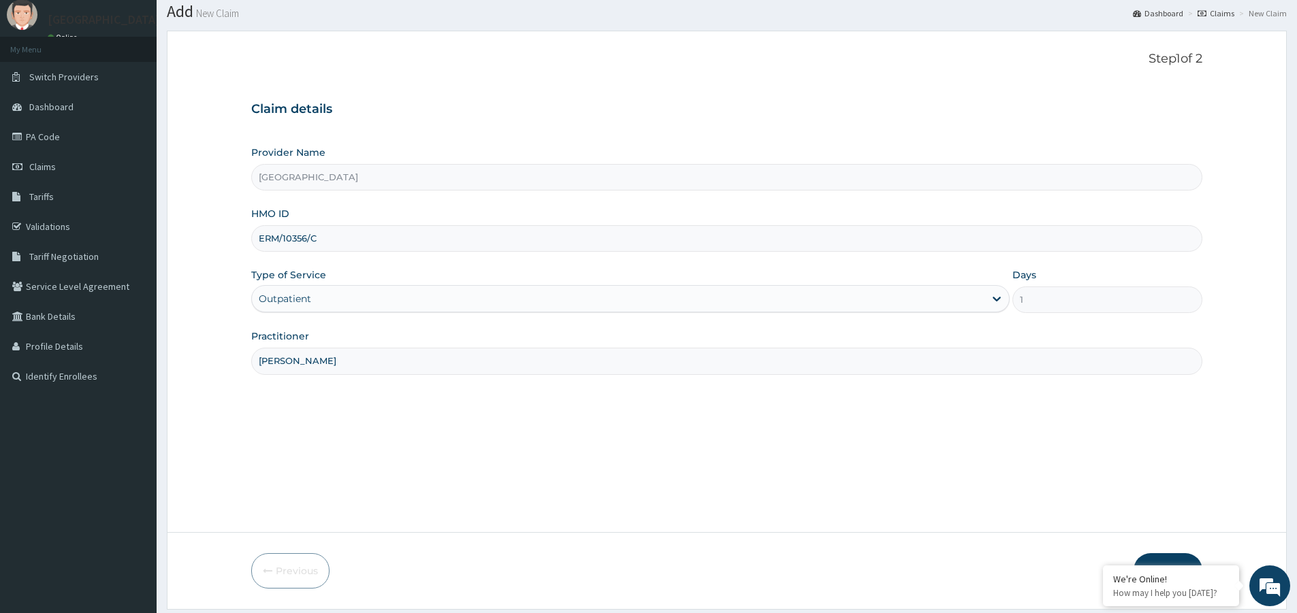
scroll to position [83, 0]
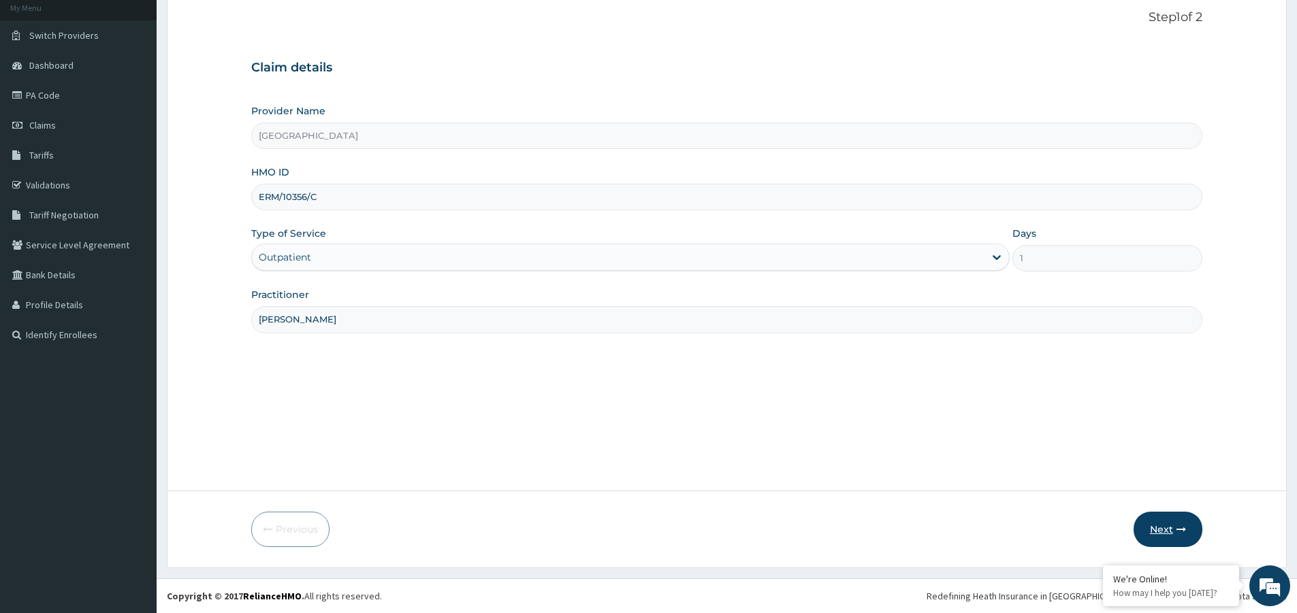
click at [1169, 530] on button "Next" at bounding box center [1168, 529] width 69 height 35
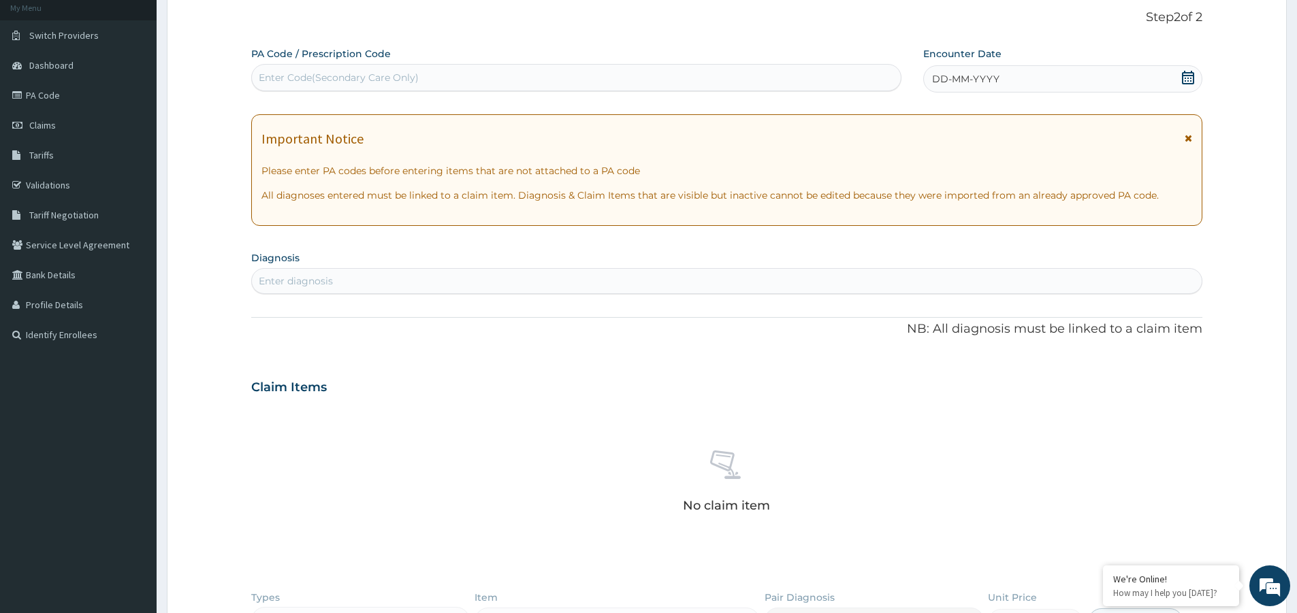
click at [355, 66] on div "Enter Code(Secondary Care Only)" at bounding box center [576, 77] width 650 height 27
paste input "PA/155760"
type input "PA/155760"
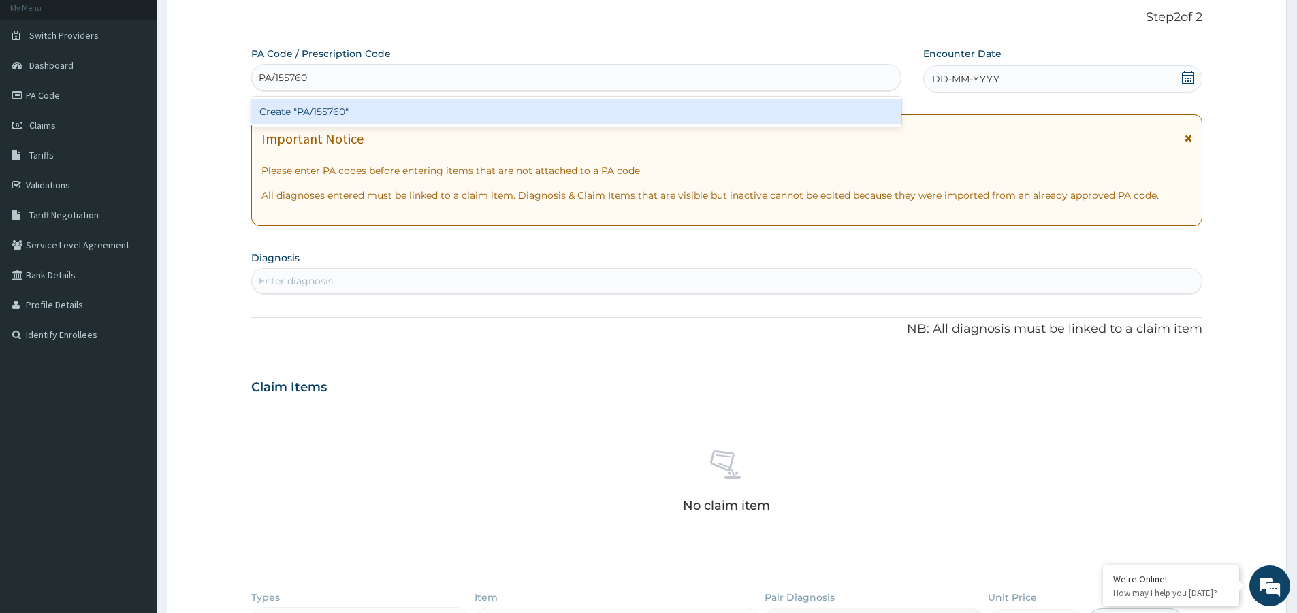
click at [329, 108] on div "Create "PA/155760"" at bounding box center [576, 111] width 650 height 25
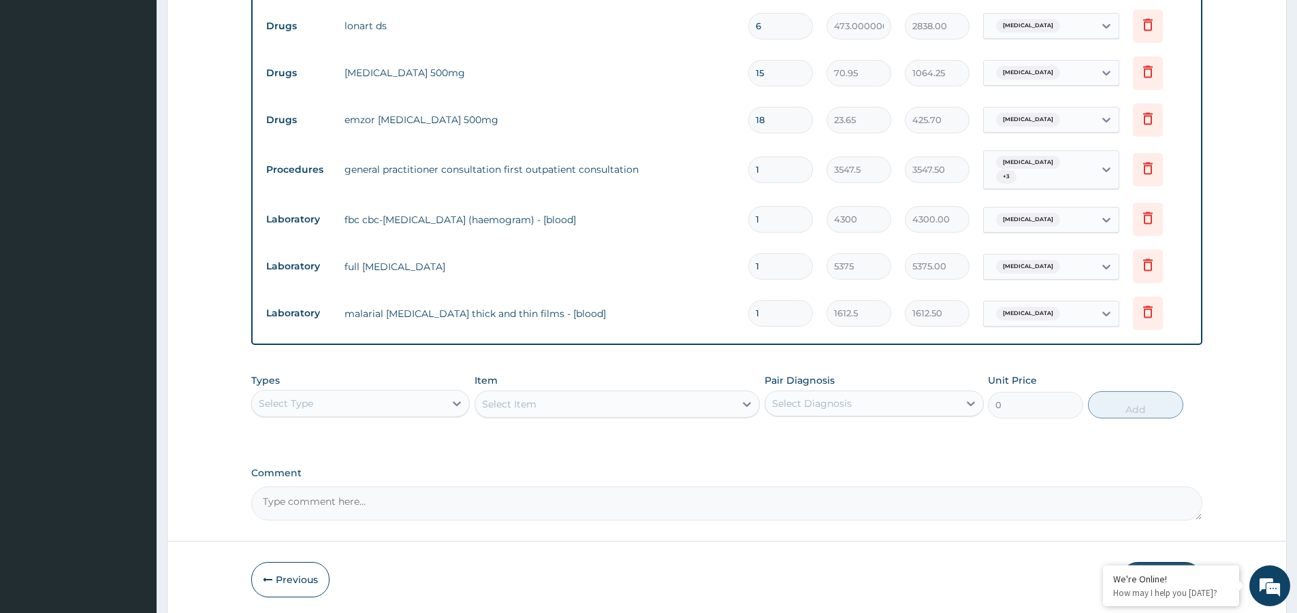
scroll to position [671, 0]
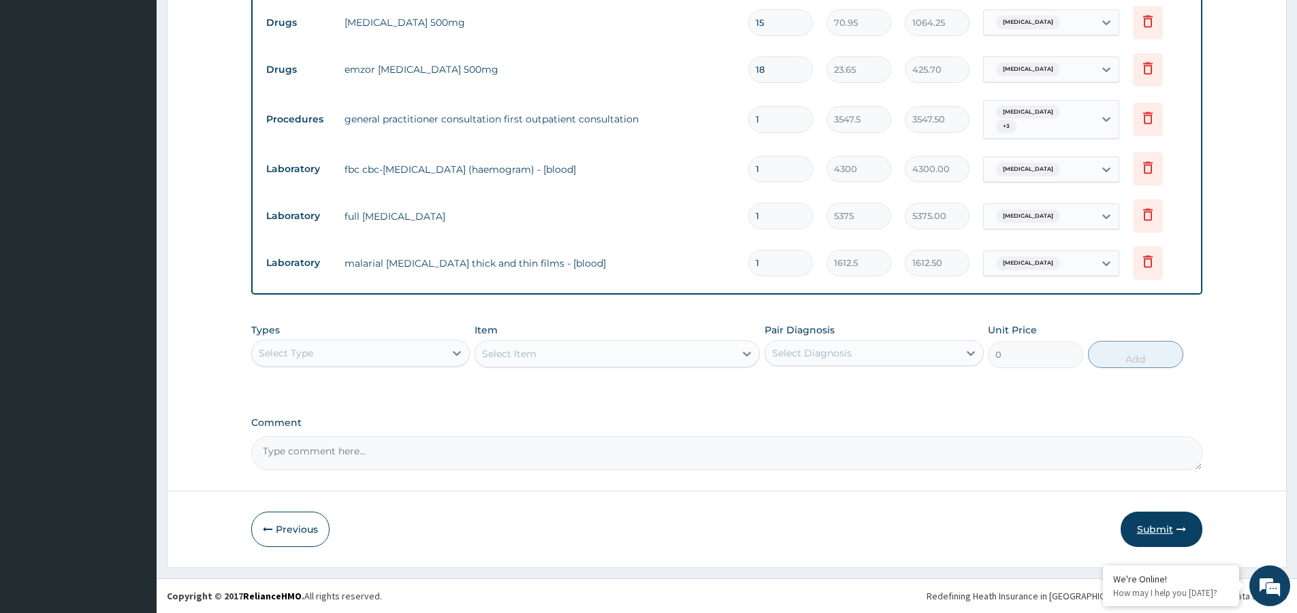
click at [1177, 526] on icon "button" at bounding box center [1181, 530] width 10 height 10
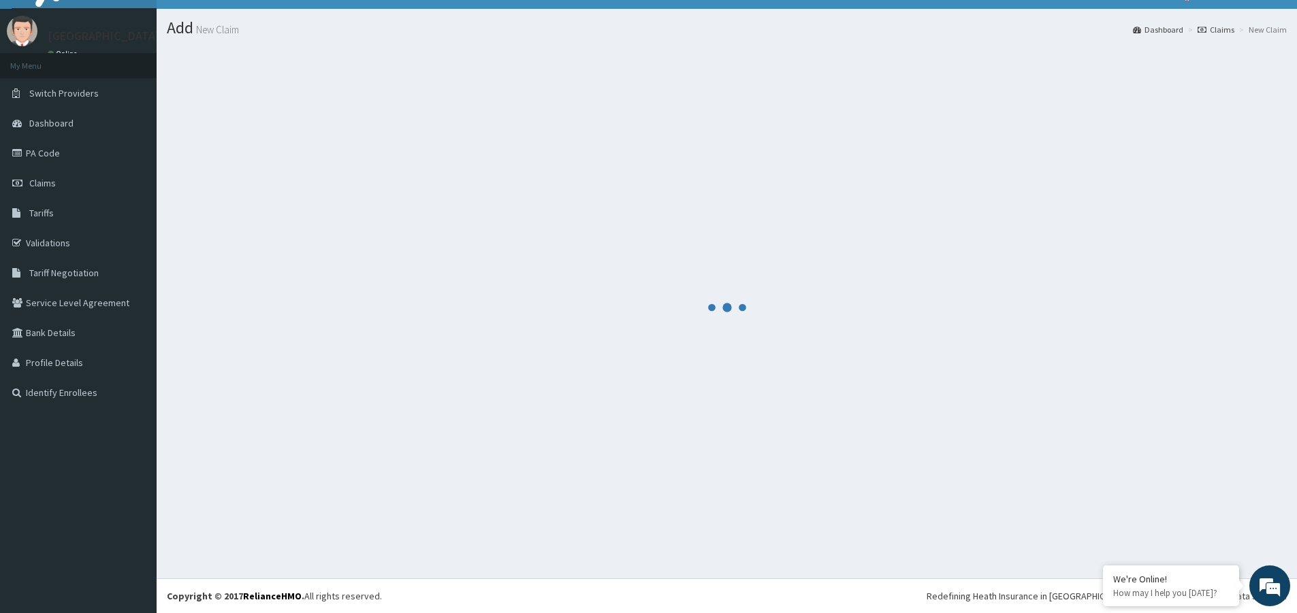
scroll to position [25, 0]
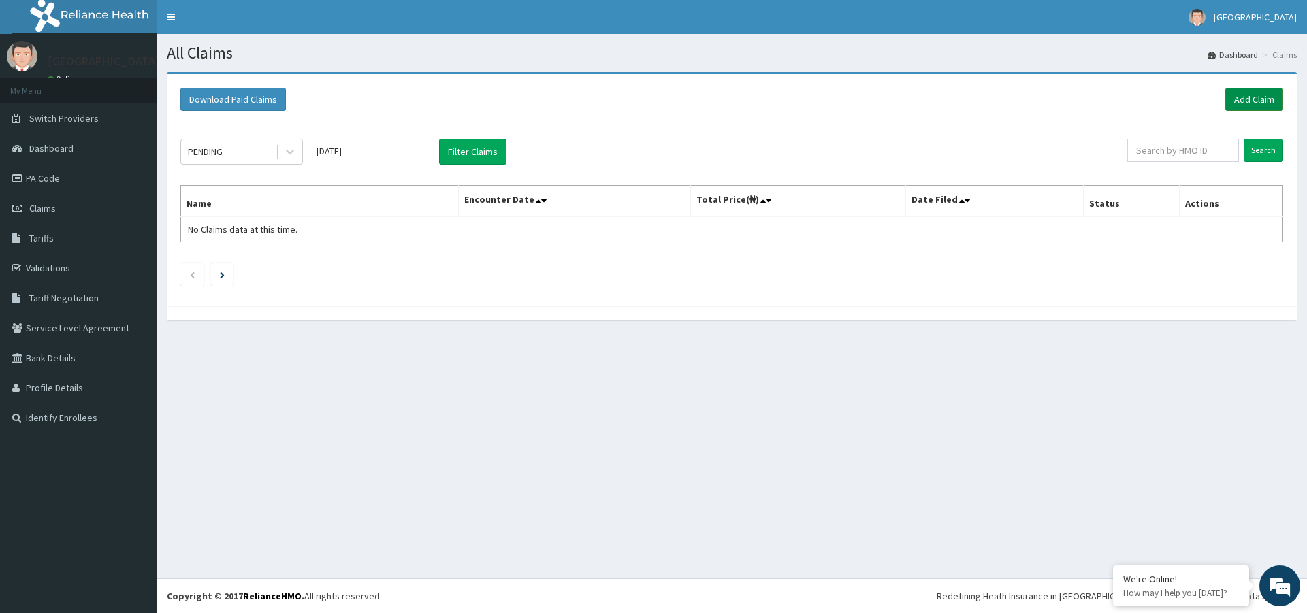
click at [1245, 101] on link "Add Claim" at bounding box center [1254, 99] width 58 height 23
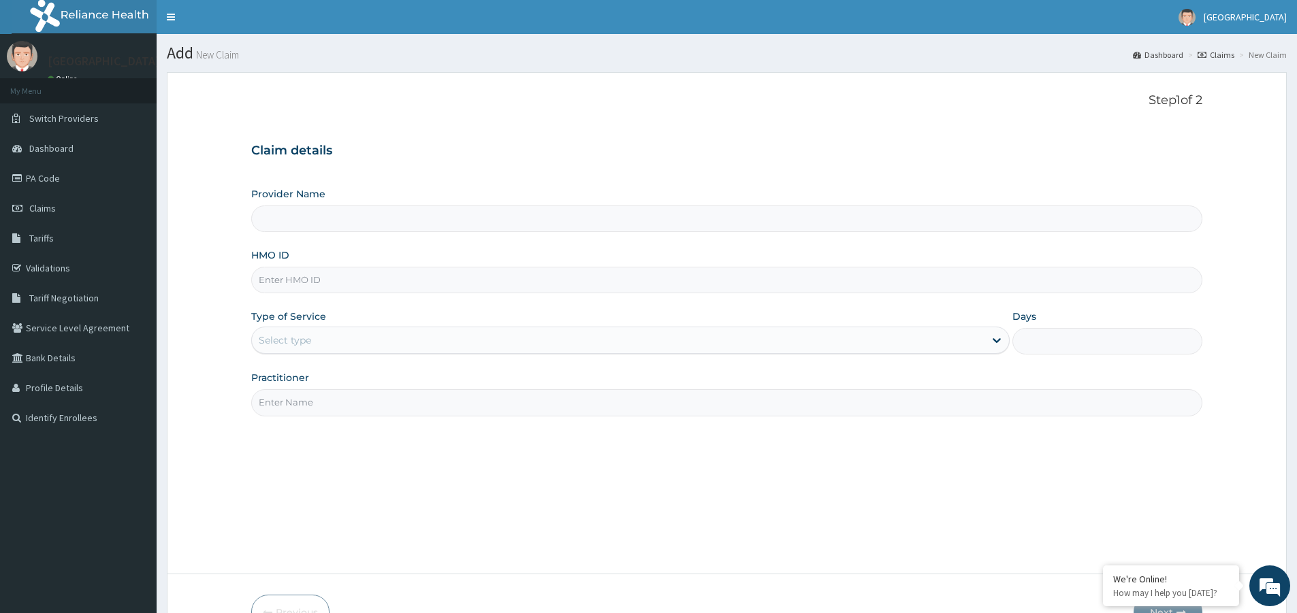
paste input "PHR/10034/B"
type input "PHR/10034/B"
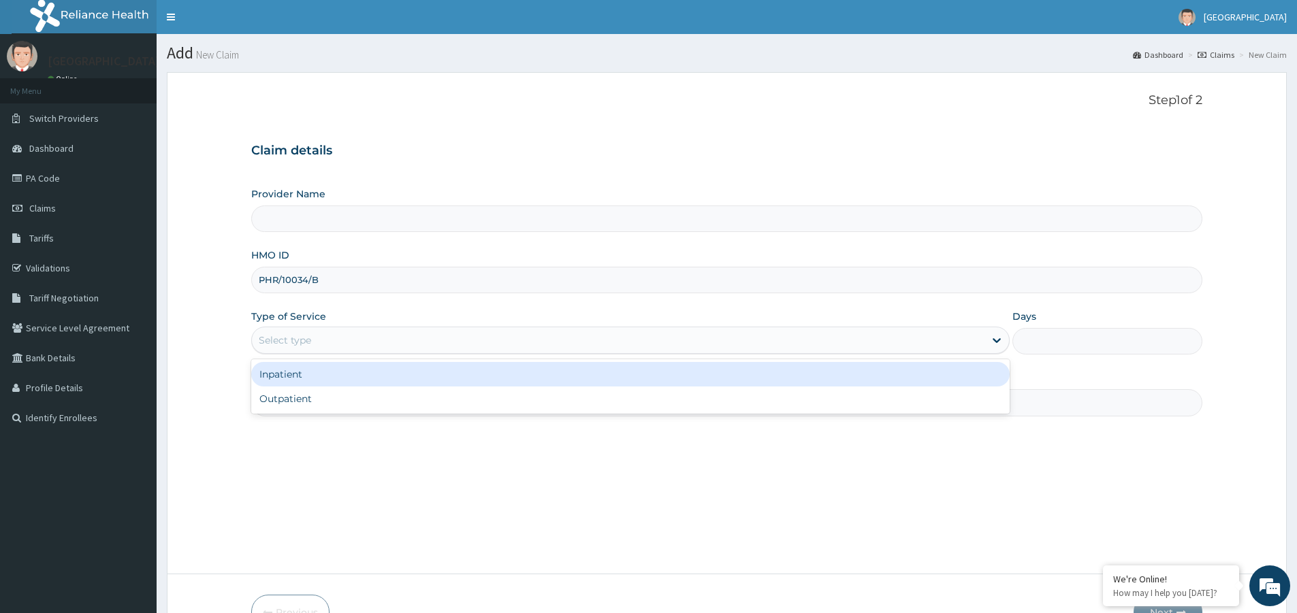
click at [394, 341] on div "Select type" at bounding box center [618, 340] width 733 height 22
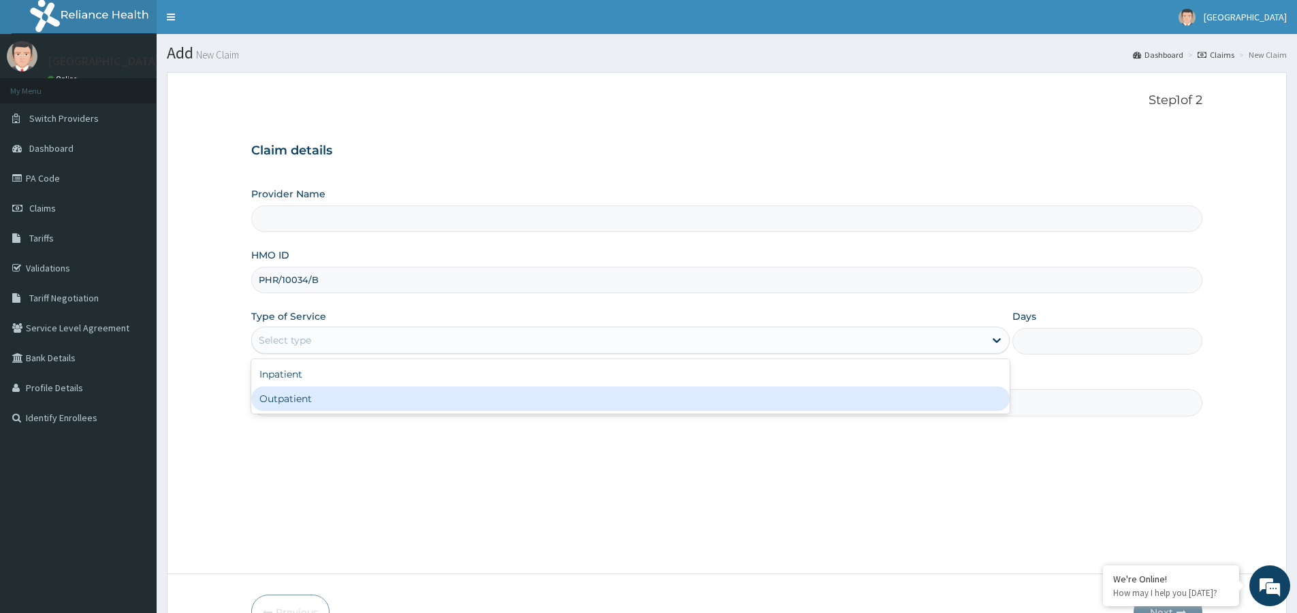
click at [400, 401] on div "Outpatient" at bounding box center [630, 399] width 758 height 25
type input "1"
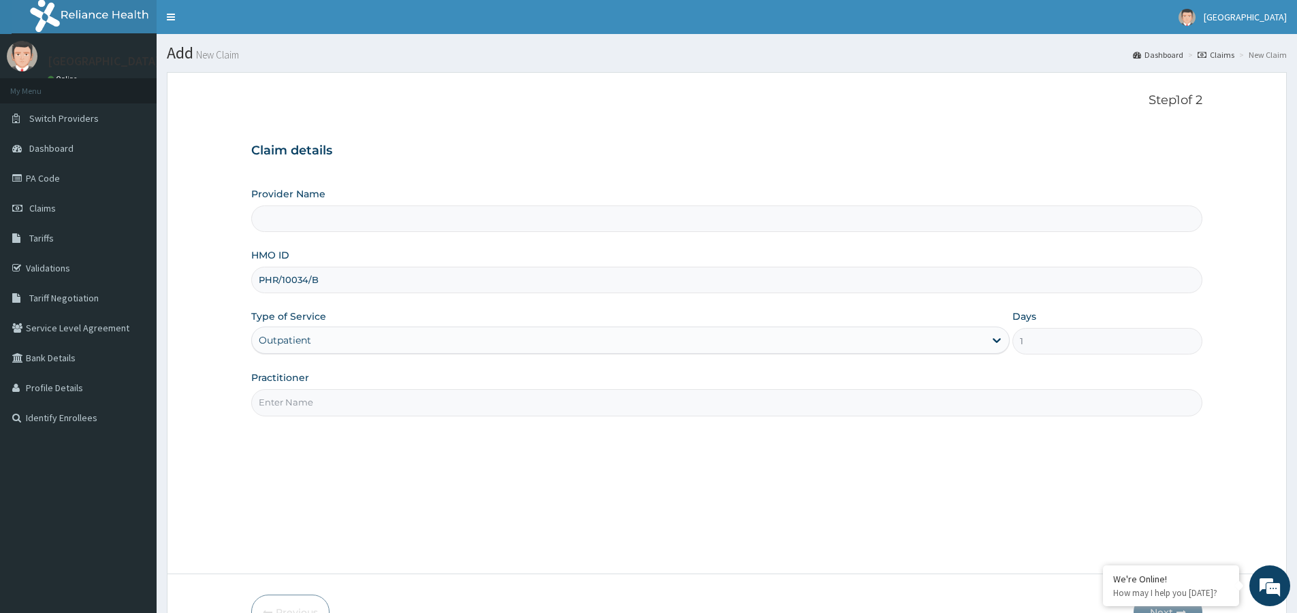
type input "[GEOGRAPHIC_DATA]"
click at [361, 402] on input "Practitioner" at bounding box center [726, 402] width 951 height 27
type input "DR. [GEOGRAPHIC_DATA]"
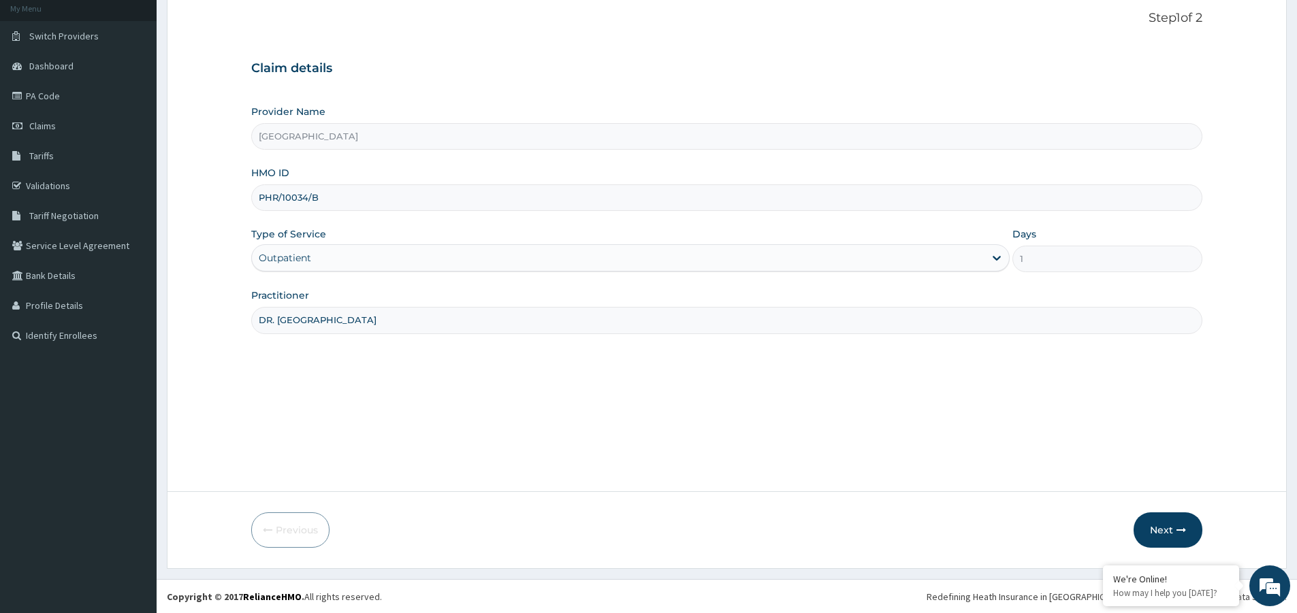
scroll to position [83, 0]
click at [1171, 532] on button "Next" at bounding box center [1168, 529] width 69 height 35
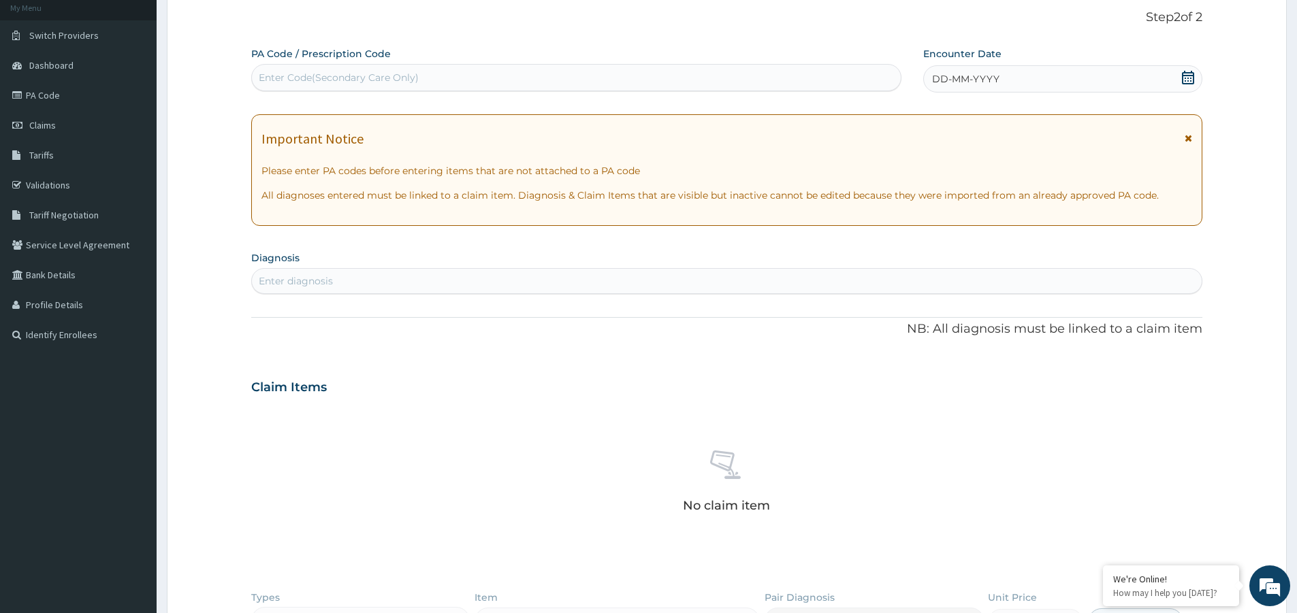
click at [371, 74] on div "Enter Code(Secondary Care Only)" at bounding box center [339, 78] width 160 height 14
paste input "PA/C635F4"
type input "PA/C635F4"
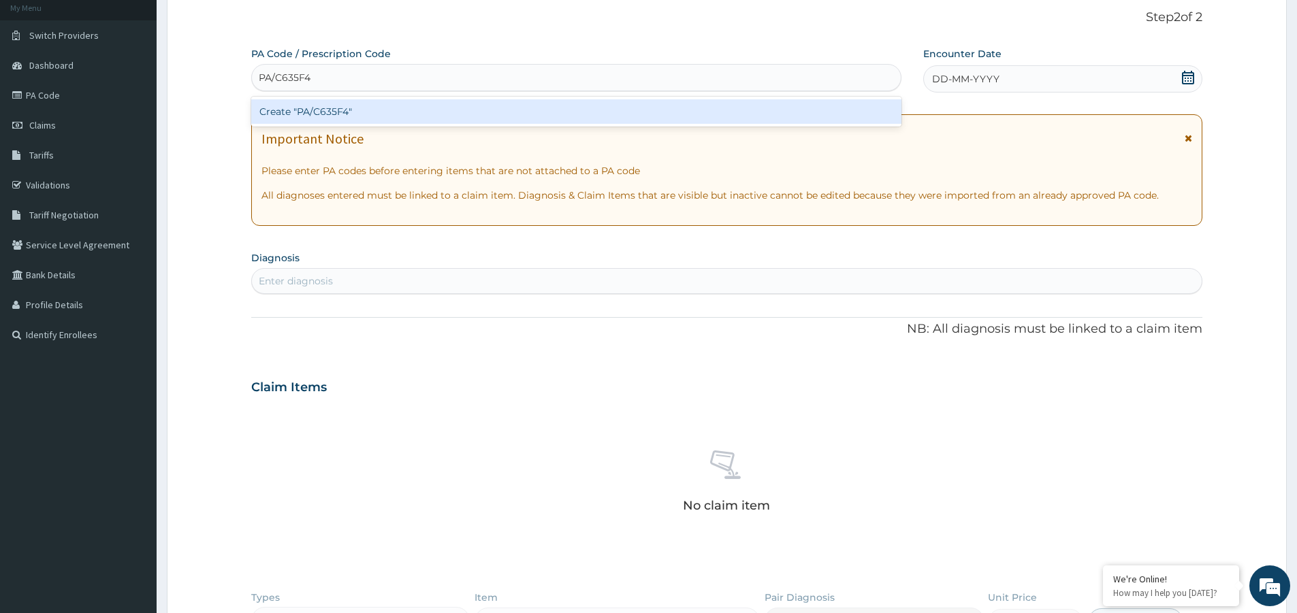
click at [319, 108] on div "Create "PA/C635F4"" at bounding box center [576, 111] width 650 height 25
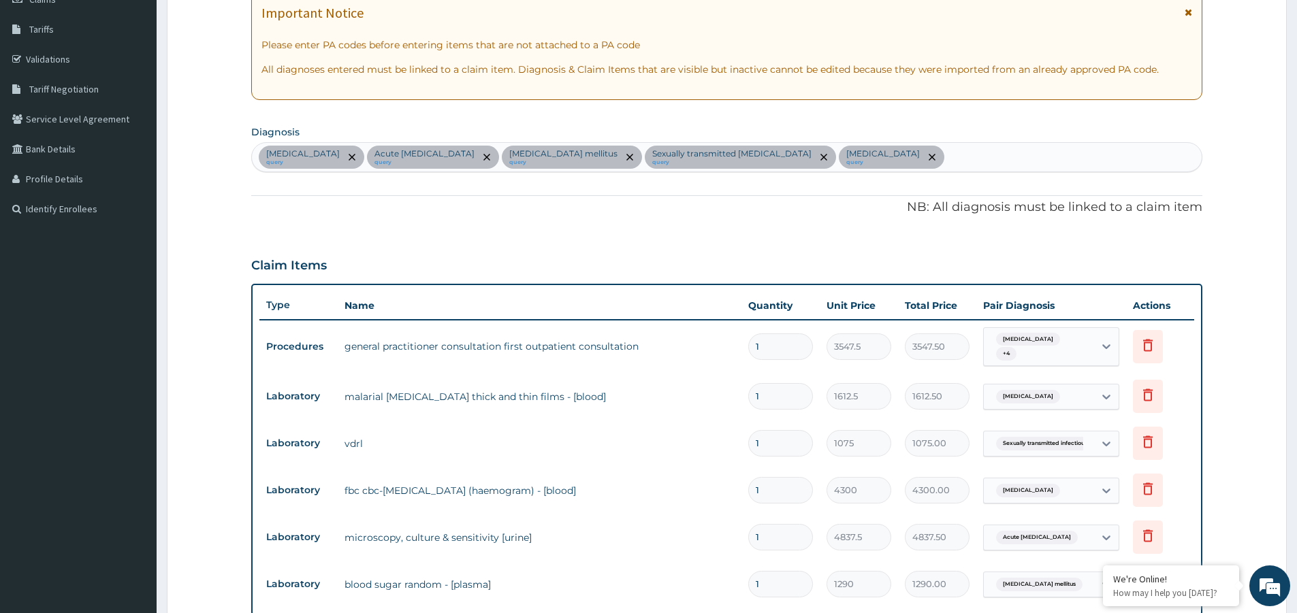
scroll to position [481, 0]
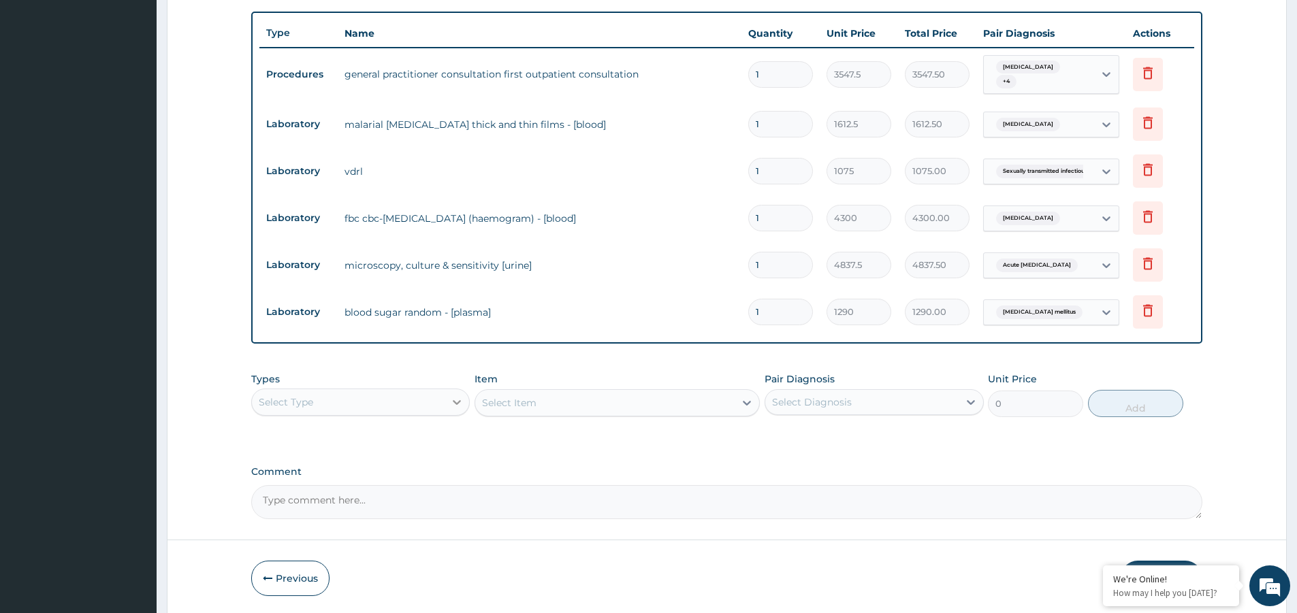
click at [451, 399] on icon at bounding box center [457, 403] width 14 height 14
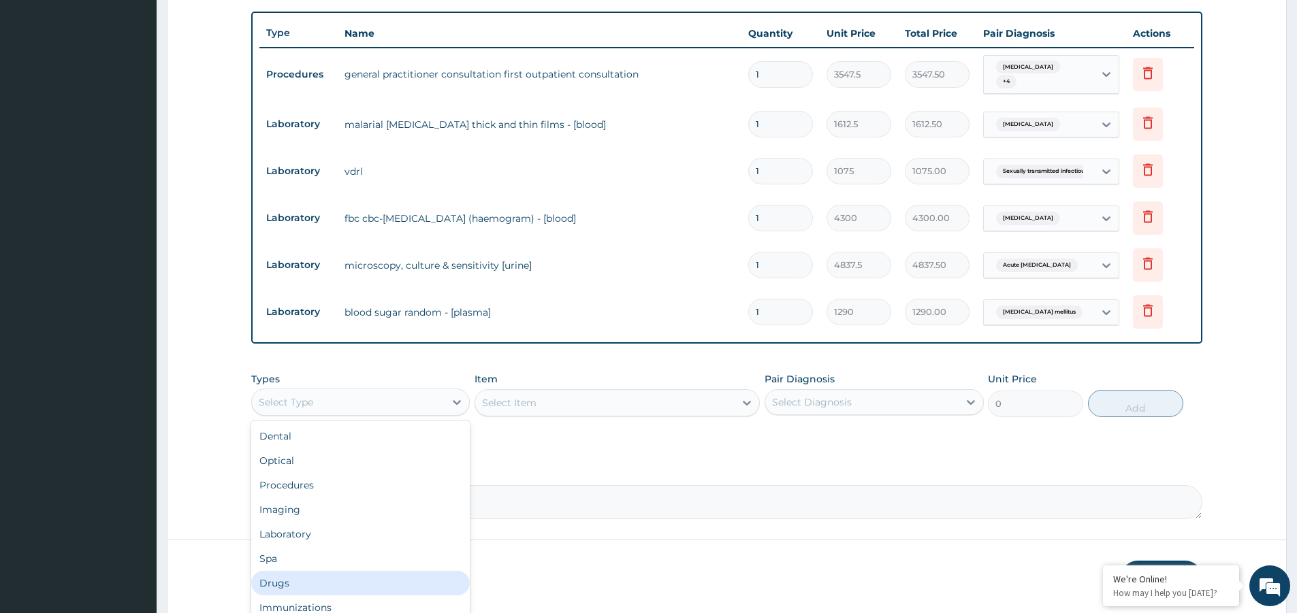
click at [396, 575] on div "Drugs" at bounding box center [360, 583] width 219 height 25
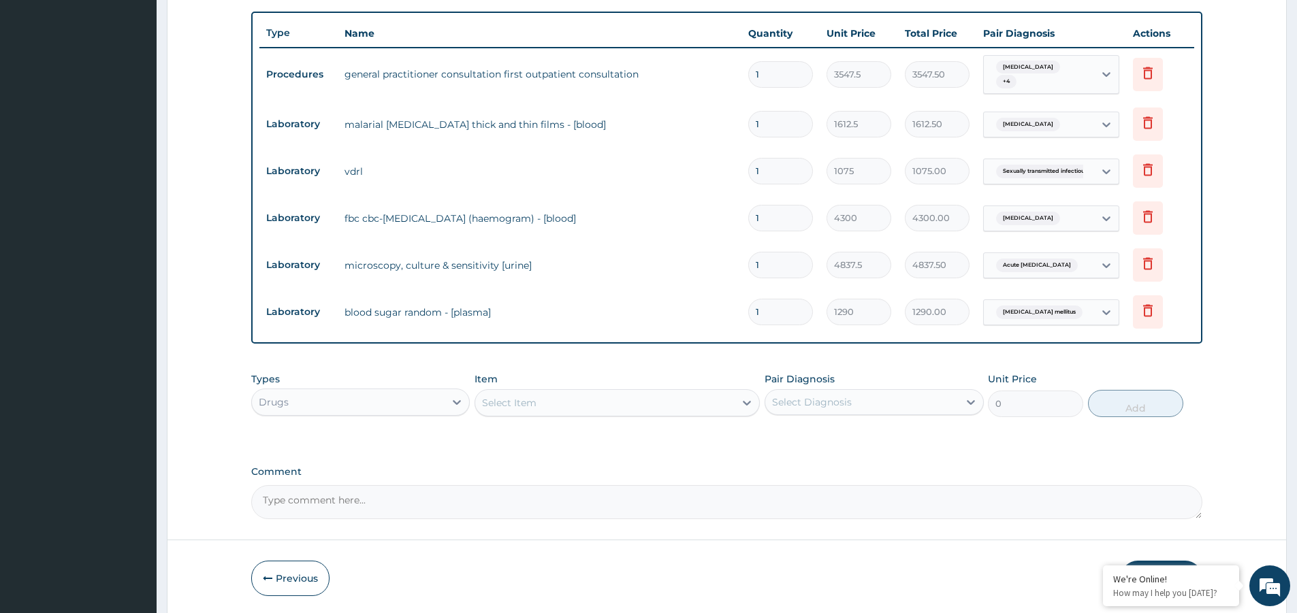
click at [607, 401] on div "Select Item" at bounding box center [604, 403] width 259 height 22
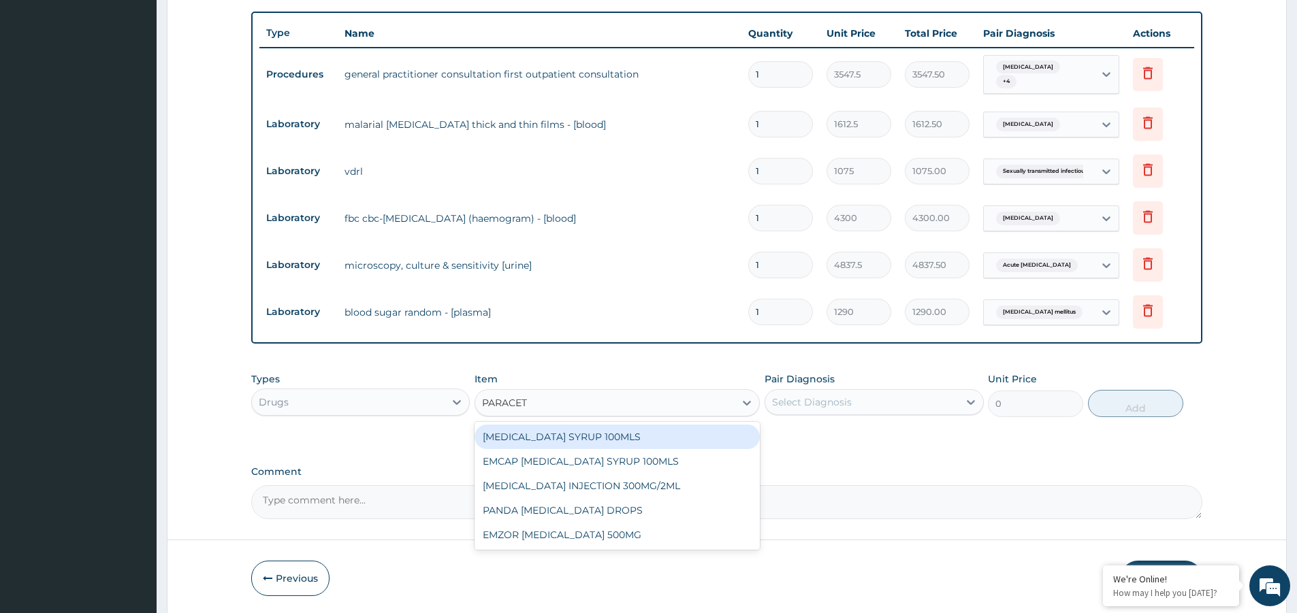
type input "PARACETA"
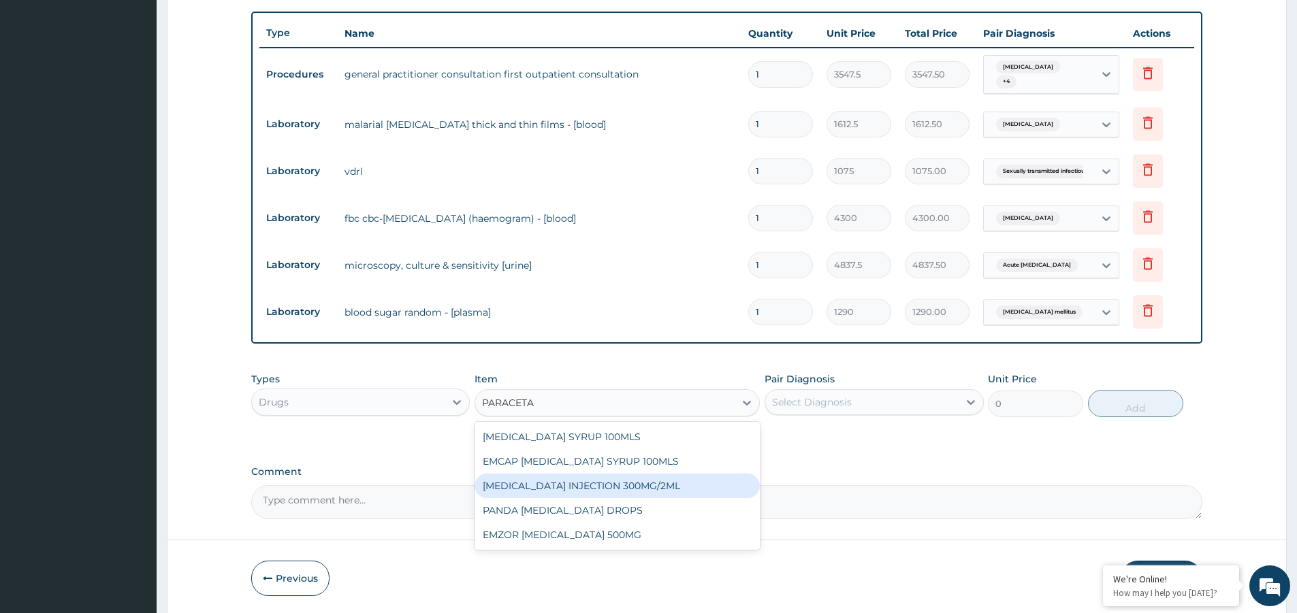
drag, startPoint x: 631, startPoint y: 483, endPoint x: 710, endPoint y: 456, distance: 83.3
click at [633, 483] on div "PARACETAMOL INJECTION 300MG/2ML" at bounding box center [617, 486] width 285 height 25
type input "260.15000000000003"
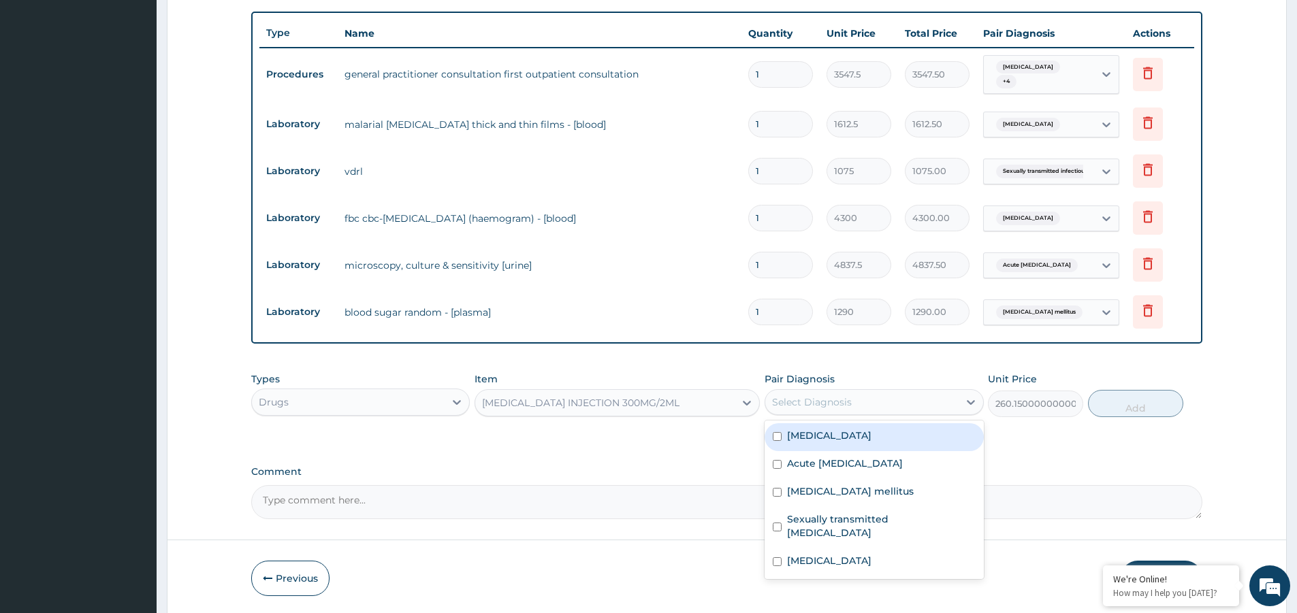
click at [827, 402] on div "Select Diagnosis" at bounding box center [812, 403] width 80 height 14
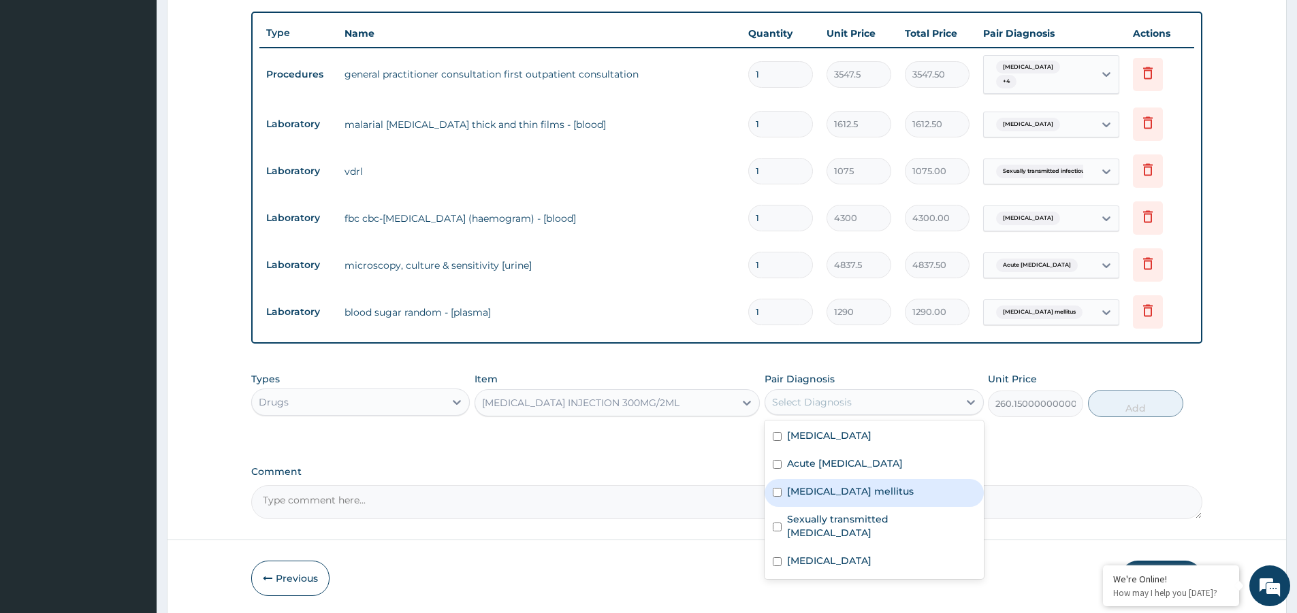
drag, startPoint x: 880, startPoint y: 487, endPoint x: 976, endPoint y: 449, distance: 103.0
click at [886, 483] on div "Diabetes mellitus" at bounding box center [874, 493] width 219 height 28
checkbox input "true"
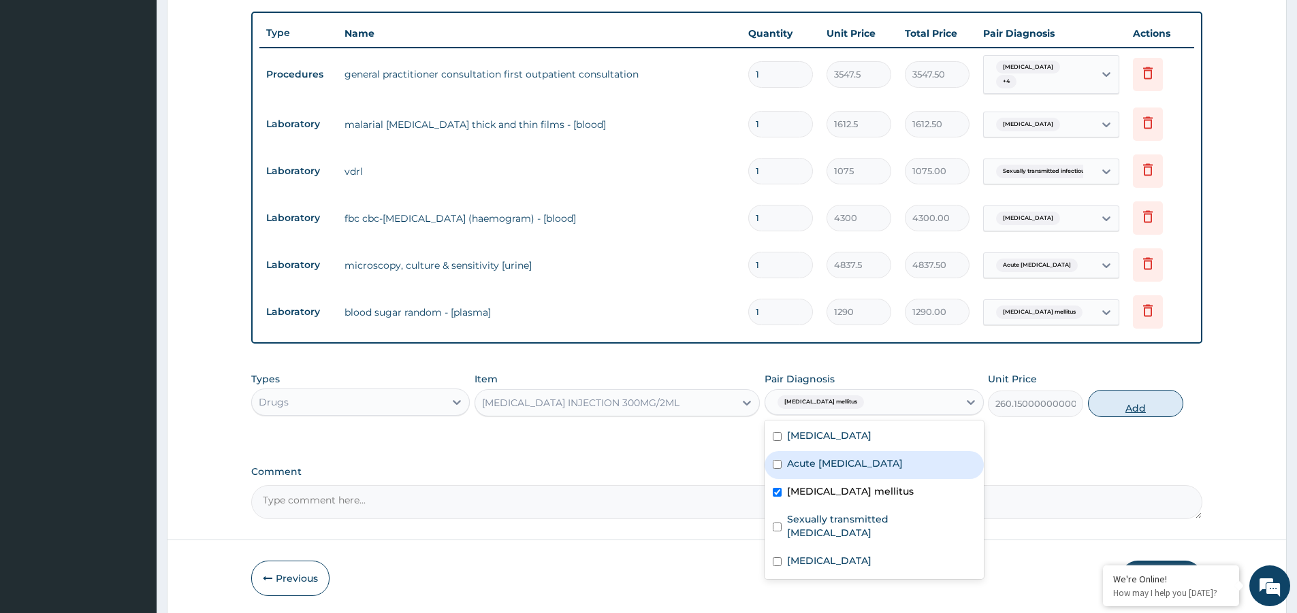
click at [1134, 390] on button "Add" at bounding box center [1135, 403] width 95 height 27
type input "0"
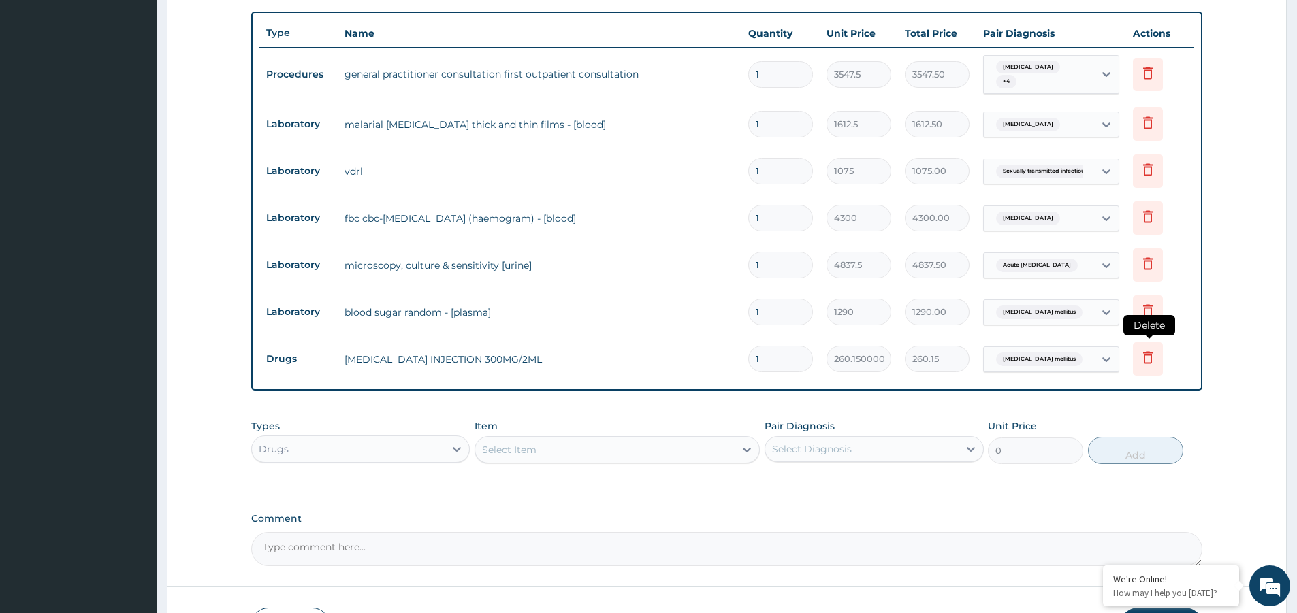
click at [1156, 353] on icon at bounding box center [1148, 358] width 30 height 33
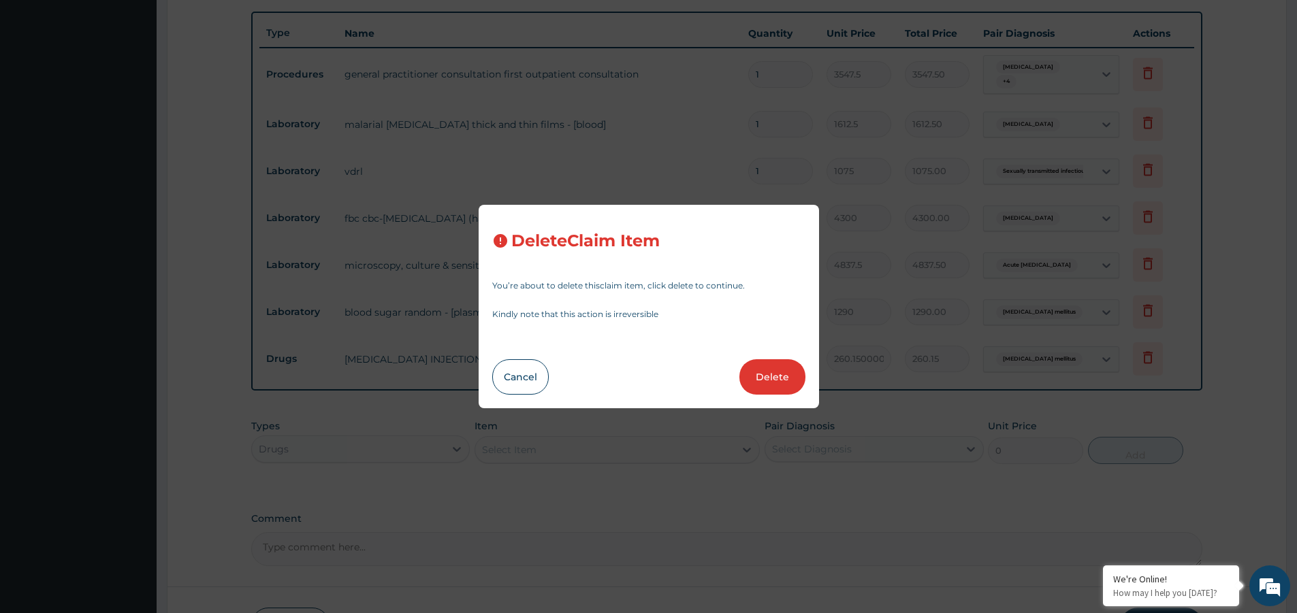
click at [752, 433] on div "Delete Claim Item You’re about to delete this claim item , click delete to cont…" at bounding box center [648, 306] width 1297 height 613
drag, startPoint x: 530, startPoint y: 371, endPoint x: 746, endPoint y: 371, distance: 216.5
click at [529, 371] on button "Cancel" at bounding box center [520, 376] width 57 height 35
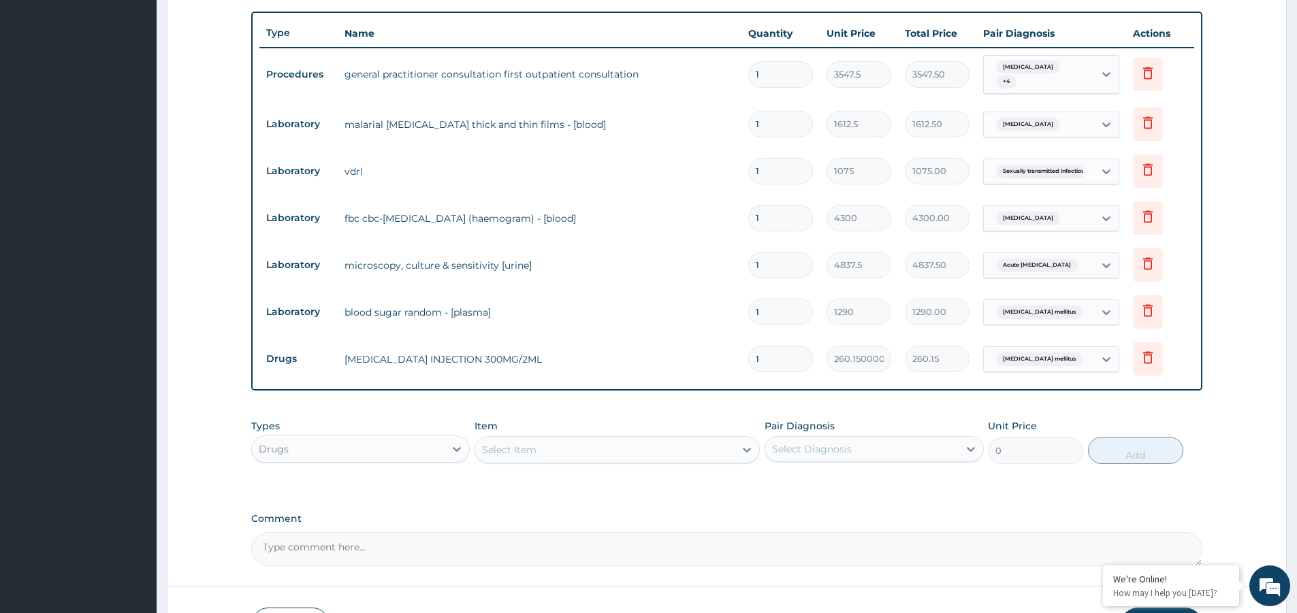
click at [1048, 357] on span "Diabetes mellitus" at bounding box center [1039, 360] width 86 height 14
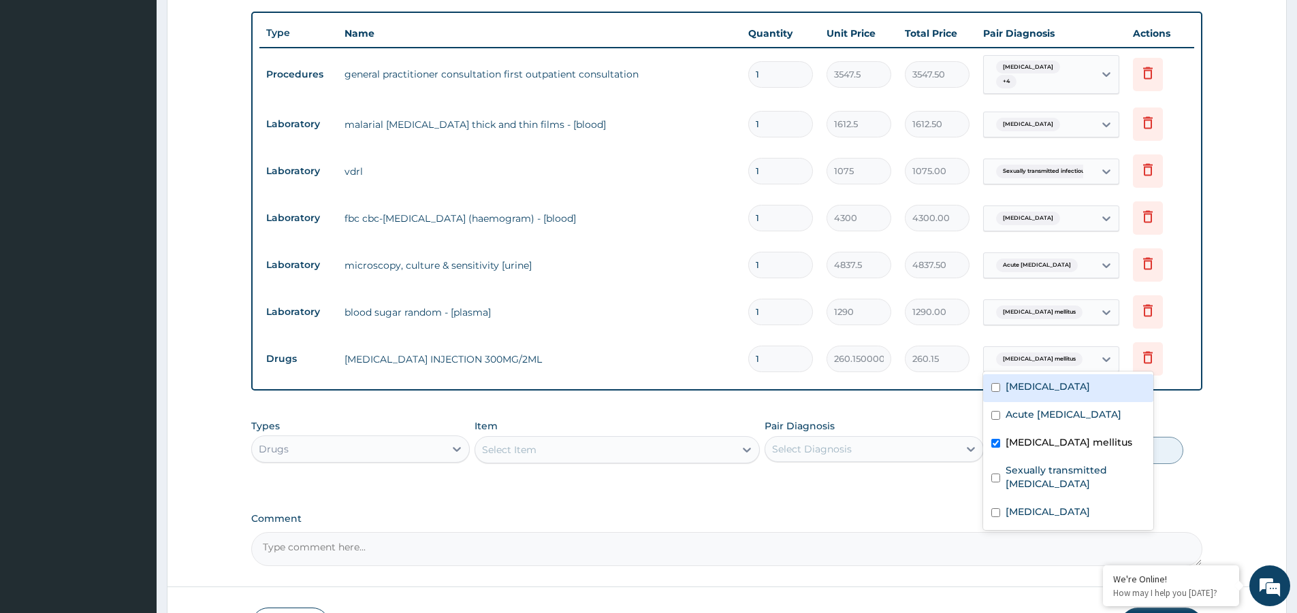
click at [1049, 395] on div "Sepsis" at bounding box center [1068, 388] width 170 height 28
checkbox input "true"
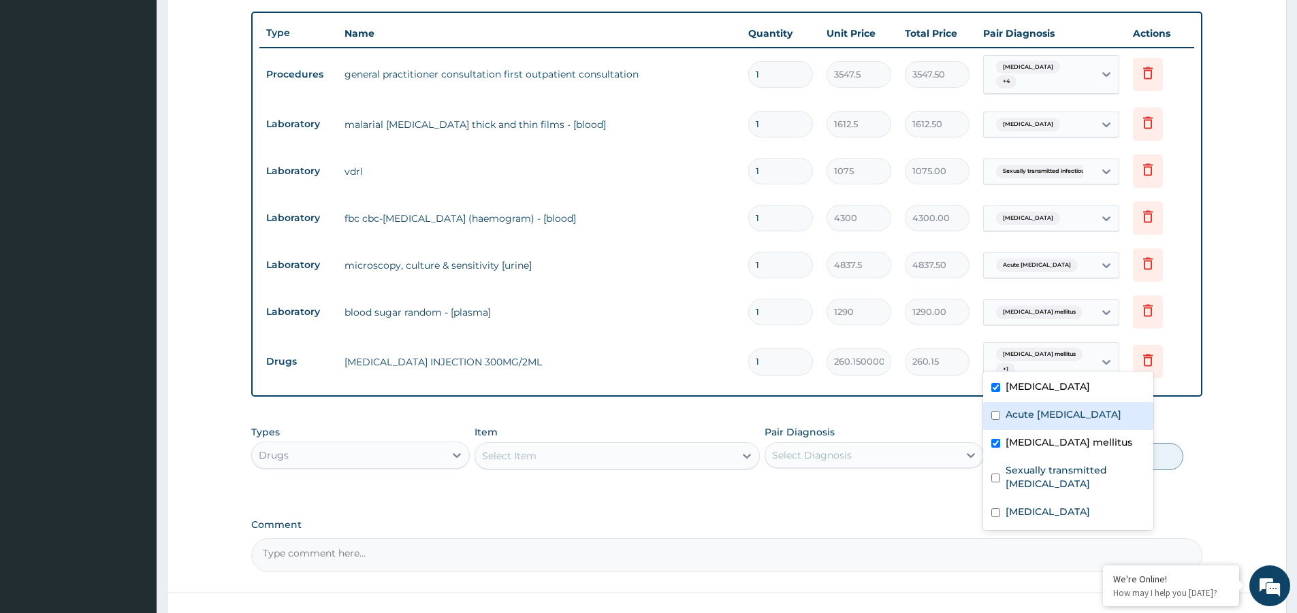
click at [1057, 414] on label "Acute urinary tract infection" at bounding box center [1064, 415] width 116 height 14
click at [1059, 415] on label "Acute urinary tract infection" at bounding box center [1064, 415] width 116 height 14
checkbox input "false"
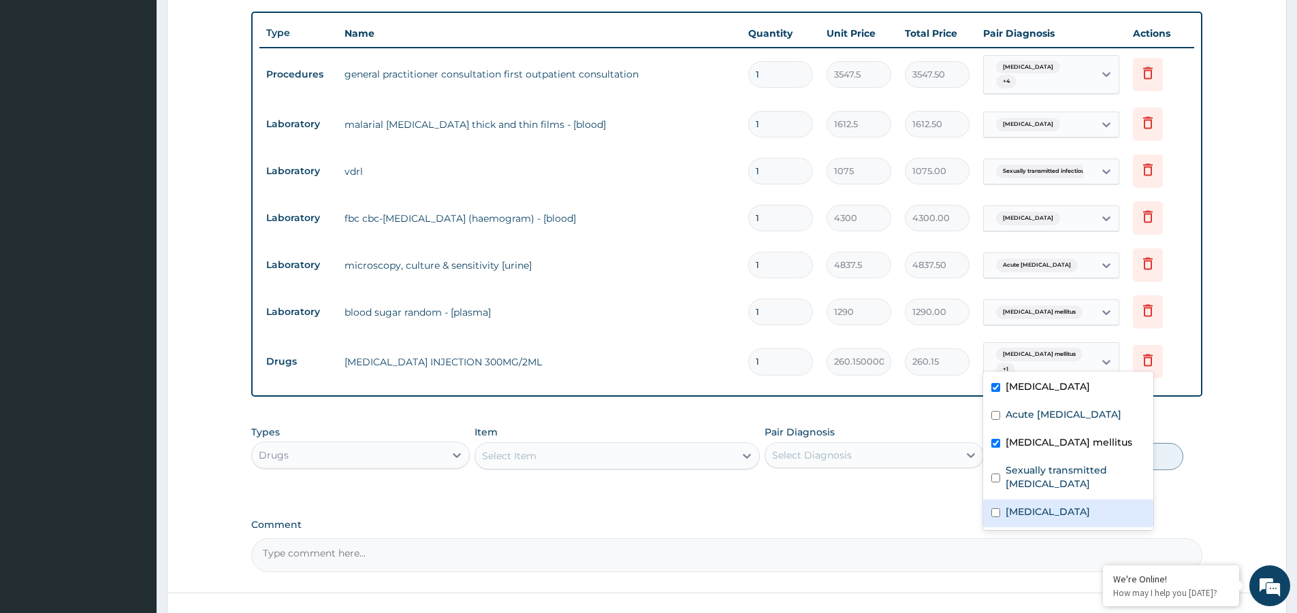
click at [1050, 510] on div "Malaria" at bounding box center [1068, 514] width 170 height 28
checkbox input "true"
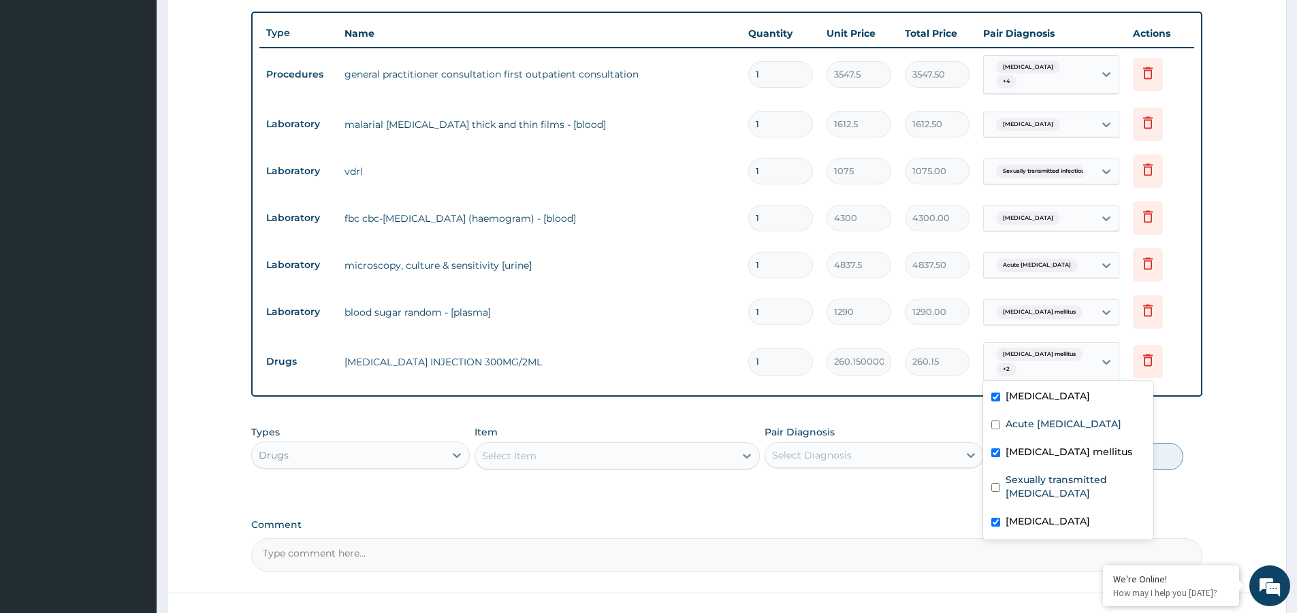
click at [1043, 456] on label "Diabetes mellitus" at bounding box center [1069, 452] width 127 height 14
checkbox input "false"
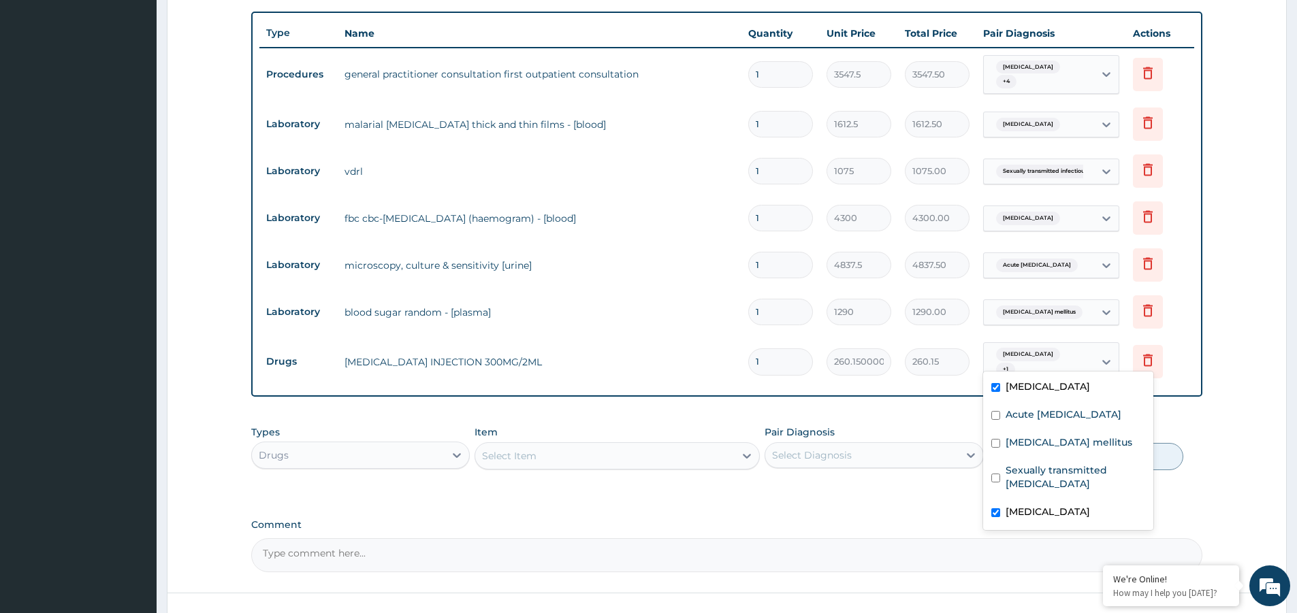
click at [1045, 389] on div "Sepsis" at bounding box center [1068, 388] width 170 height 28
checkbox input "false"
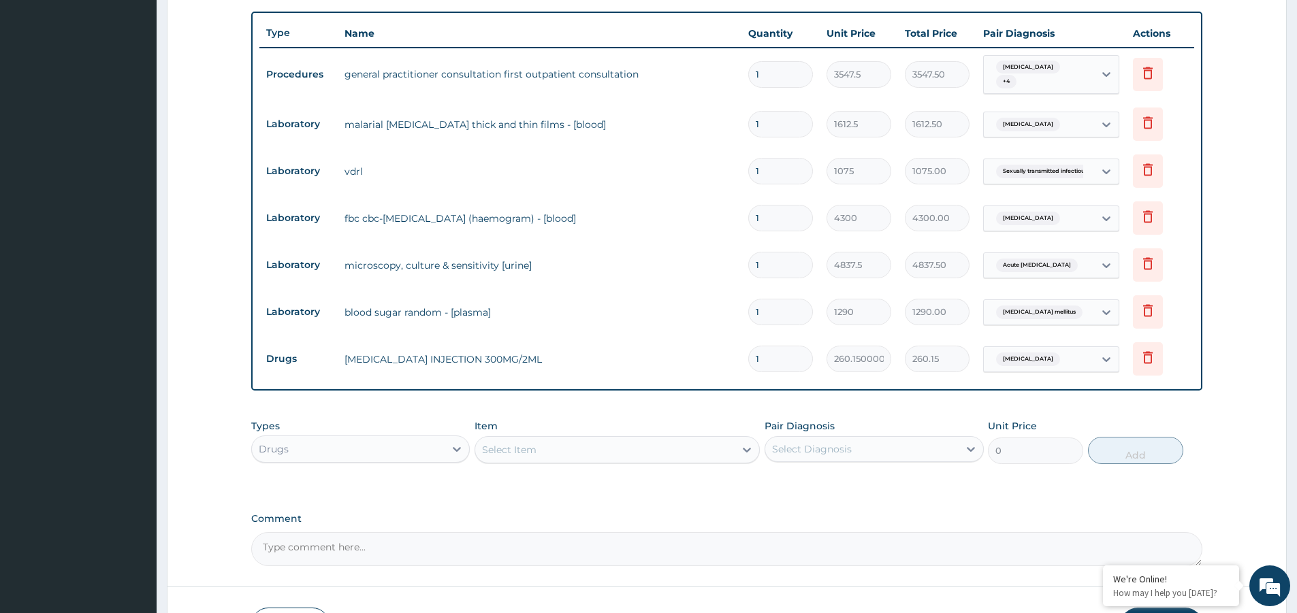
drag, startPoint x: 780, startPoint y: 354, endPoint x: 699, endPoint y: 351, distance: 81.1
click at [699, 351] on tr "Drugs PARACETAMOL INJECTION 300MG/2ML 1 260.15000000000003 260.15 Malaria Delete" at bounding box center [726, 359] width 935 height 47
type input "2"
type input "520.30"
type input "2"
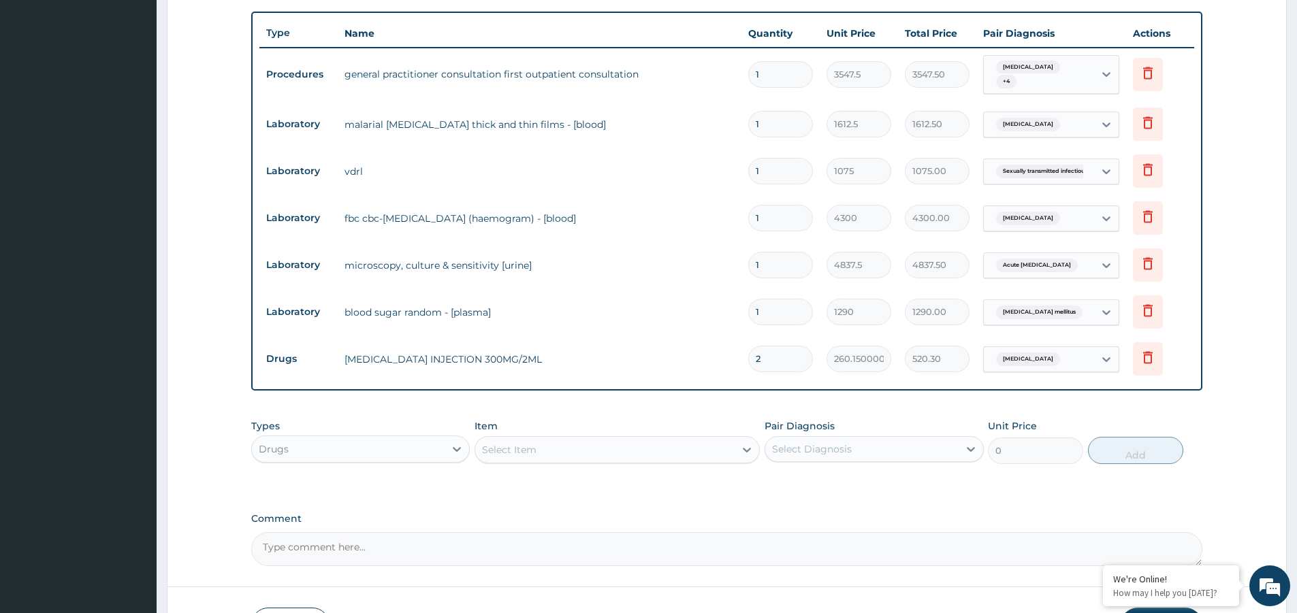
click at [528, 443] on div "Select Item" at bounding box center [509, 450] width 54 height 14
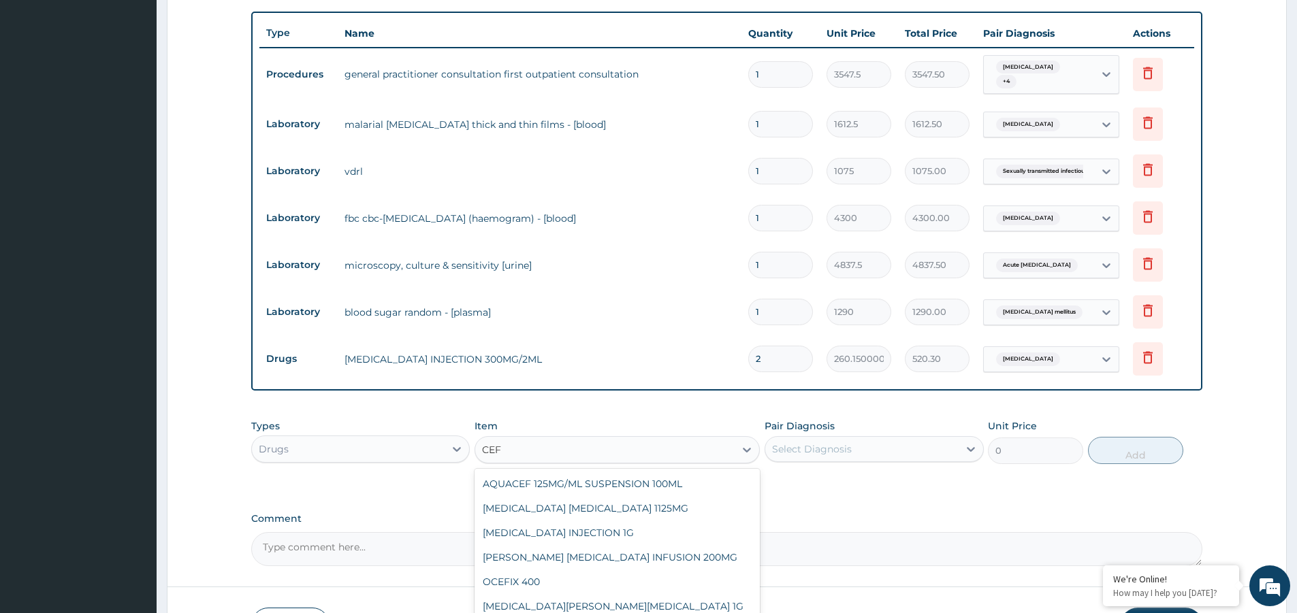
type input "CEFI"
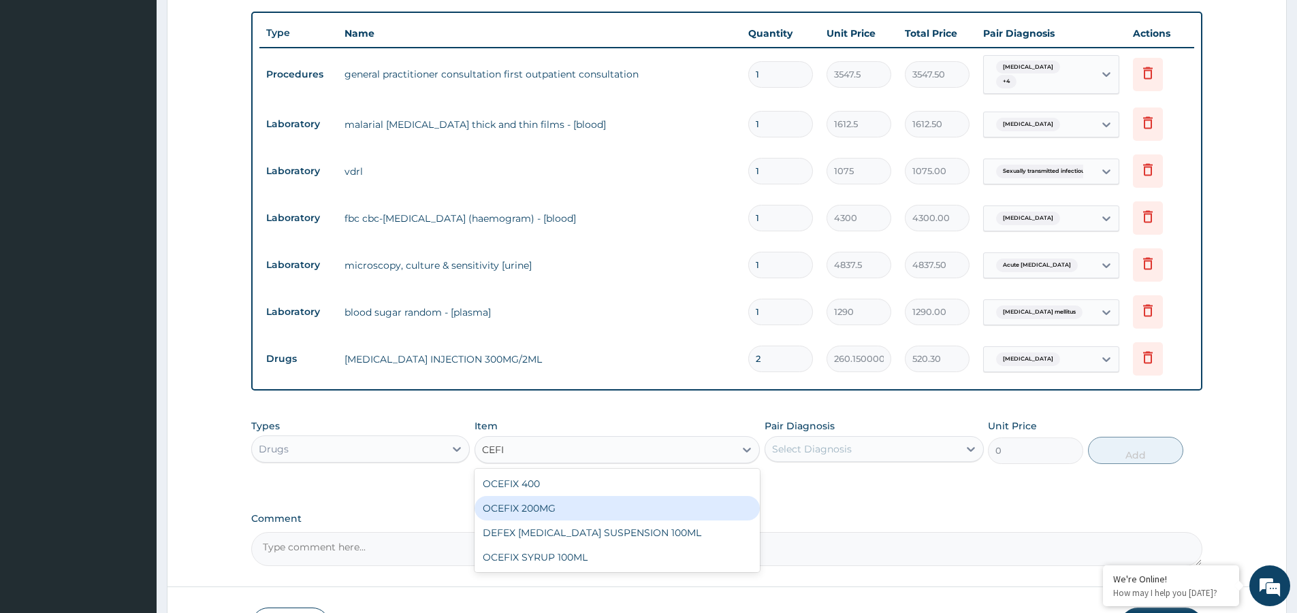
click at [543, 499] on div "OCEFIX 200MG" at bounding box center [617, 508] width 285 height 25
type input "354.75"
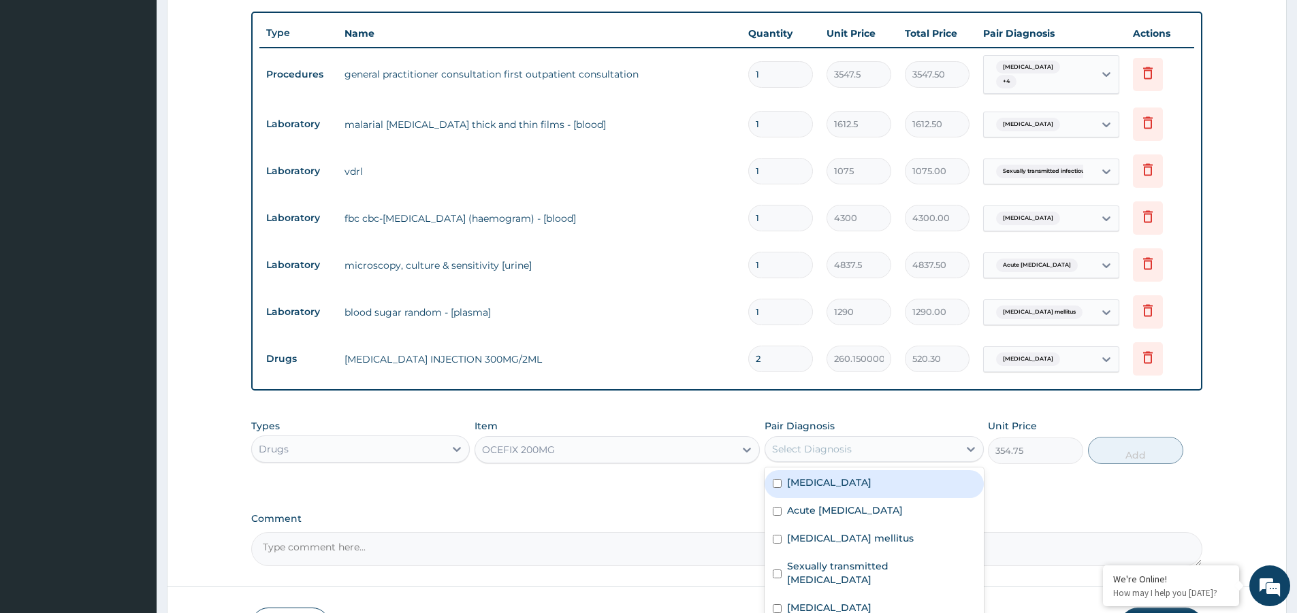
click at [864, 456] on div "Select Diagnosis" at bounding box center [874, 449] width 219 height 26
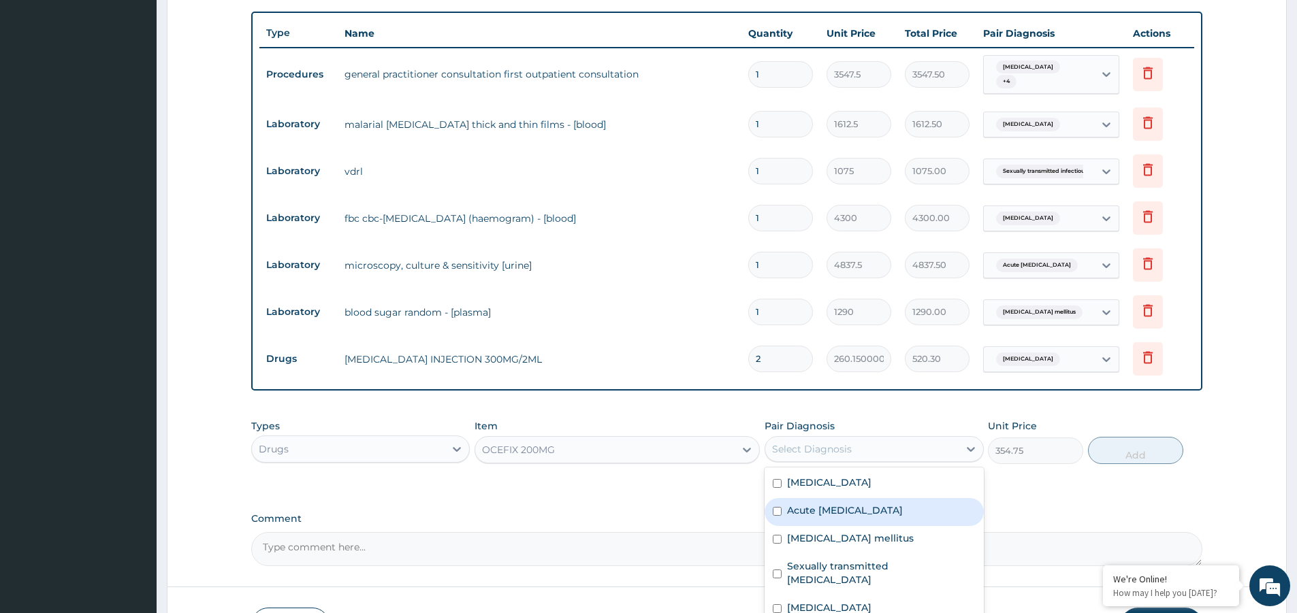
click at [852, 509] on label "Acute urinary tract infection" at bounding box center [845, 511] width 116 height 14
checkbox input "true"
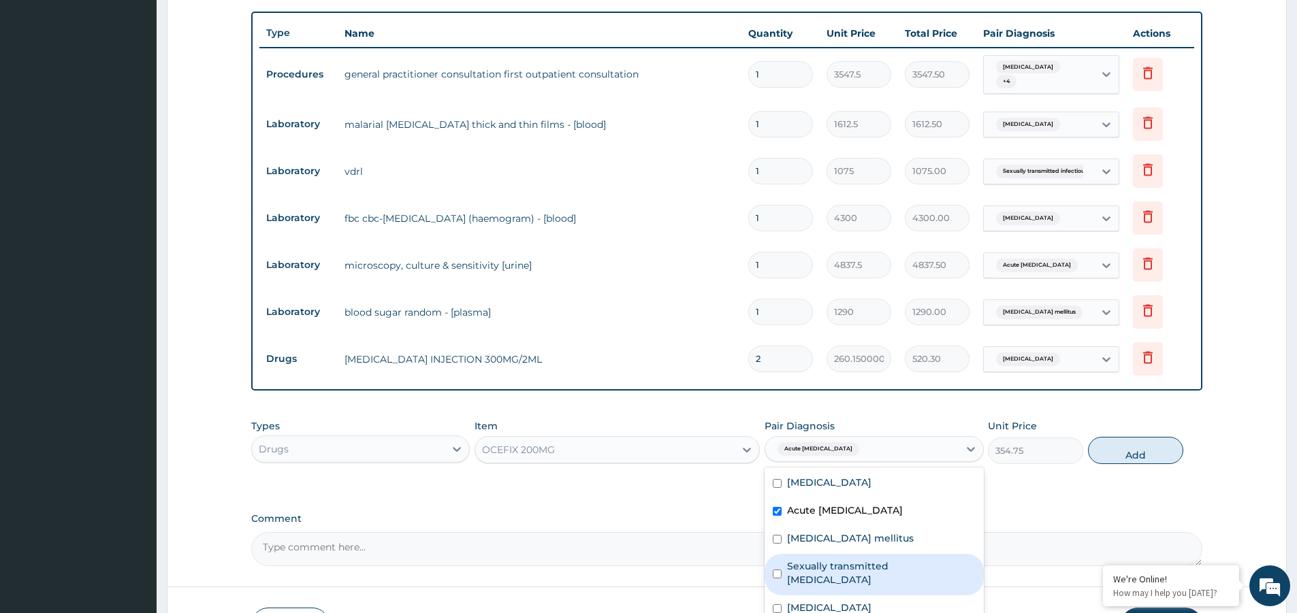
click at [841, 560] on label "Sexually transmitted infectious disease" at bounding box center [881, 573] width 188 height 27
checkbox input "true"
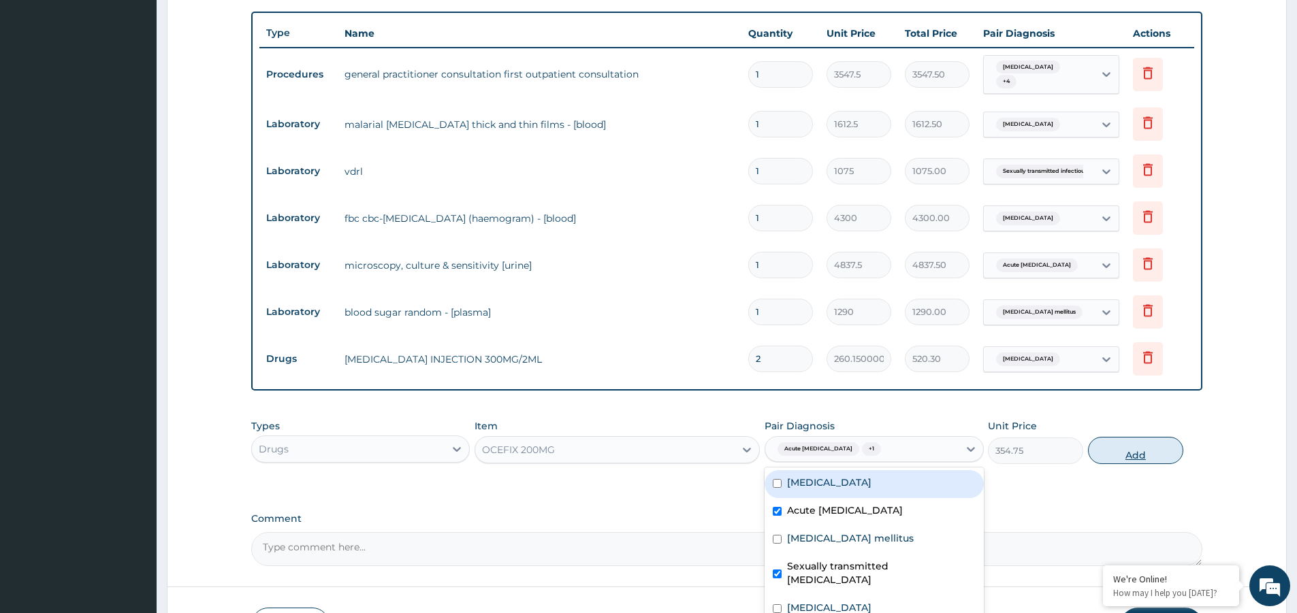
click at [1117, 447] on button "Add" at bounding box center [1135, 450] width 95 height 27
type input "0"
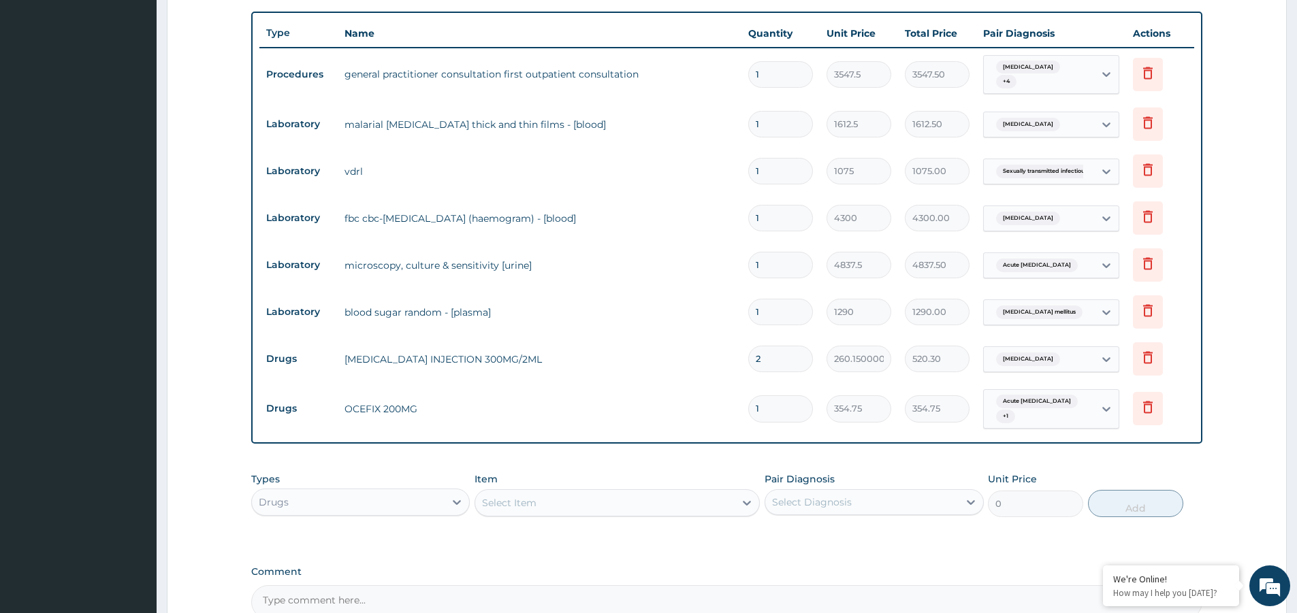
type input "14"
type input "4966.50"
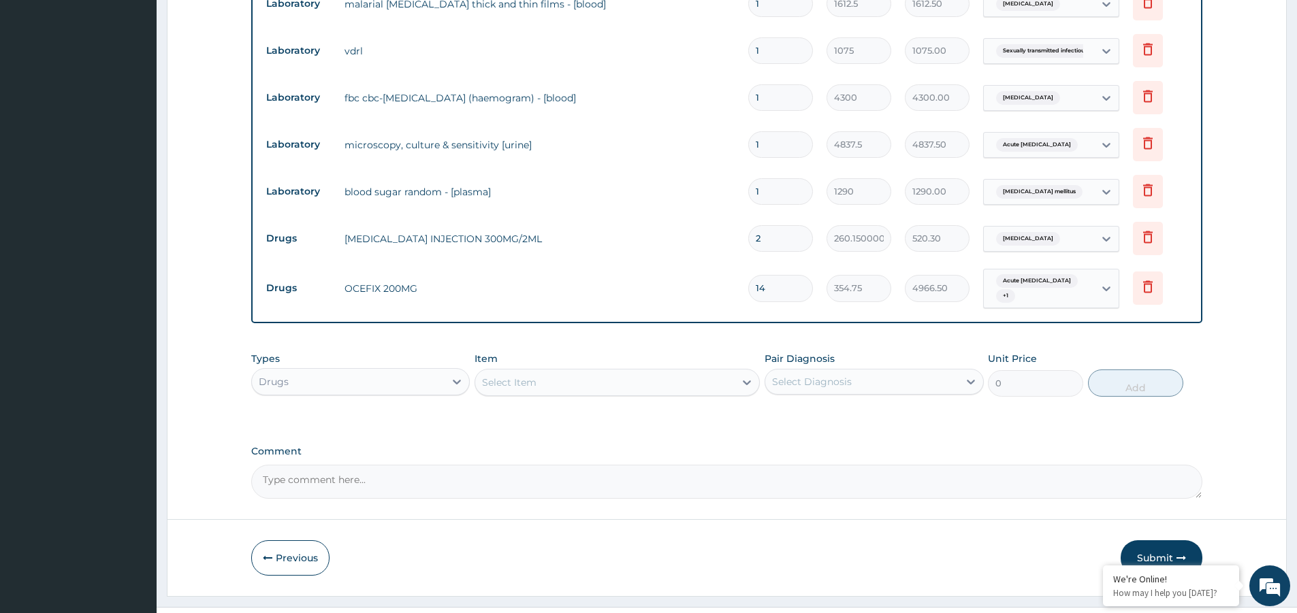
scroll to position [624, 0]
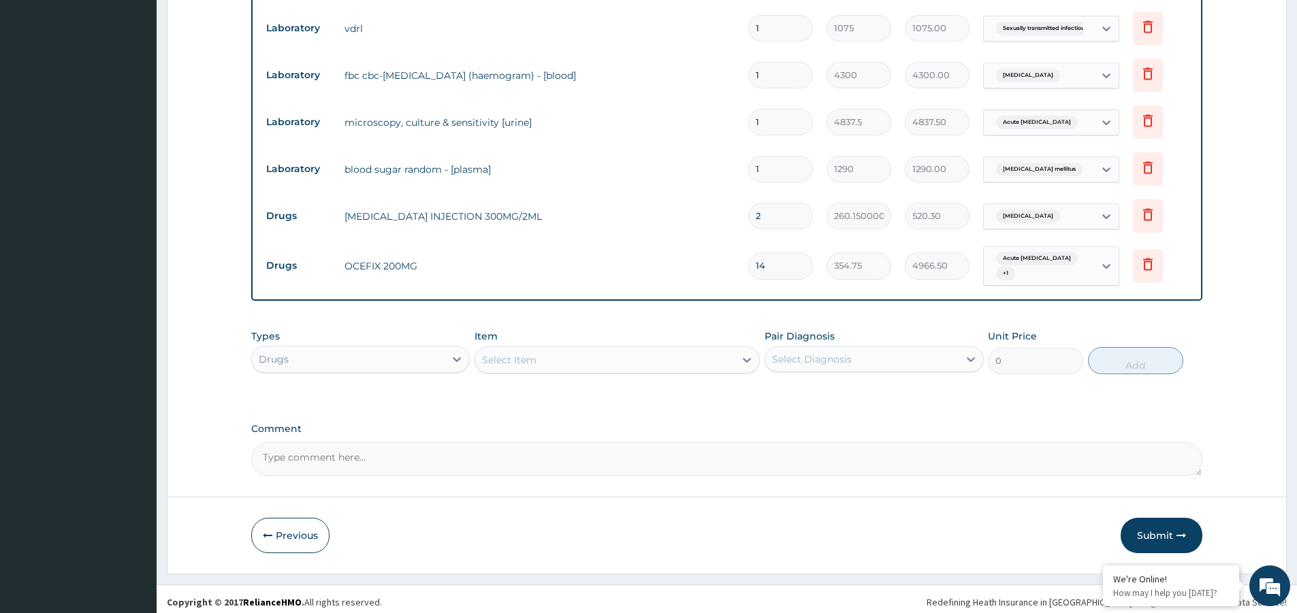
type input "14"
click at [534, 353] on div "Select Item" at bounding box center [509, 360] width 54 height 14
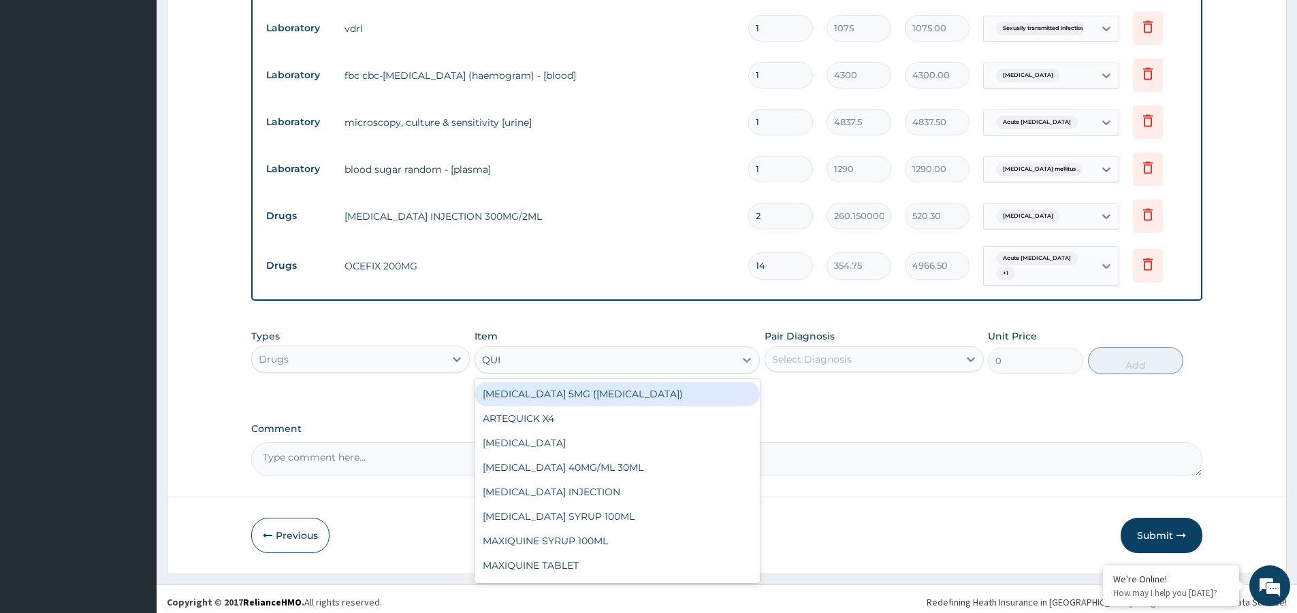
type input "QUIN"
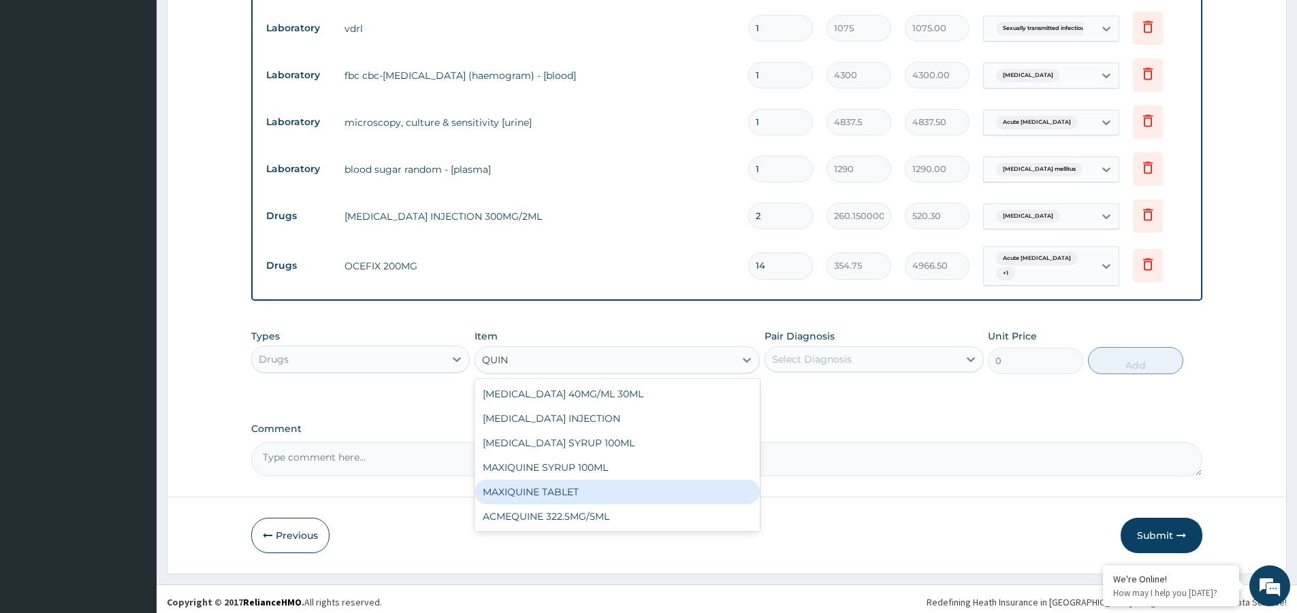
click at [553, 480] on div "MAXIQUINE TABLET" at bounding box center [617, 492] width 285 height 25
type input "94.6"
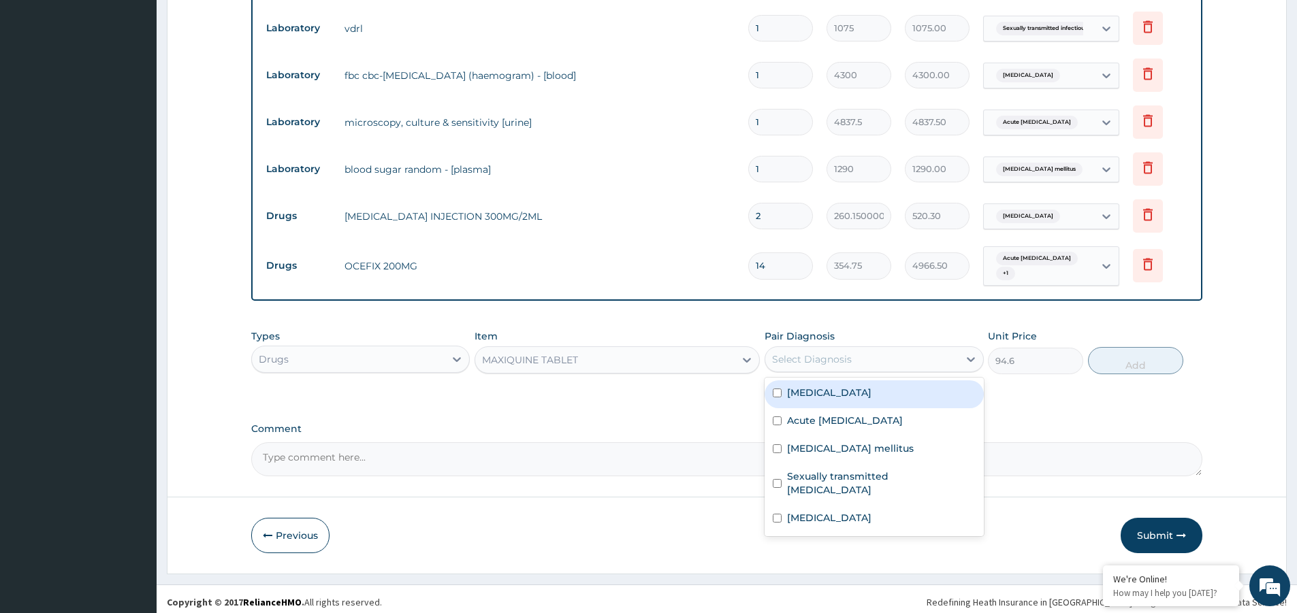
click at [813, 357] on div "Select Diagnosis" at bounding box center [812, 360] width 80 height 14
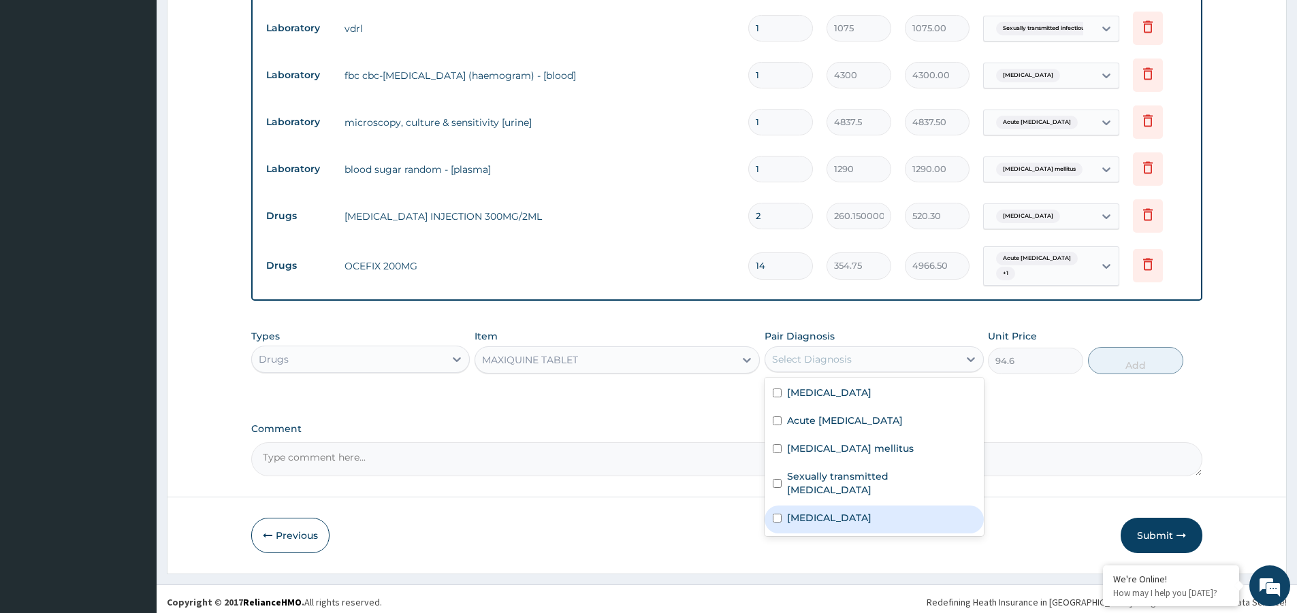
click at [816, 511] on label "Malaria" at bounding box center [829, 518] width 84 height 14
checkbox input "true"
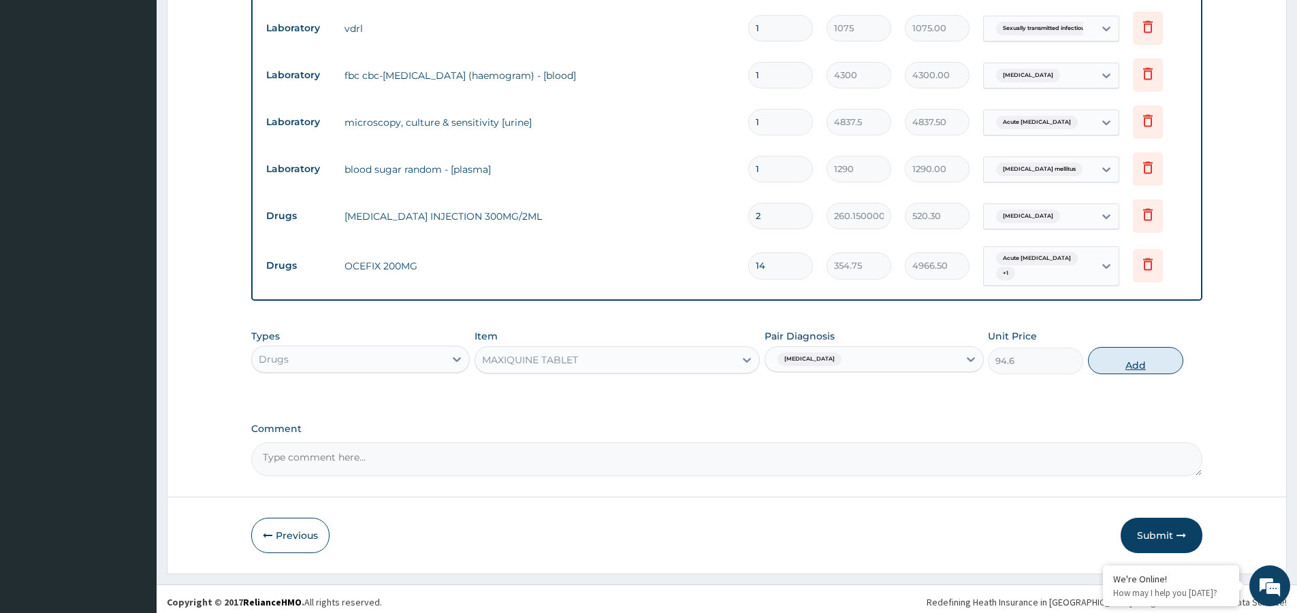
click at [1160, 356] on button "Add" at bounding box center [1135, 360] width 95 height 27
type input "0"
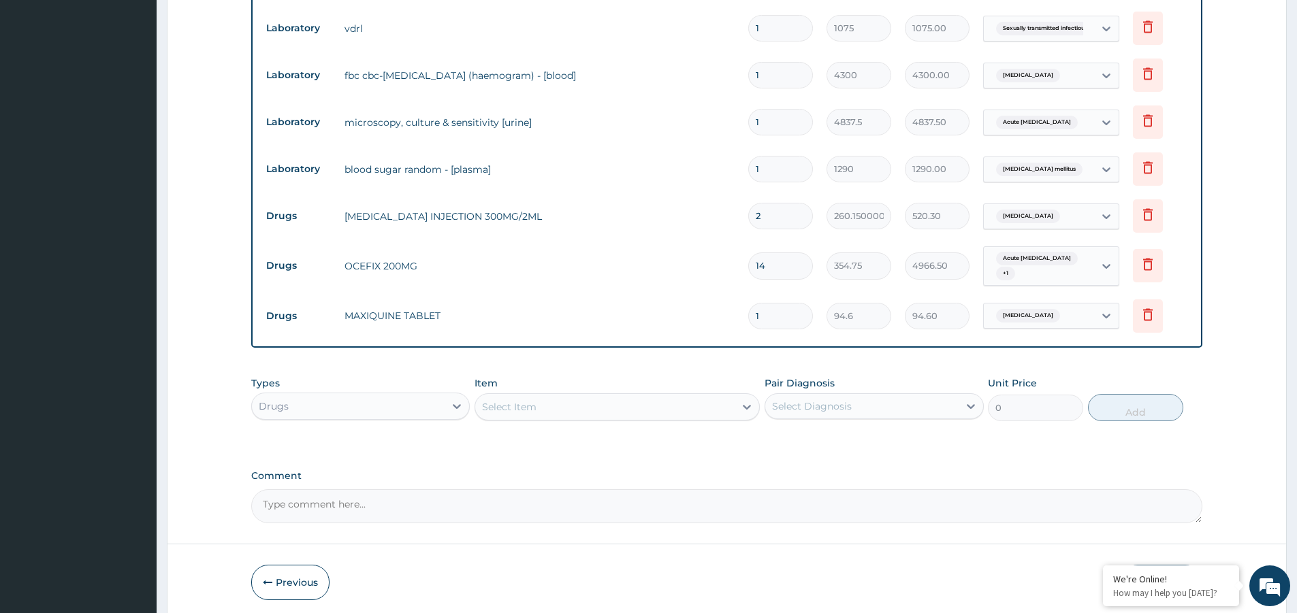
type input "0.00"
type input "3"
type input "283.80"
type input "30"
type input "2838.00"
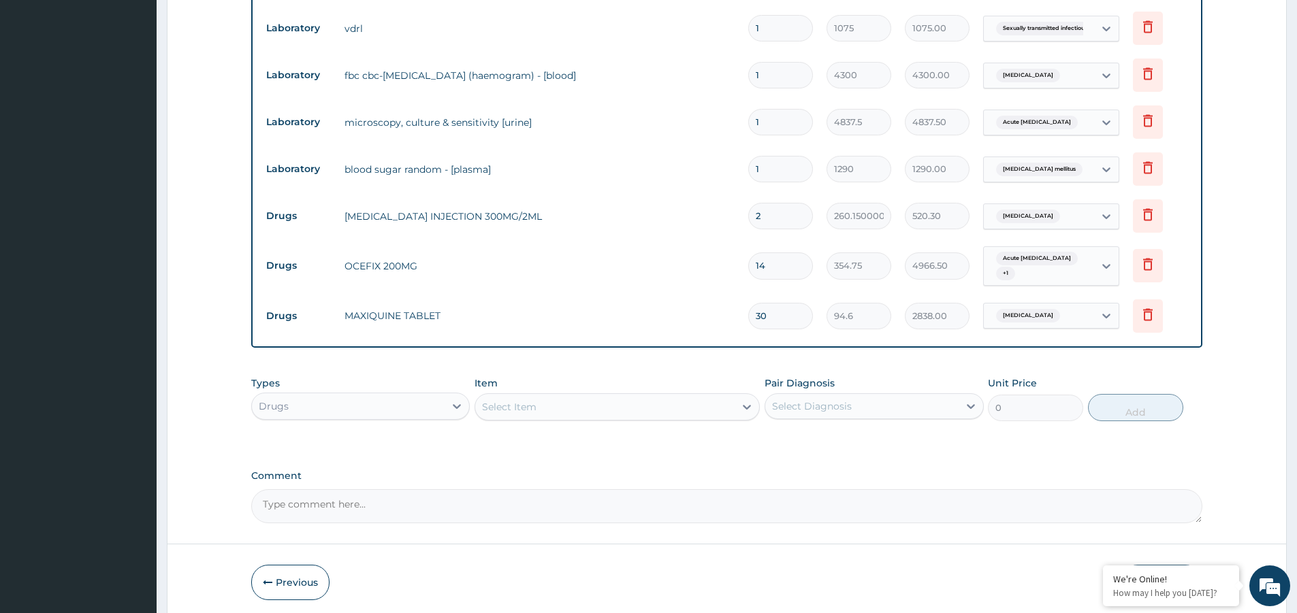
type input "30"
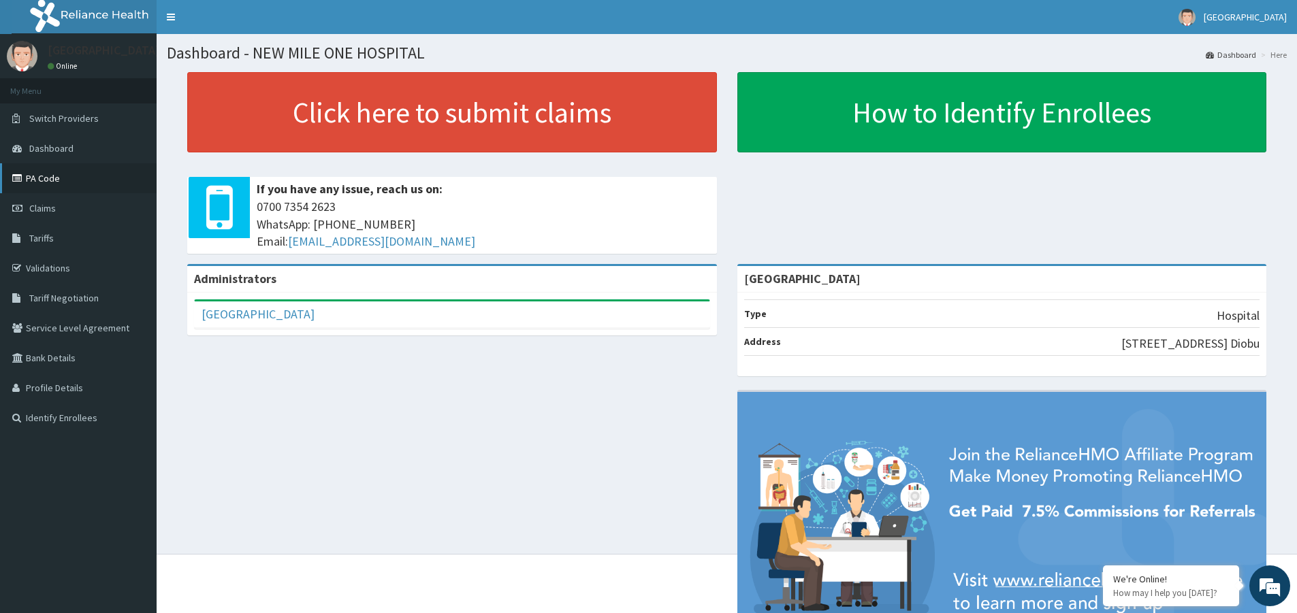
click at [70, 176] on link "PA Code" at bounding box center [78, 178] width 157 height 30
